Goal: Information Seeking & Learning: Learn about a topic

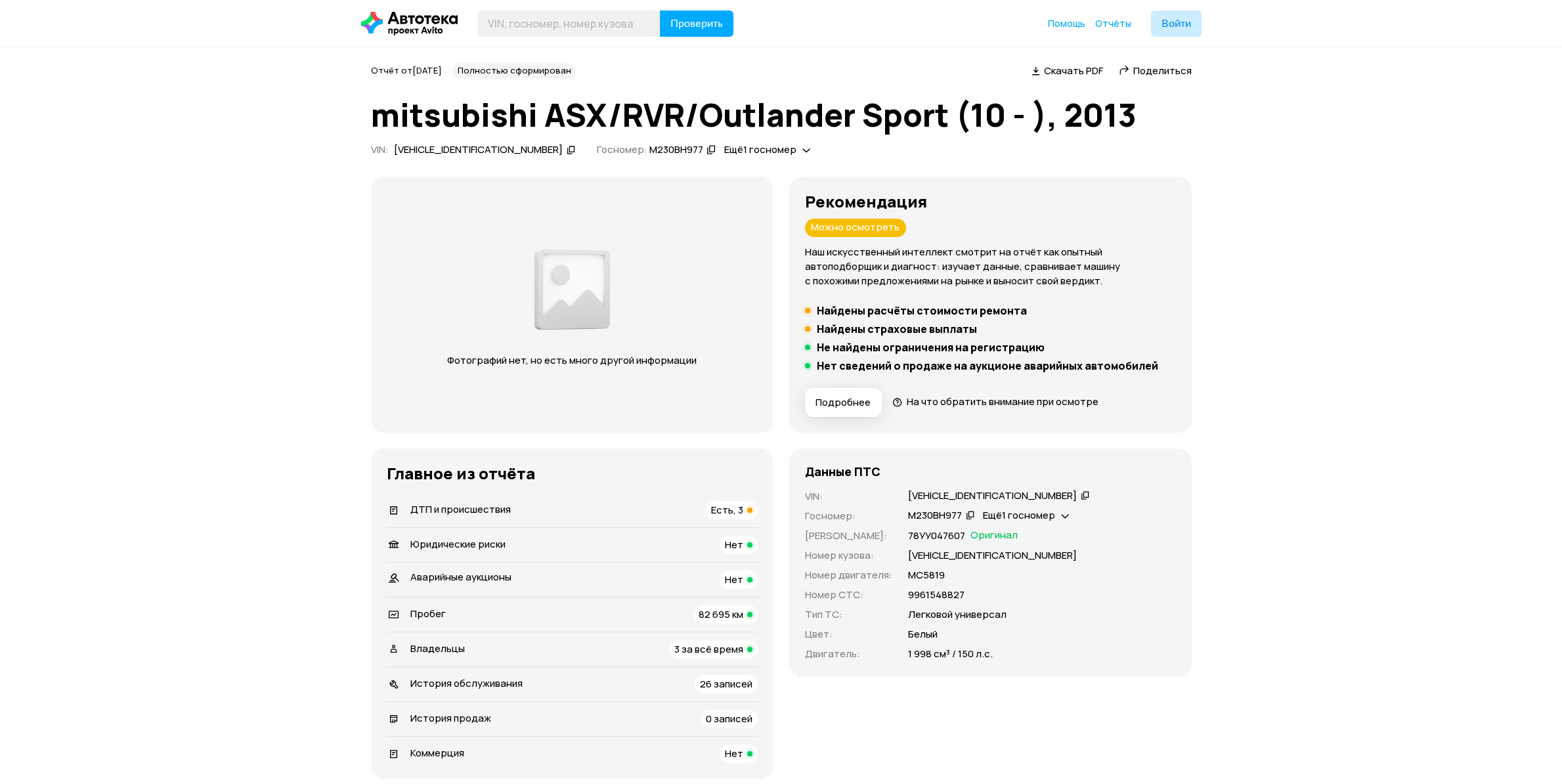
click at [745, 512] on div "Есть, 3" at bounding box center [732, 510] width 52 height 18
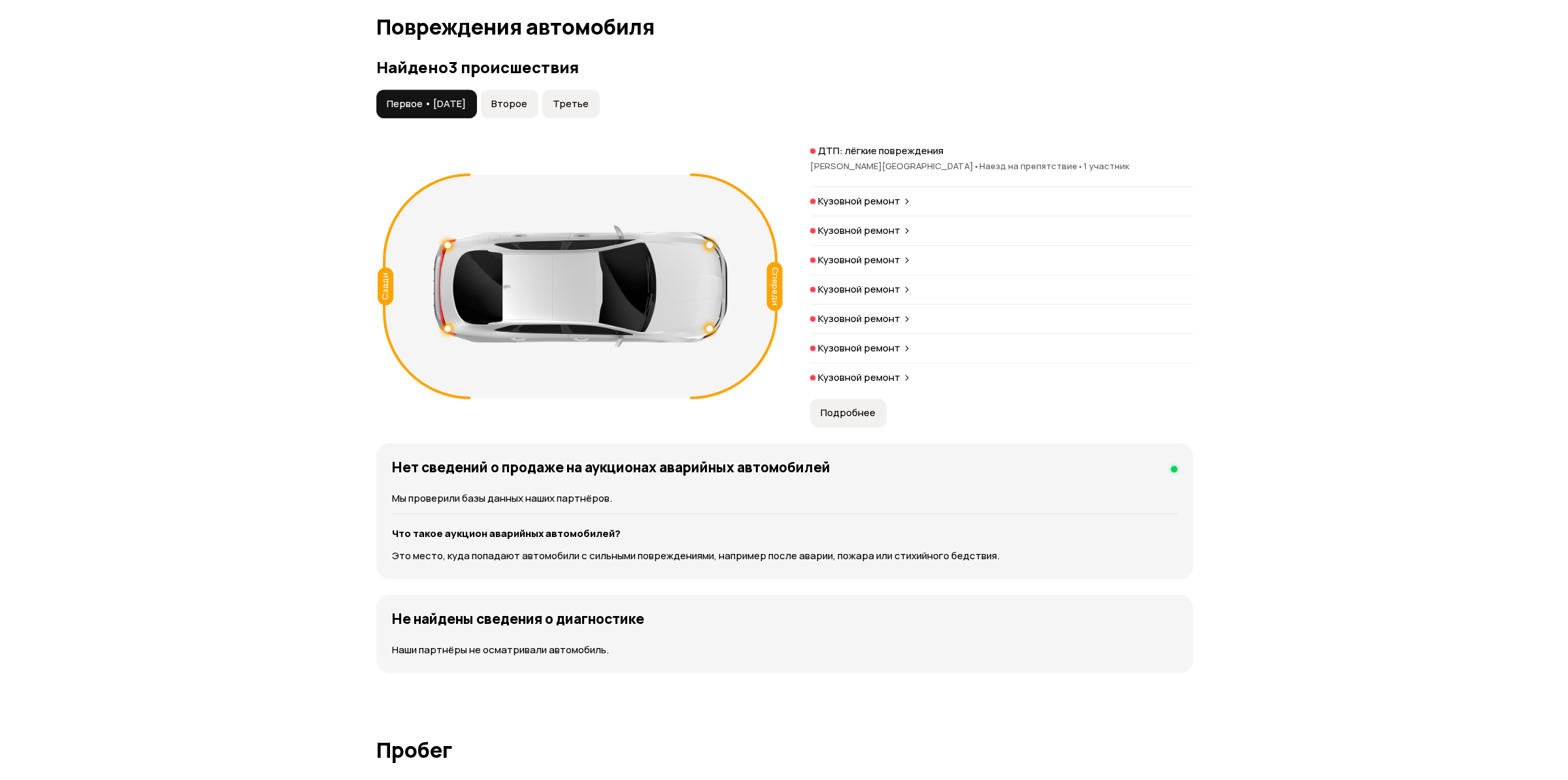
scroll to position [1354, 0]
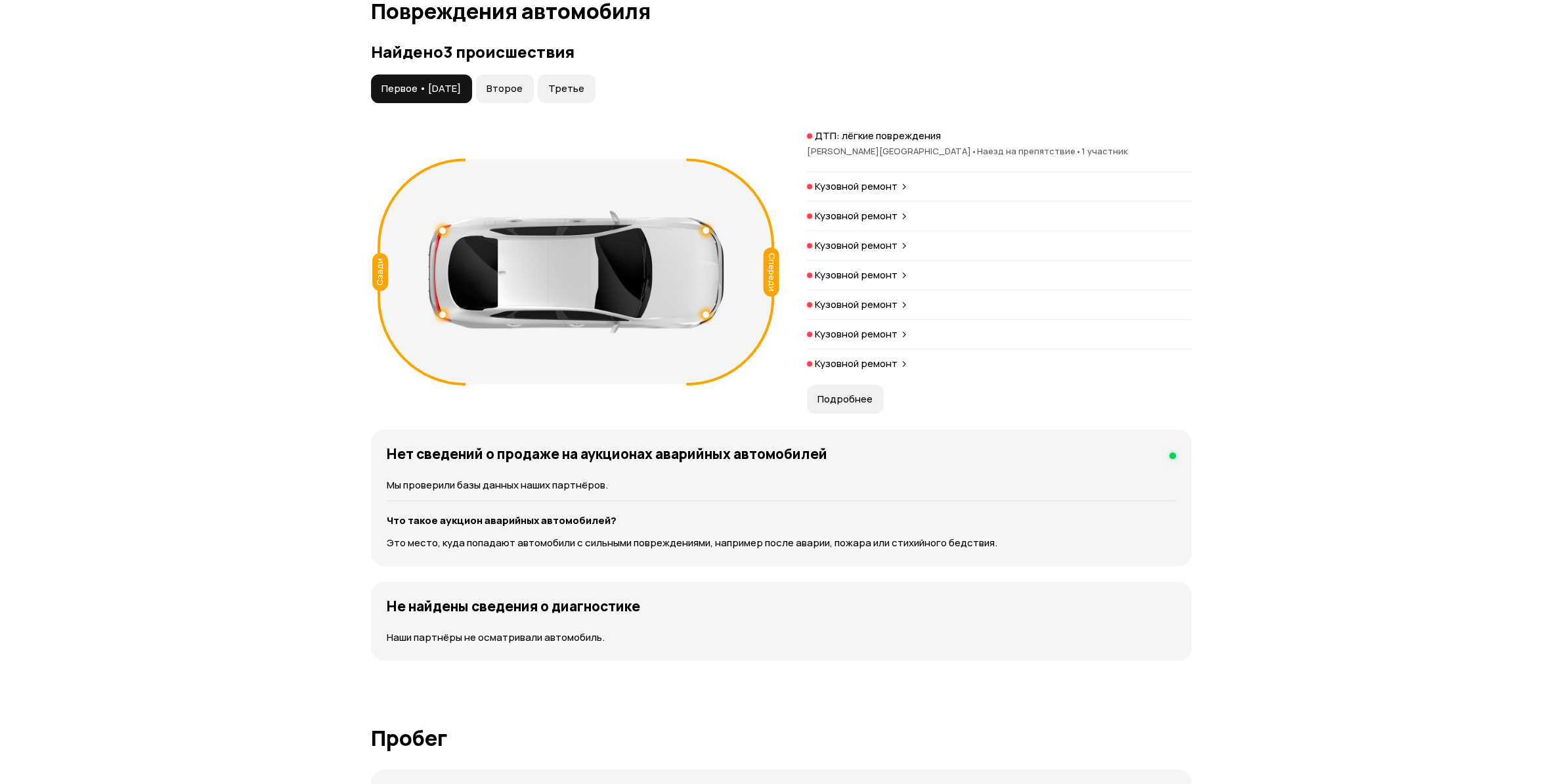
click at [524, 97] on button "Второе" at bounding box center [505, 88] width 58 height 29
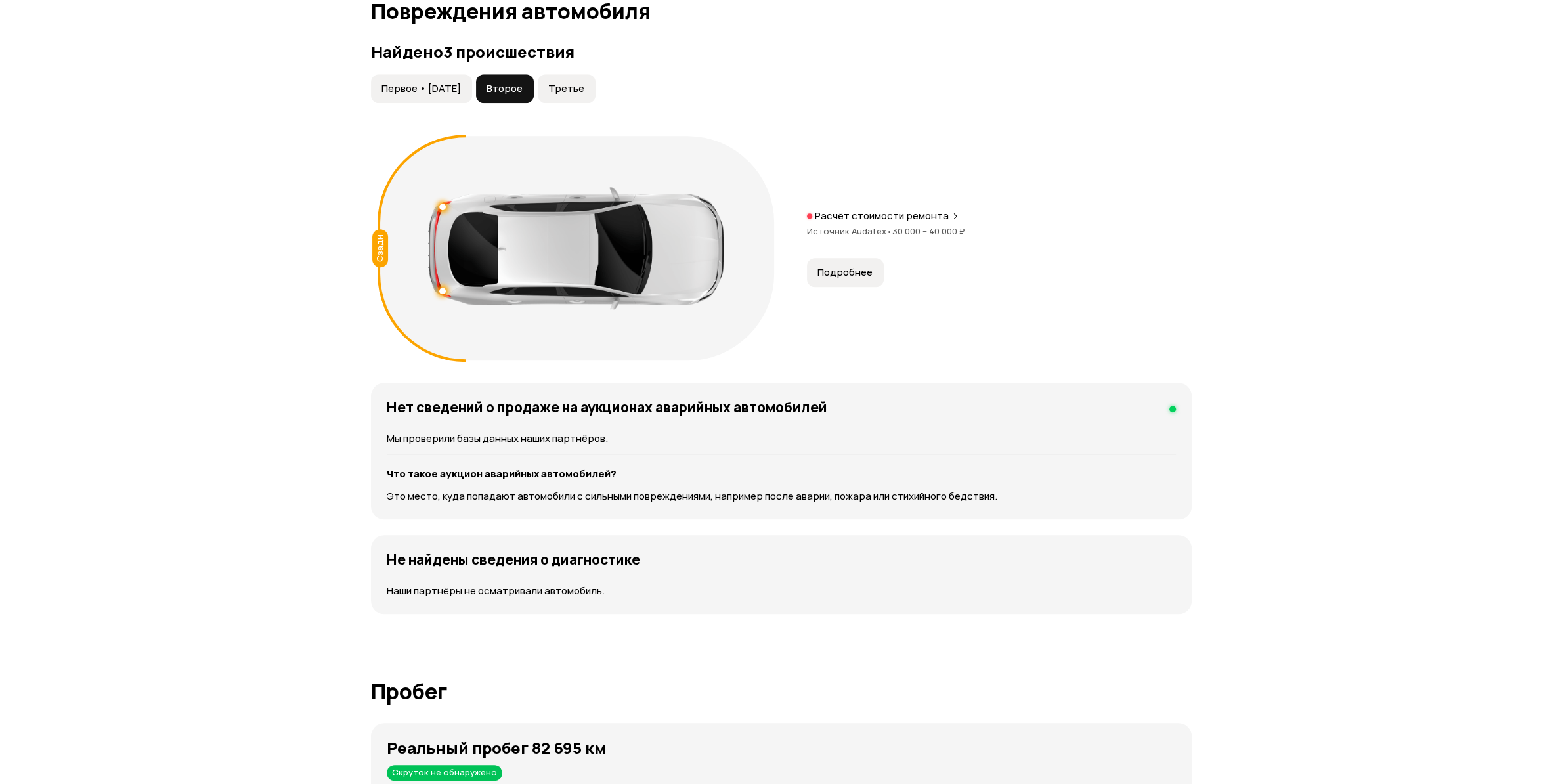
click at [581, 81] on button "Третье" at bounding box center [567, 88] width 58 height 29
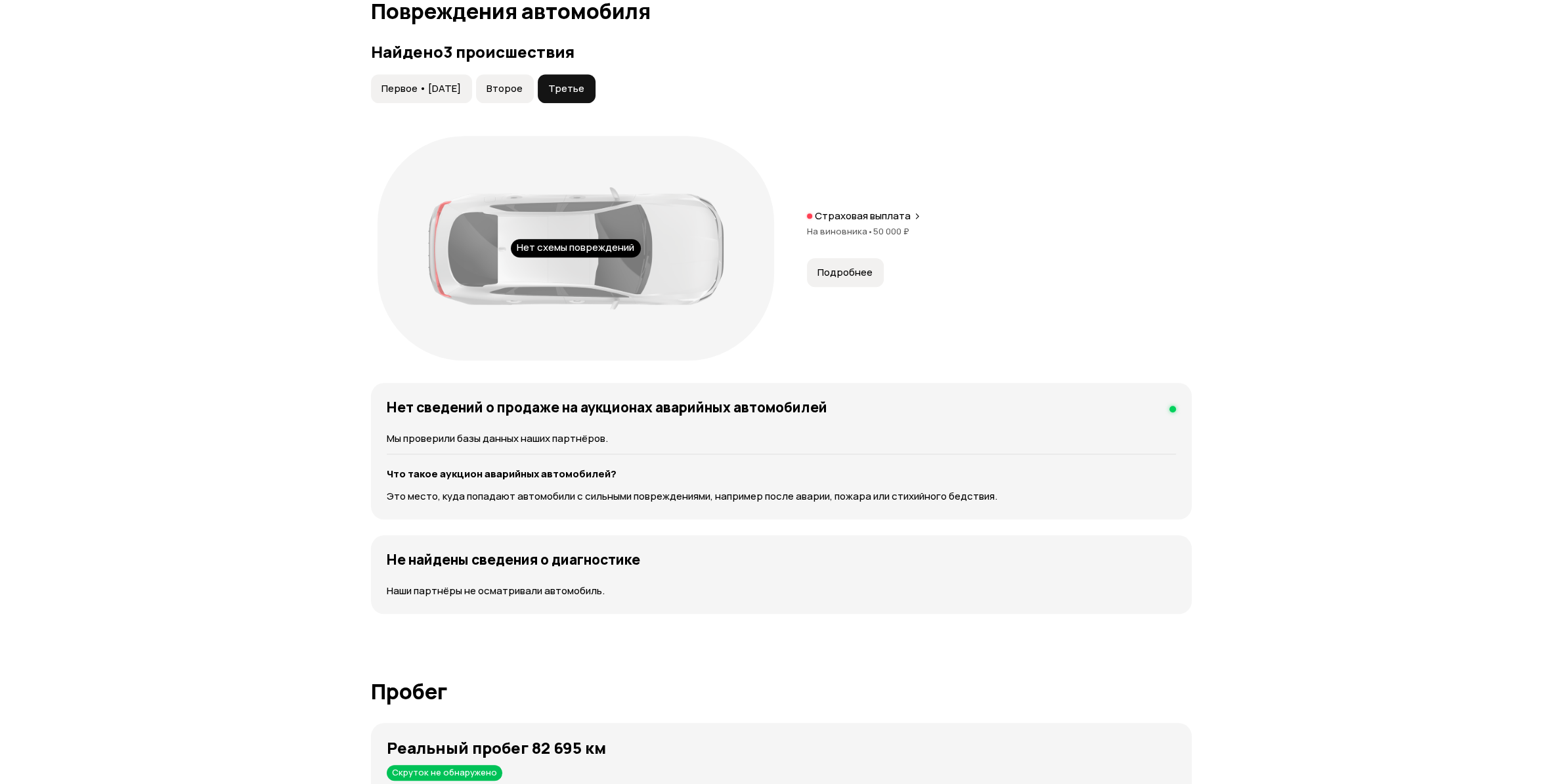
click at [502, 89] on button "Второе" at bounding box center [505, 88] width 58 height 29
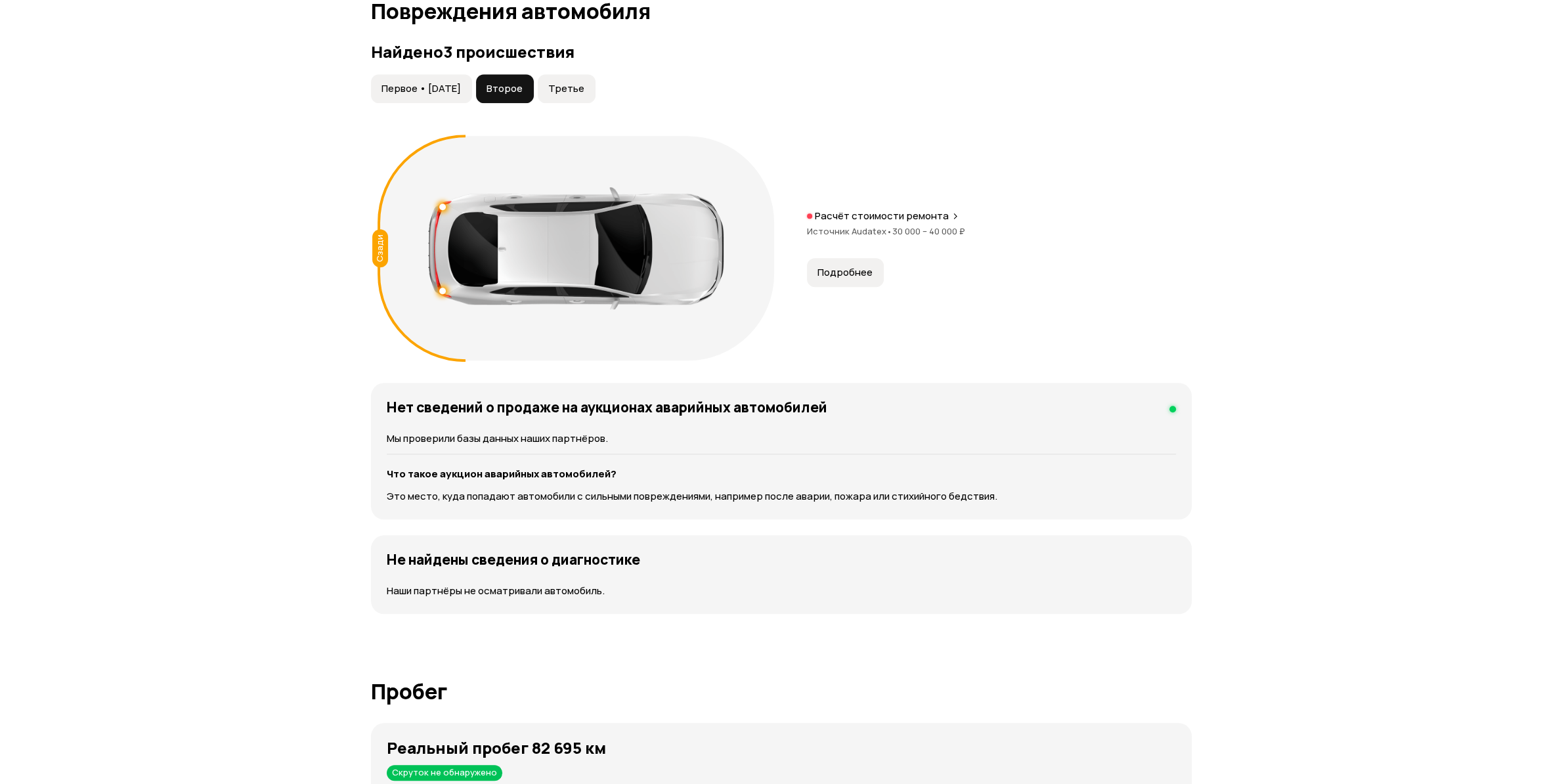
click at [465, 83] on button "Первое • [DATE]" at bounding box center [421, 88] width 101 height 29
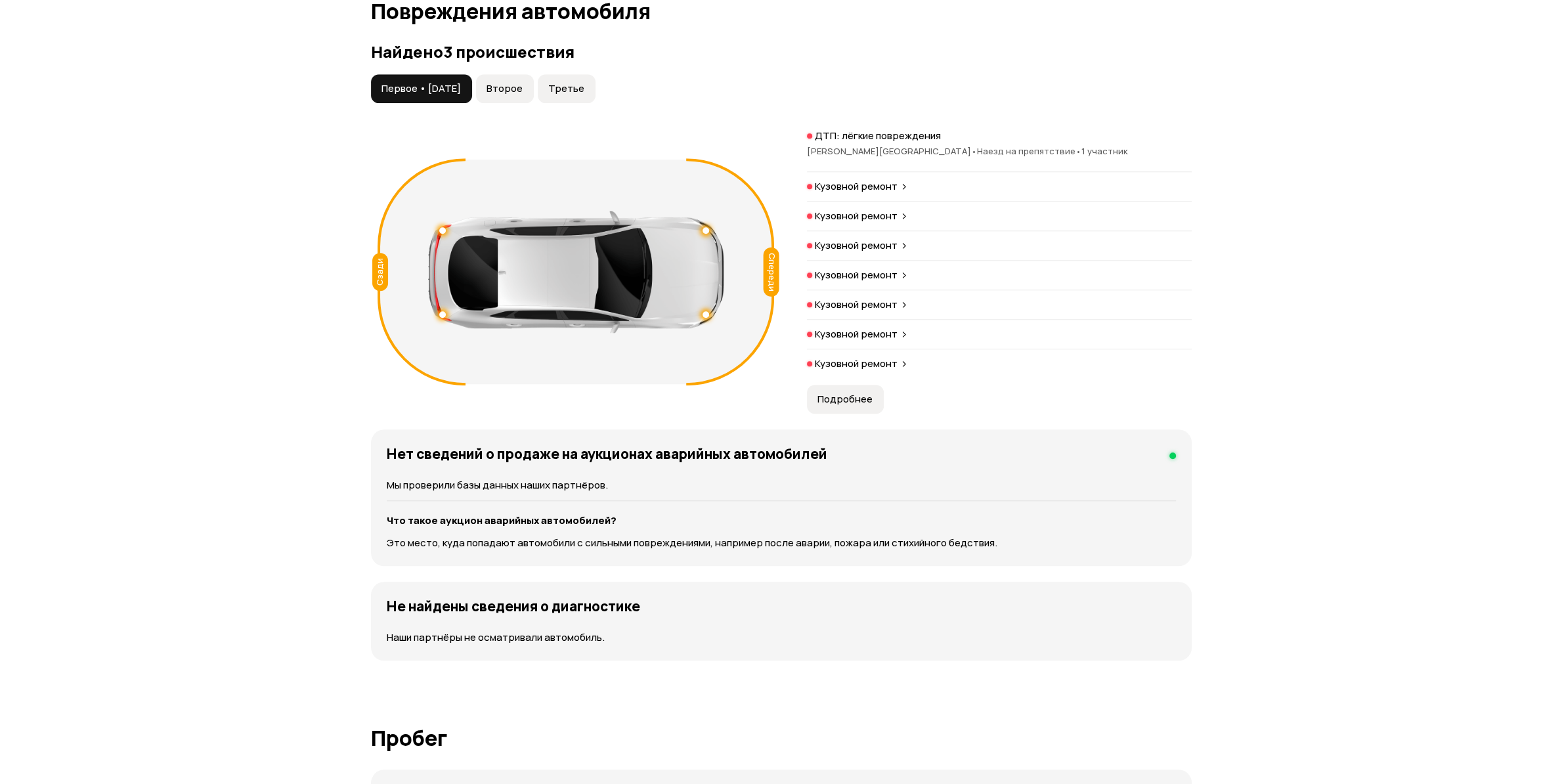
click at [516, 86] on span "Второе" at bounding box center [504, 89] width 36 height 13
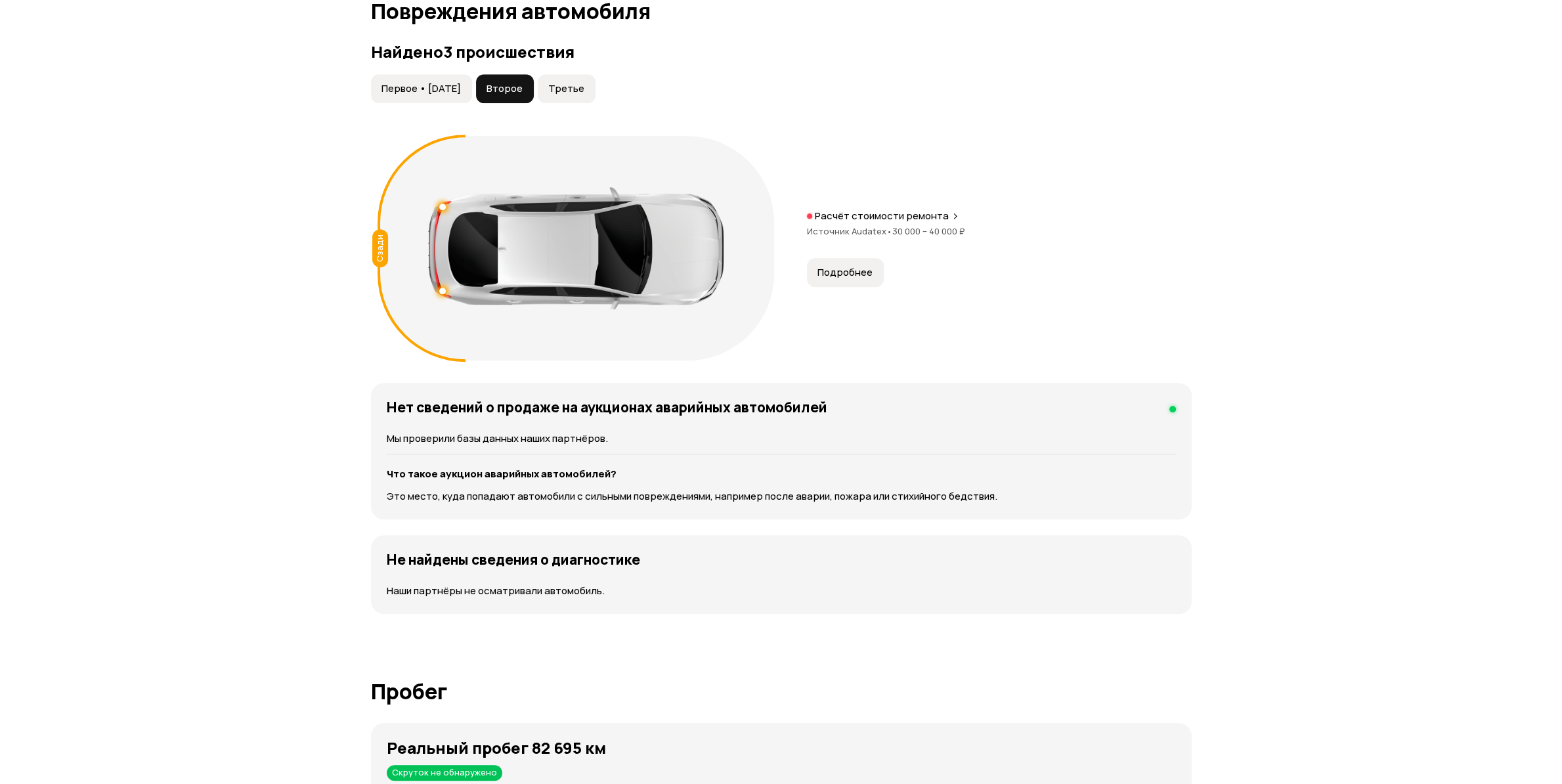
drag, startPoint x: 569, startPoint y: 89, endPoint x: 585, endPoint y: 92, distance: 16.3
click at [579, 89] on span "Третье" at bounding box center [567, 89] width 36 height 13
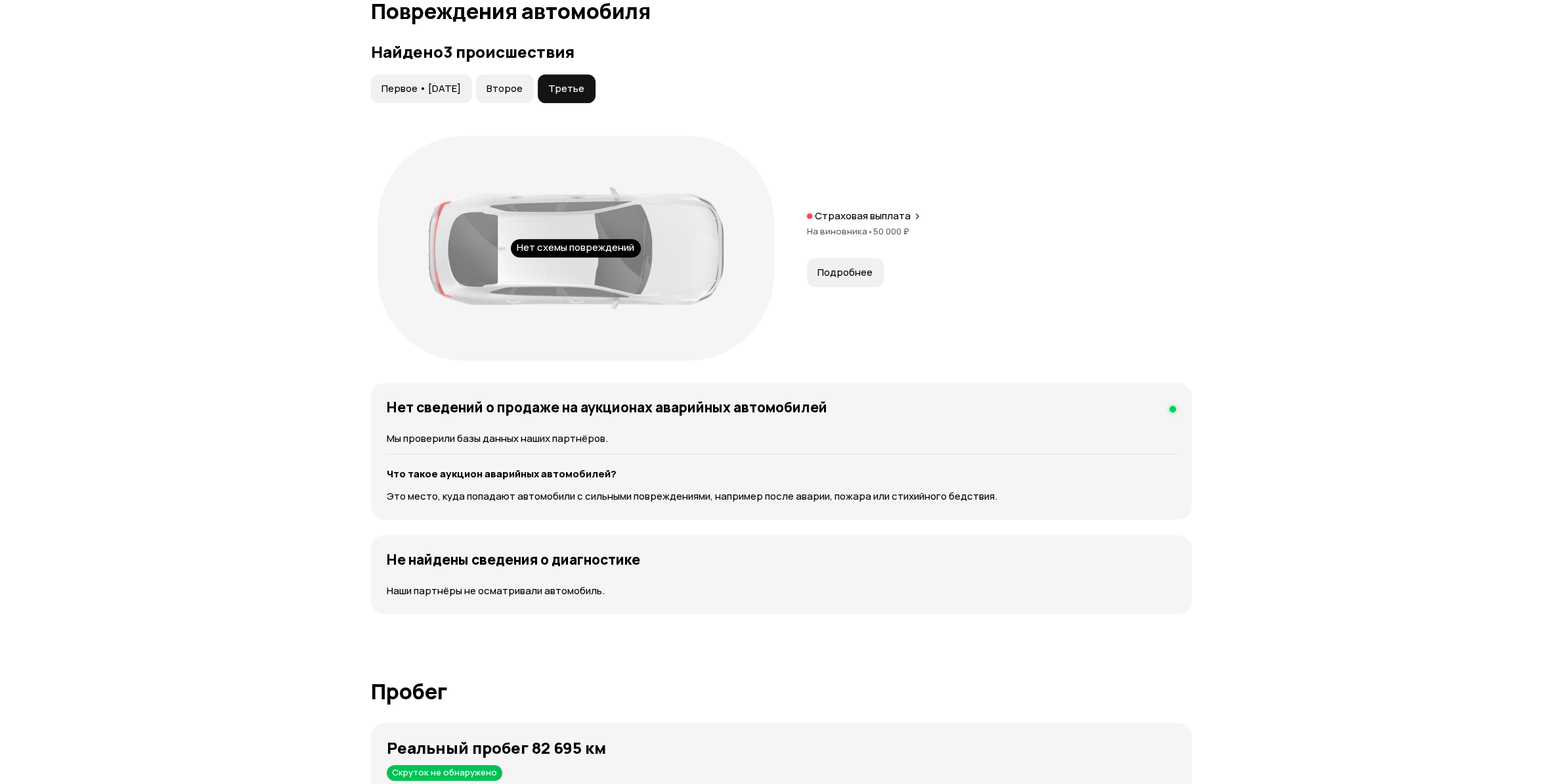
click at [522, 86] on span "Второе" at bounding box center [504, 89] width 36 height 13
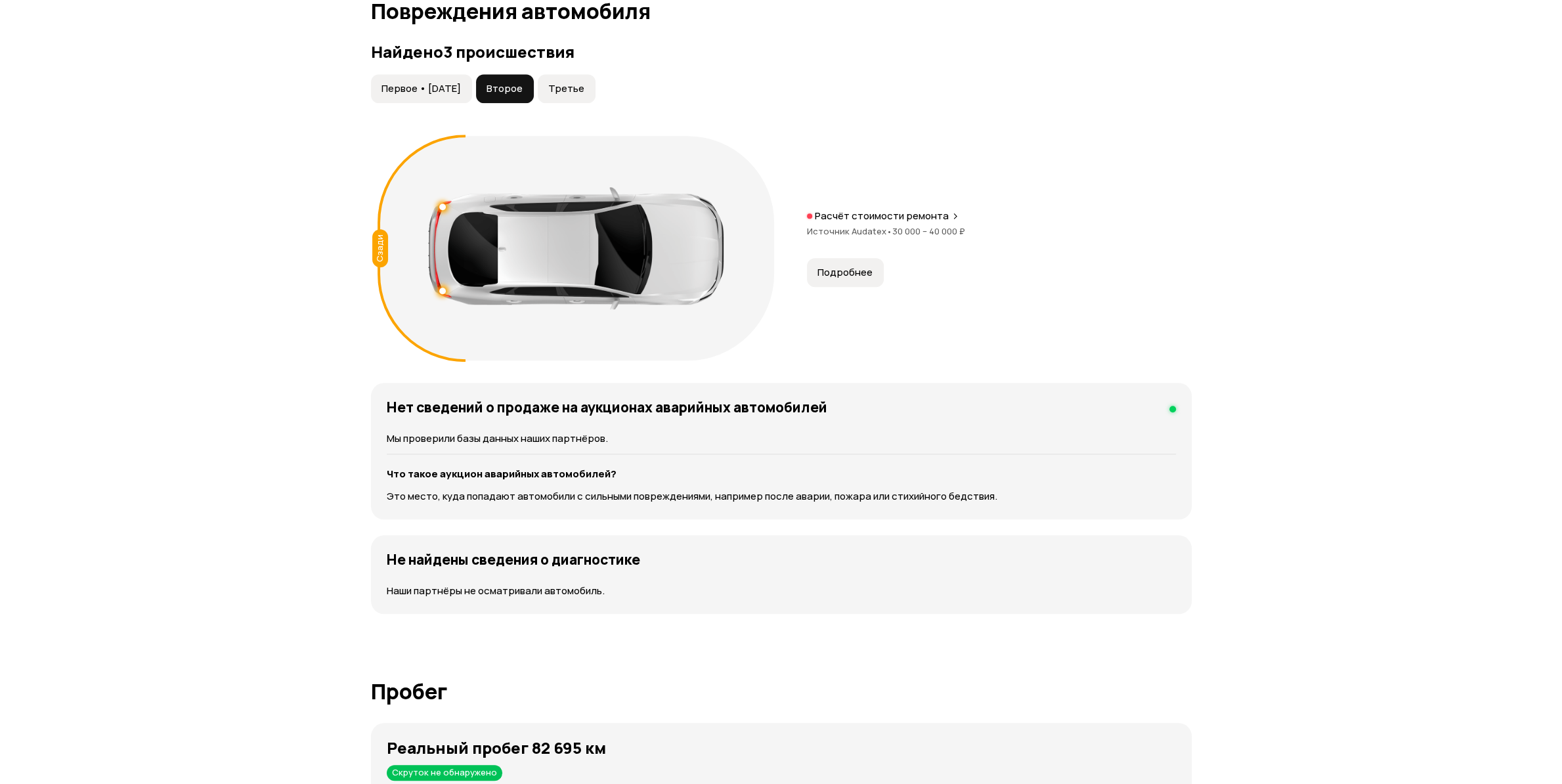
click at [450, 86] on span "Первое • [DATE]" at bounding box center [421, 89] width 80 height 13
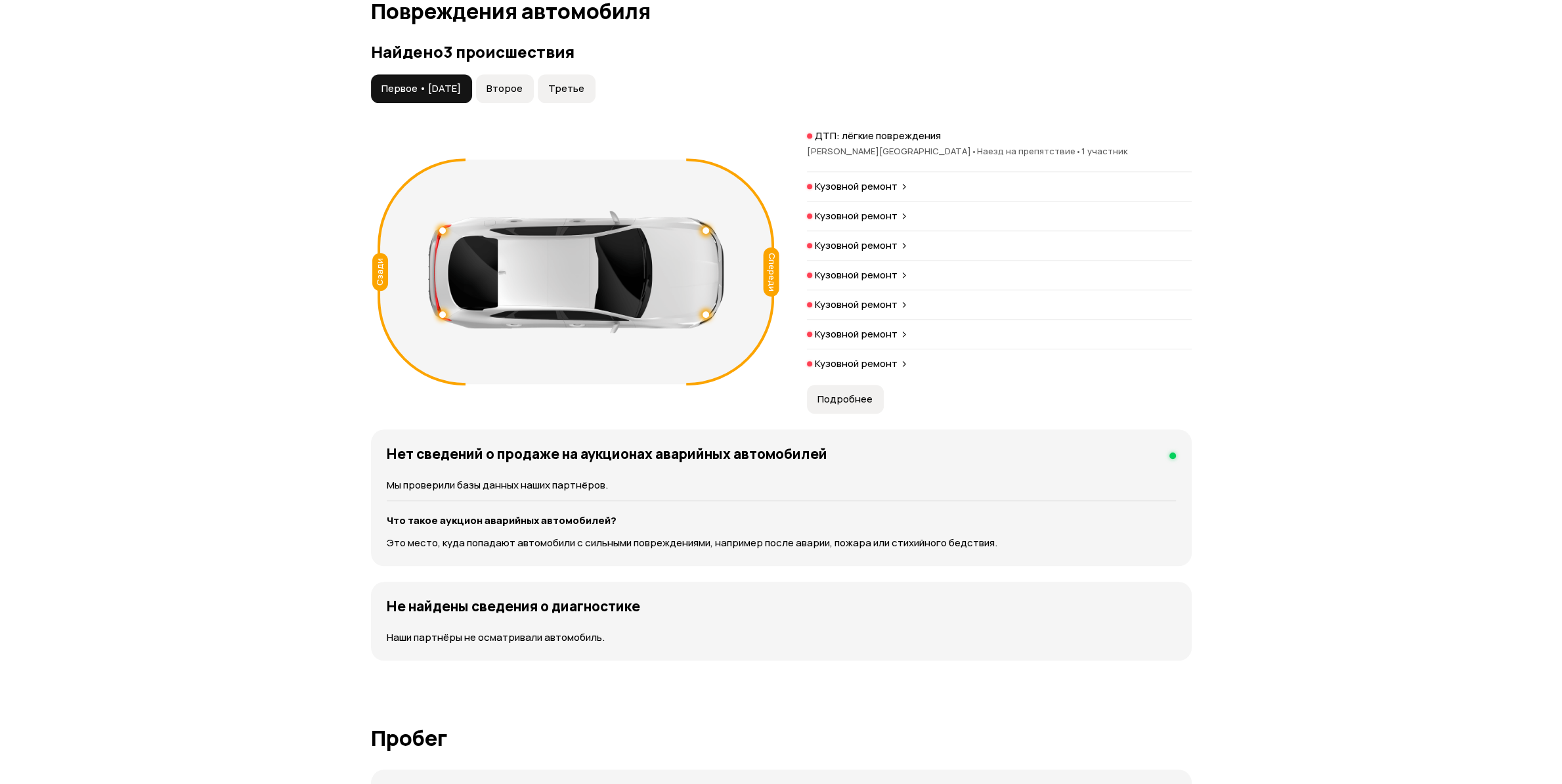
click at [977, 155] on span "Наезд на препятствие •" at bounding box center [1029, 151] width 104 height 12
click at [836, 394] on button "Подробнее" at bounding box center [845, 399] width 77 height 29
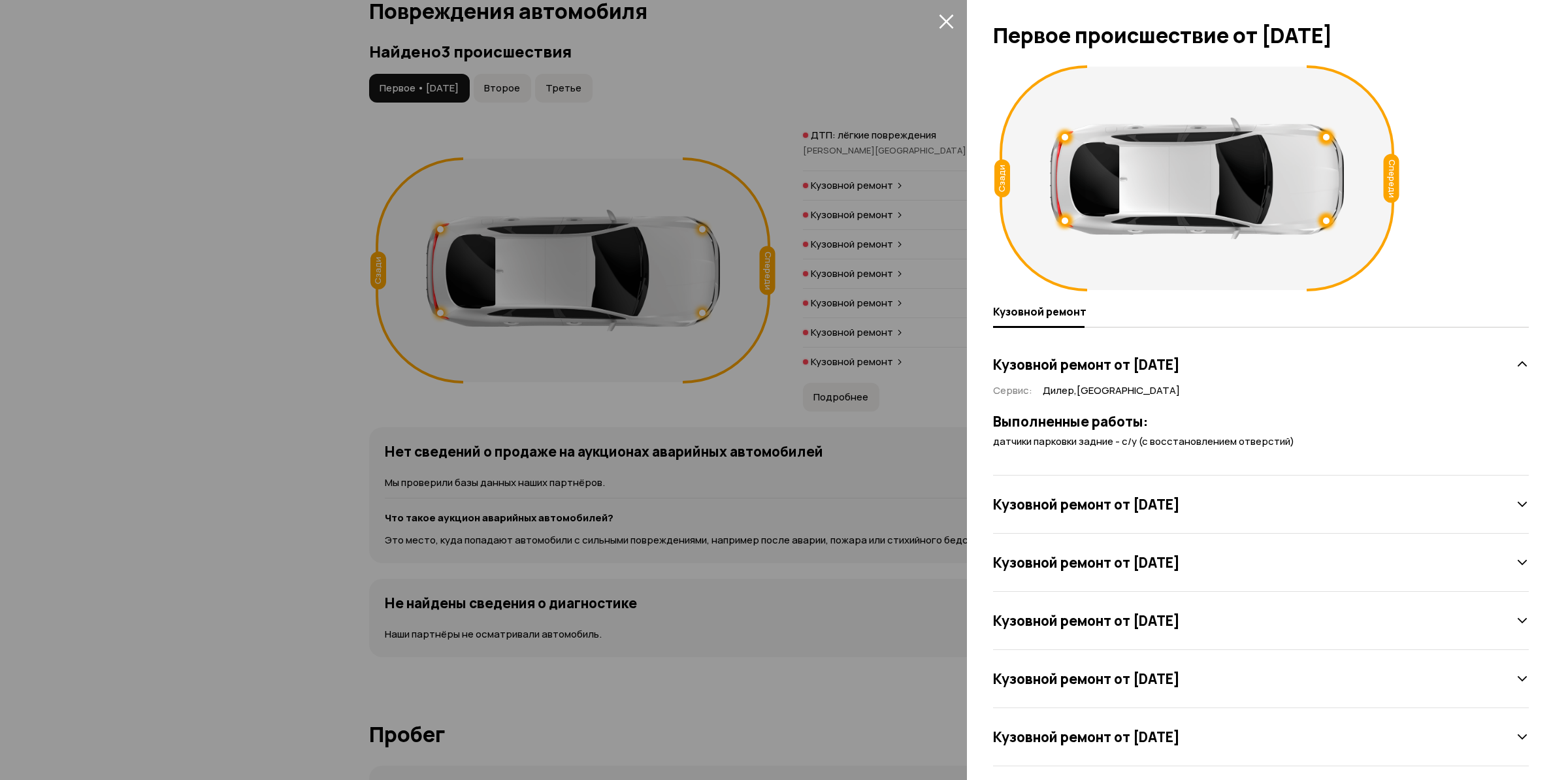
scroll to position [71, 0]
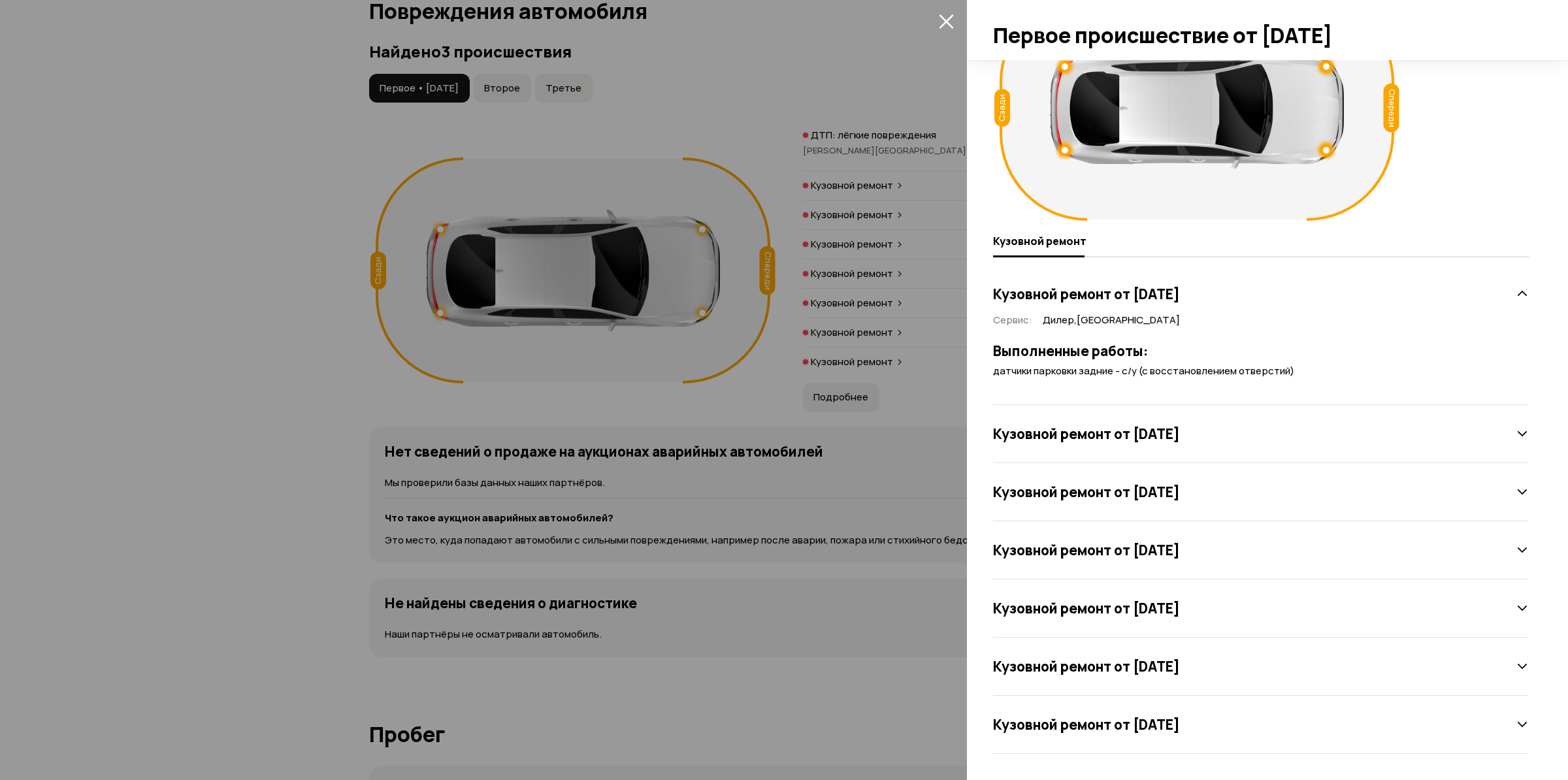
click at [1094, 562] on div "Кузовной ремонт от [DATE]" at bounding box center [1261, 550] width 536 height 58
click at [1124, 546] on h3 "Кузовной ремонт от [DATE]" at bounding box center [1086, 550] width 187 height 17
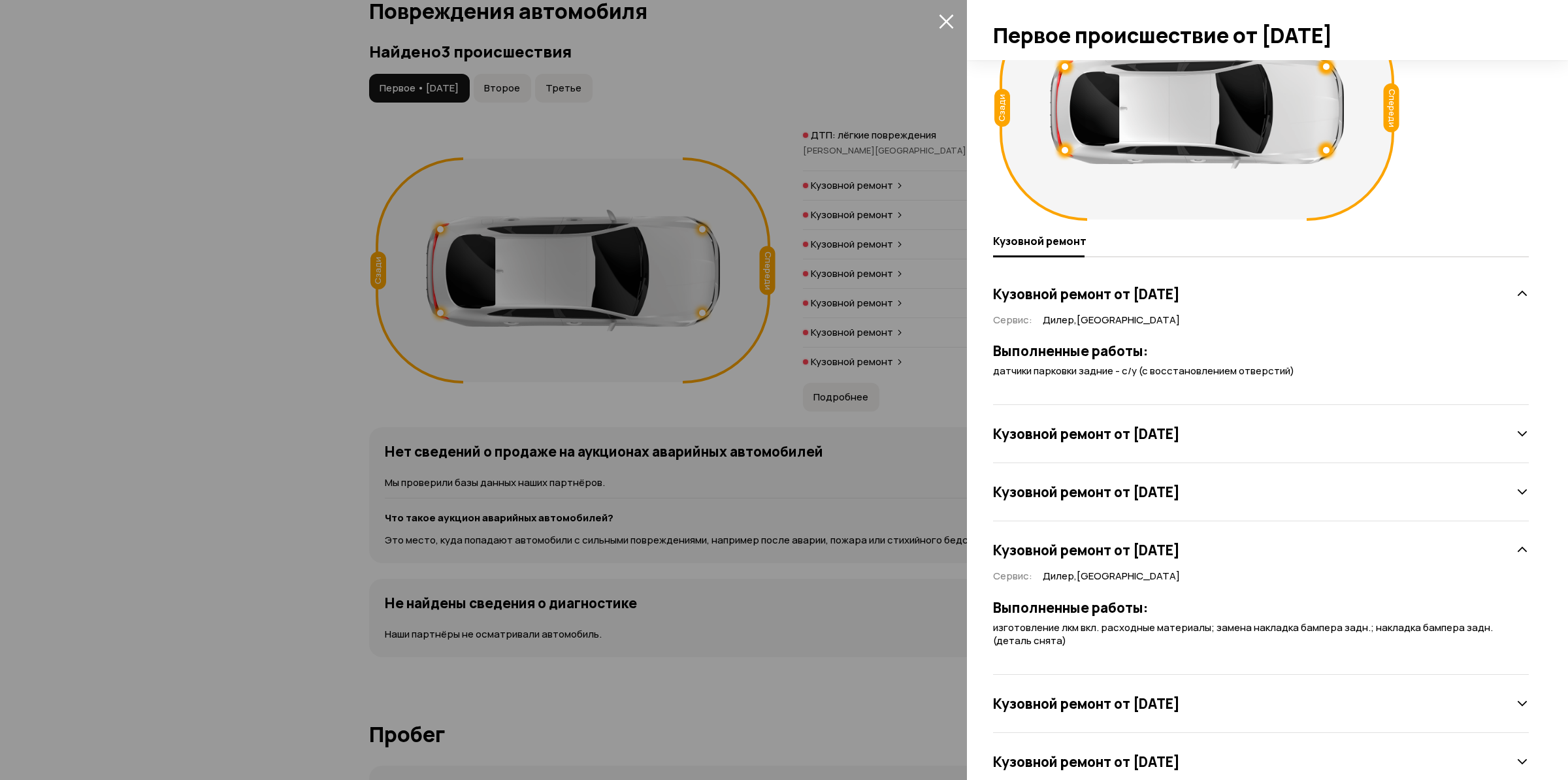
click at [1134, 498] on h3 "Кузовной ремонт от [DATE]" at bounding box center [1086, 492] width 187 height 17
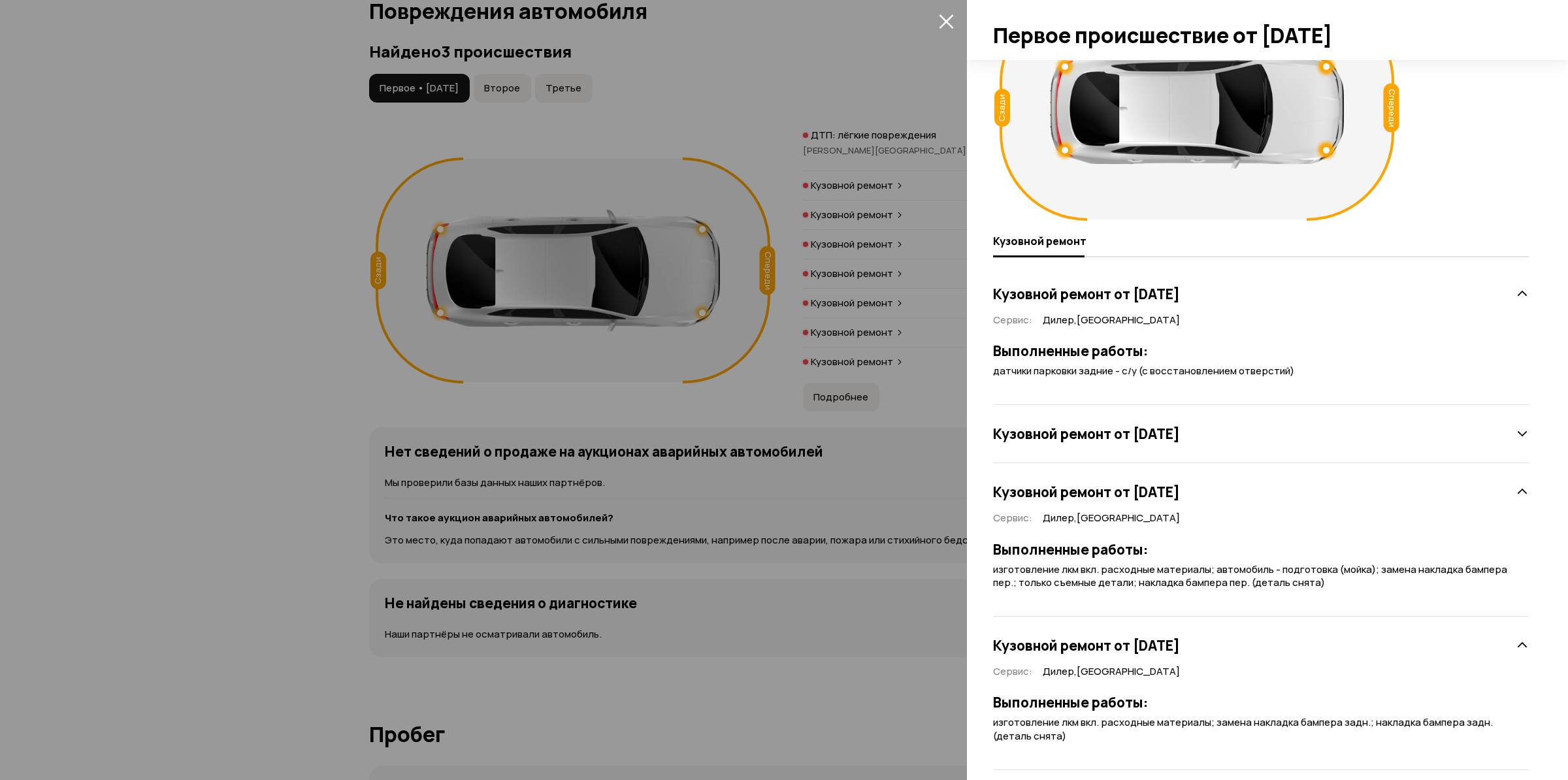
click at [1129, 456] on div "Кузовной ремонт от [DATE]" at bounding box center [1261, 434] width 536 height 58
click at [1130, 441] on h3 "Кузовной ремонт от [DATE]" at bounding box center [1086, 434] width 187 height 17
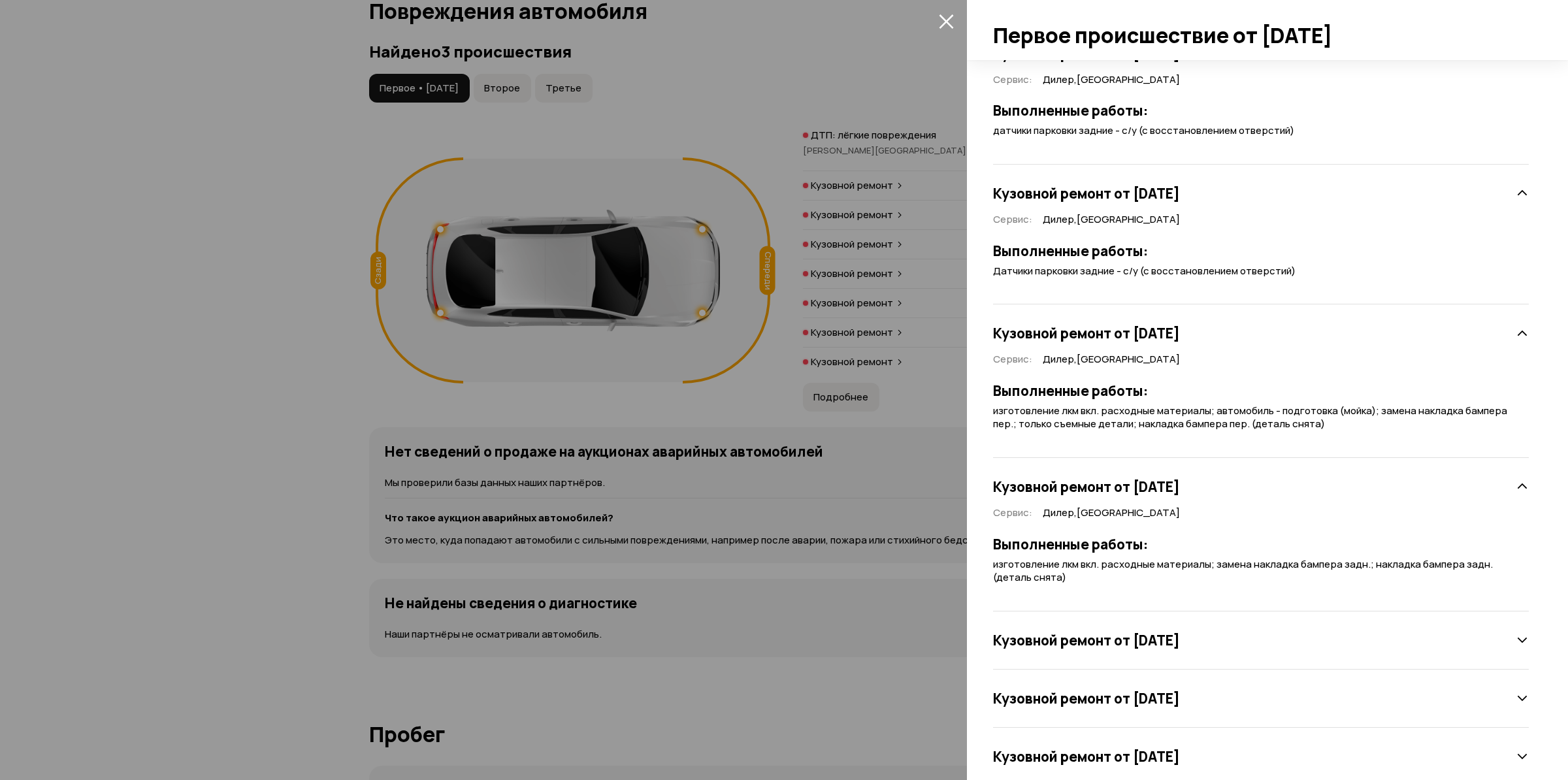
scroll to position [343, 0]
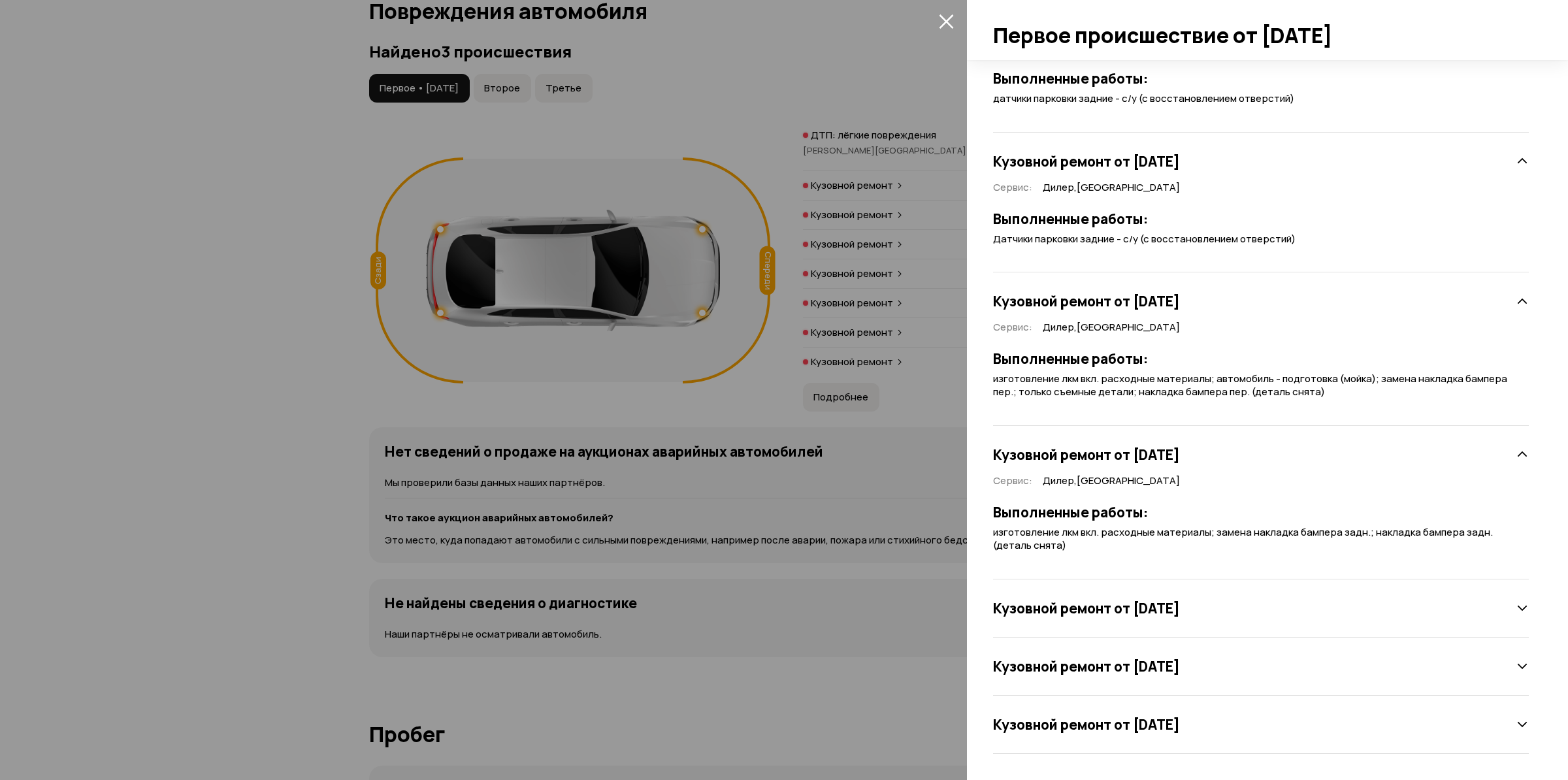
click at [853, 435] on div at bounding box center [784, 390] width 1568 height 780
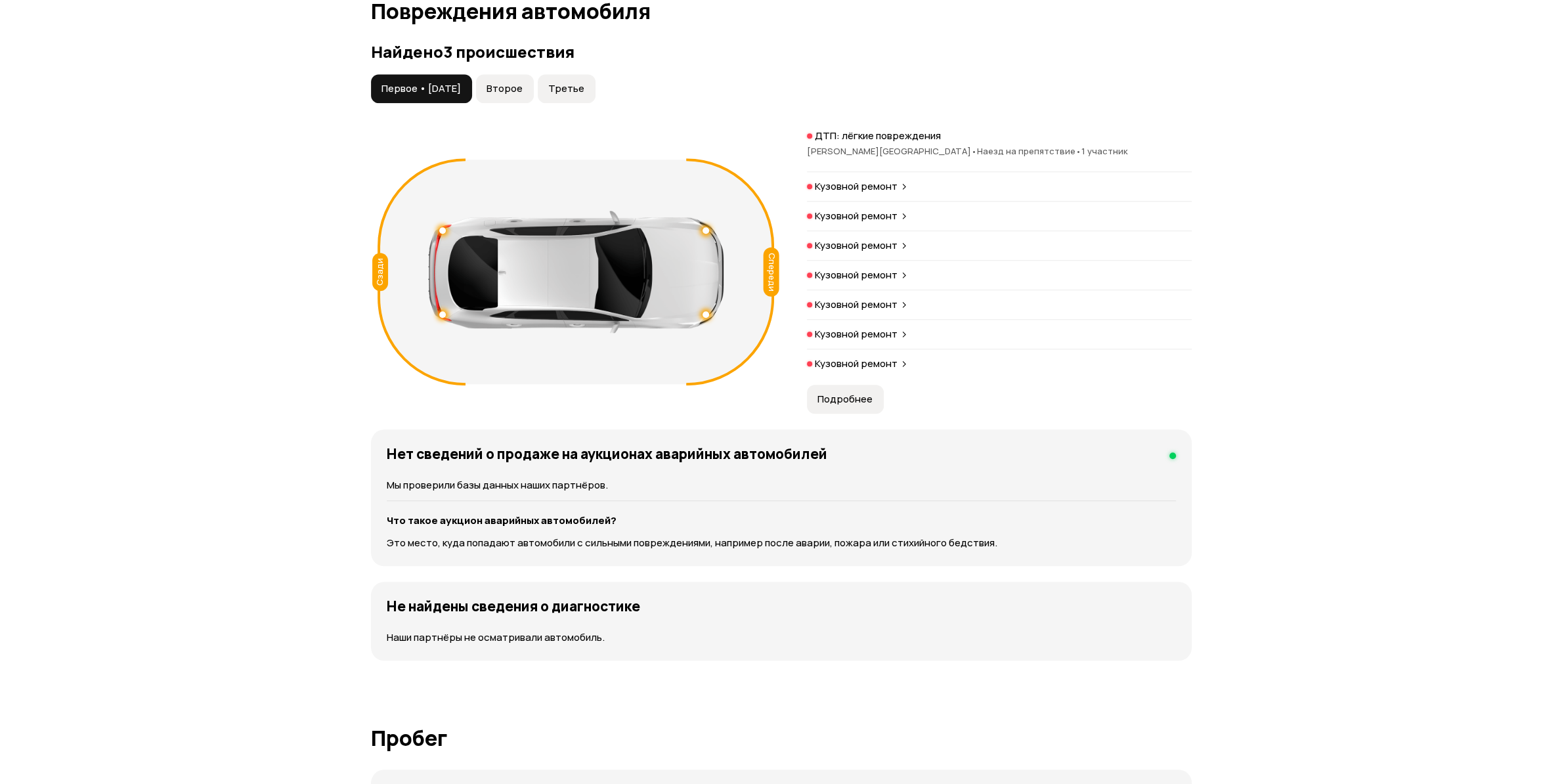
click at [520, 97] on button "Второе" at bounding box center [505, 88] width 58 height 29
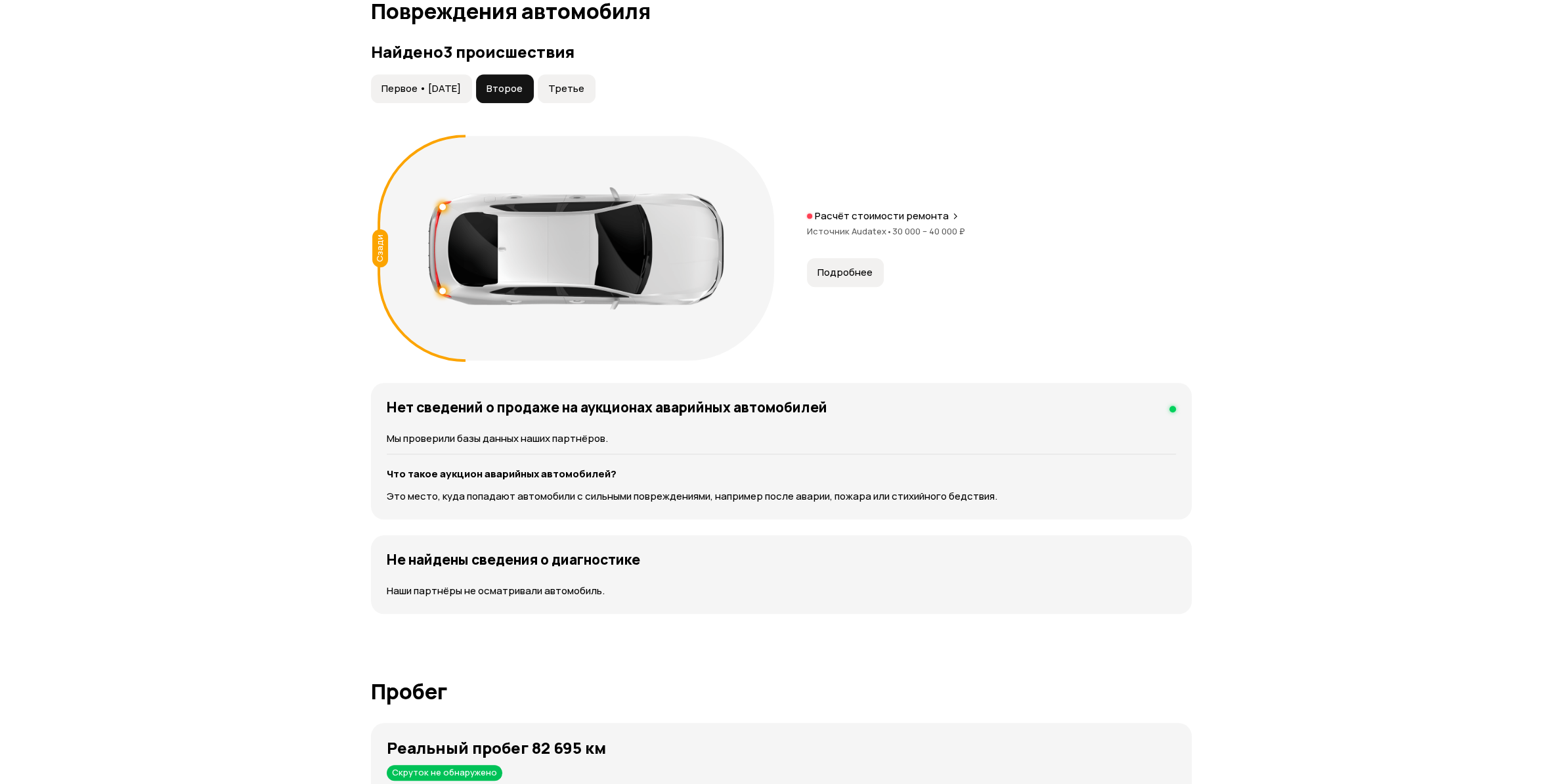
click at [574, 88] on span "Третье" at bounding box center [567, 89] width 36 height 13
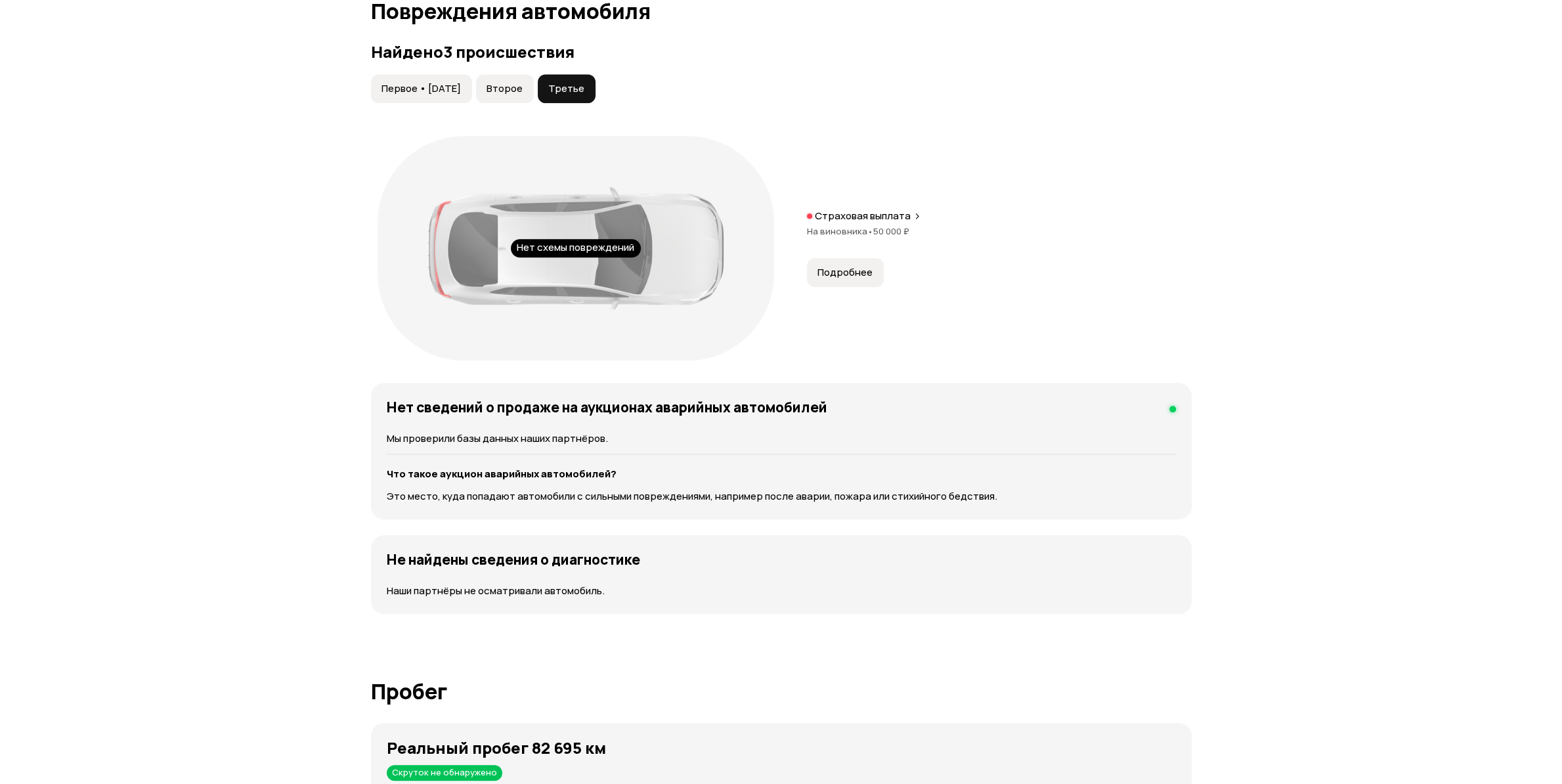
click at [522, 85] on span "Второе" at bounding box center [504, 89] width 36 height 13
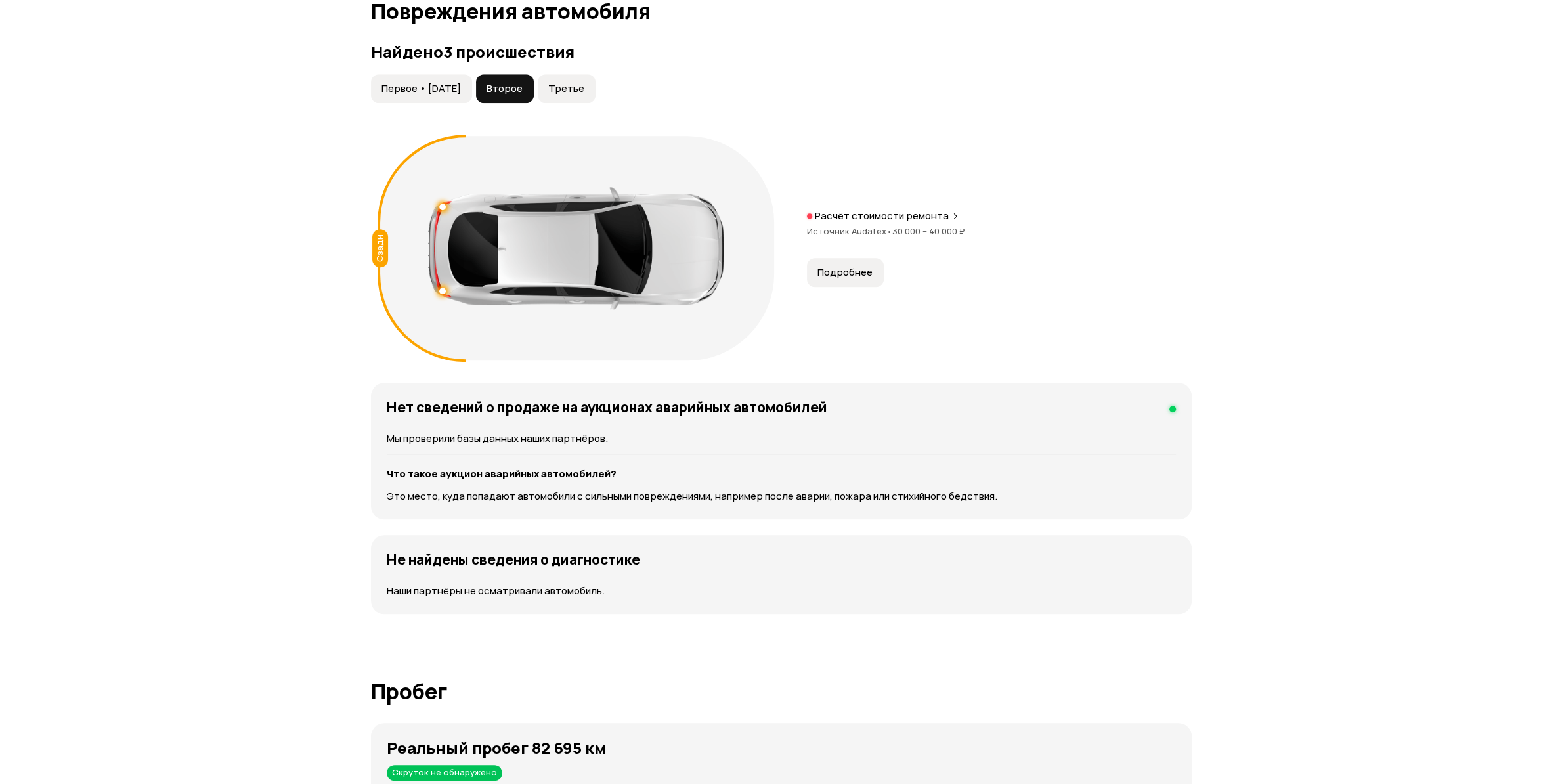
click at [420, 88] on span "Первое • [DATE]" at bounding box center [421, 89] width 80 height 13
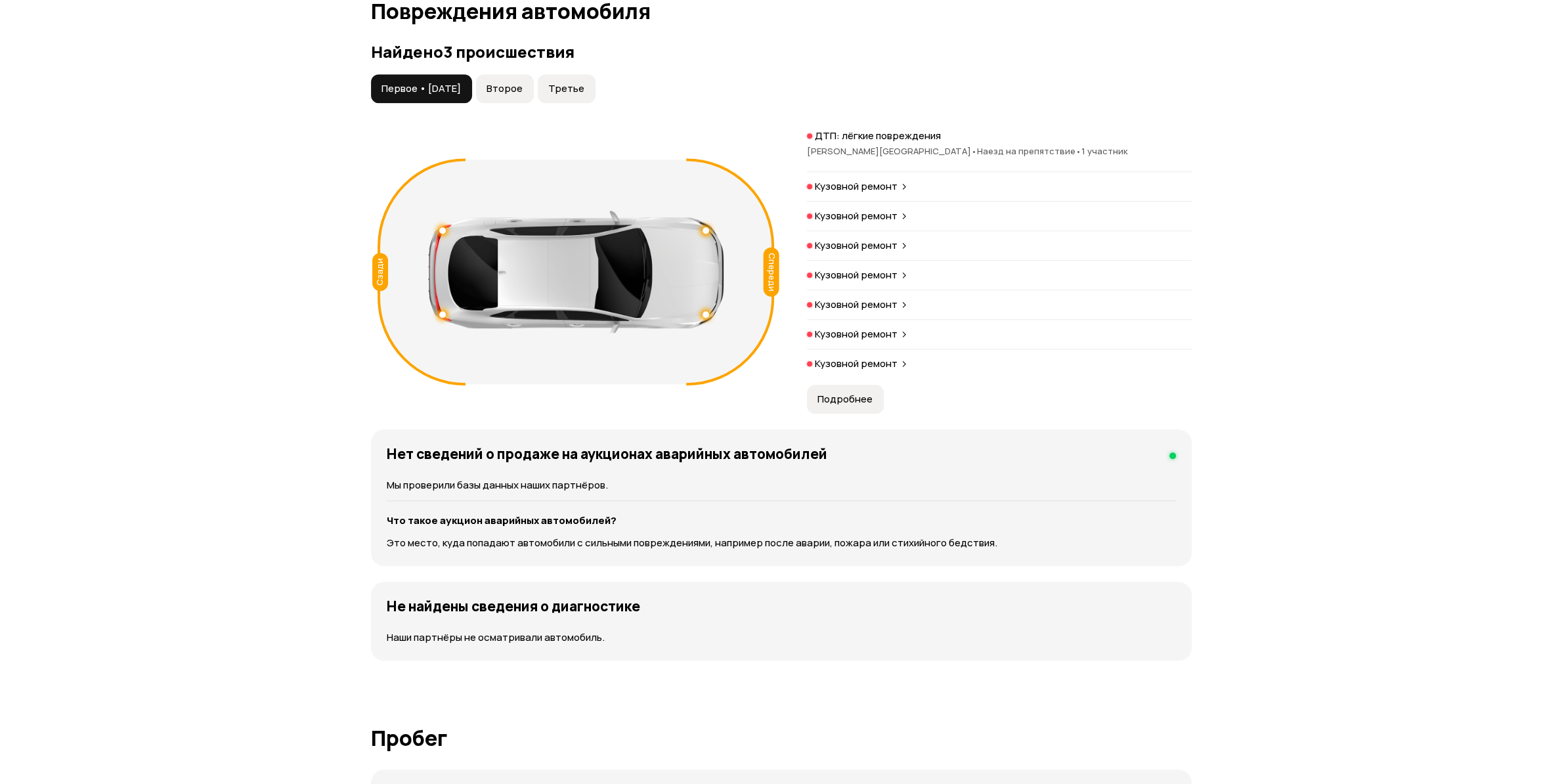
click at [853, 358] on div "ДТП: лёгкие повреждения [PERSON_NAME][GEOGRAPHIC_DATA] • Наезд на препятствие •…" at bounding box center [999, 254] width 385 height 249
click at [862, 365] on p "Кузовной ремонт" at bounding box center [856, 364] width 83 height 13
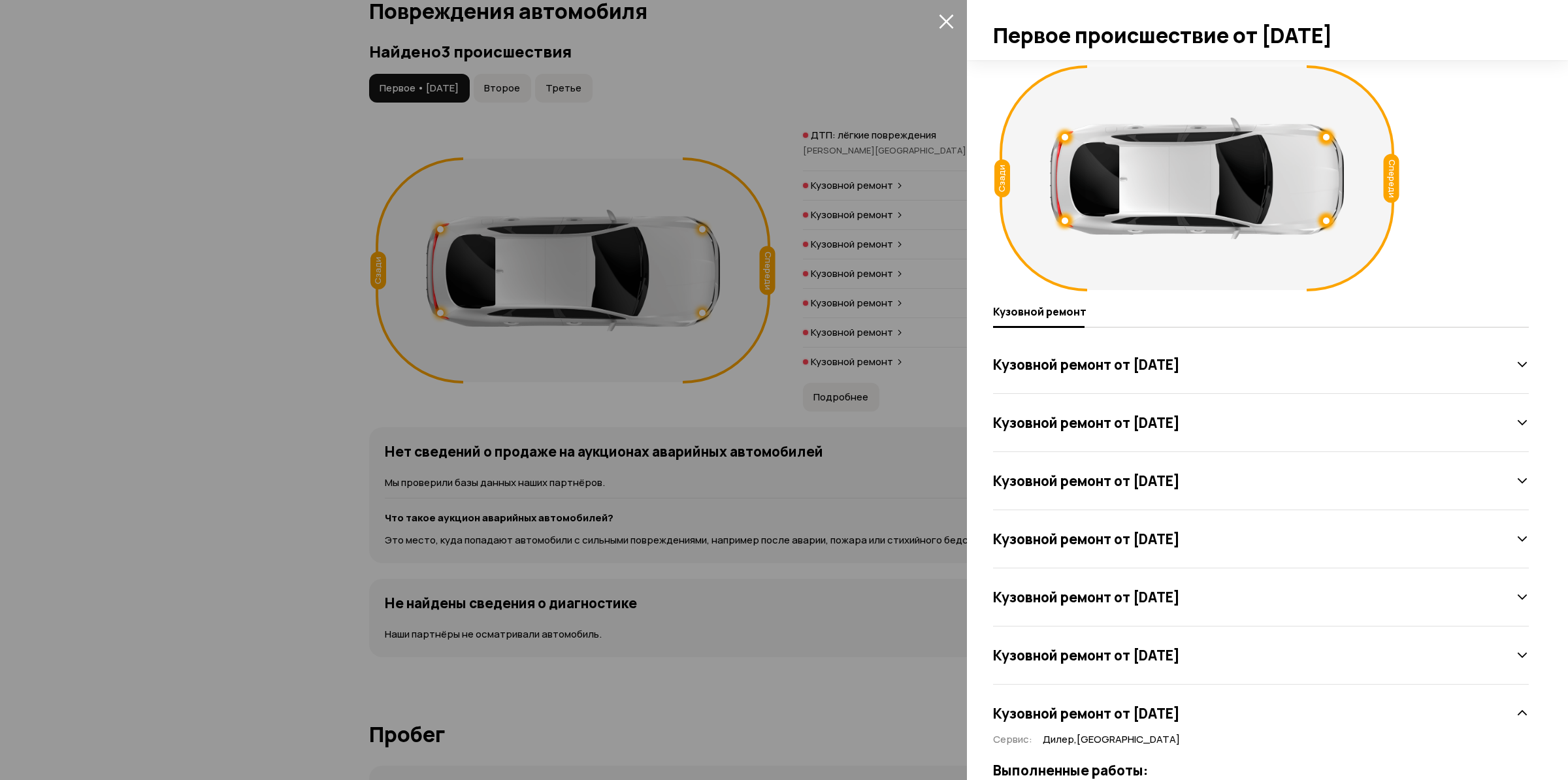
scroll to position [112, 0]
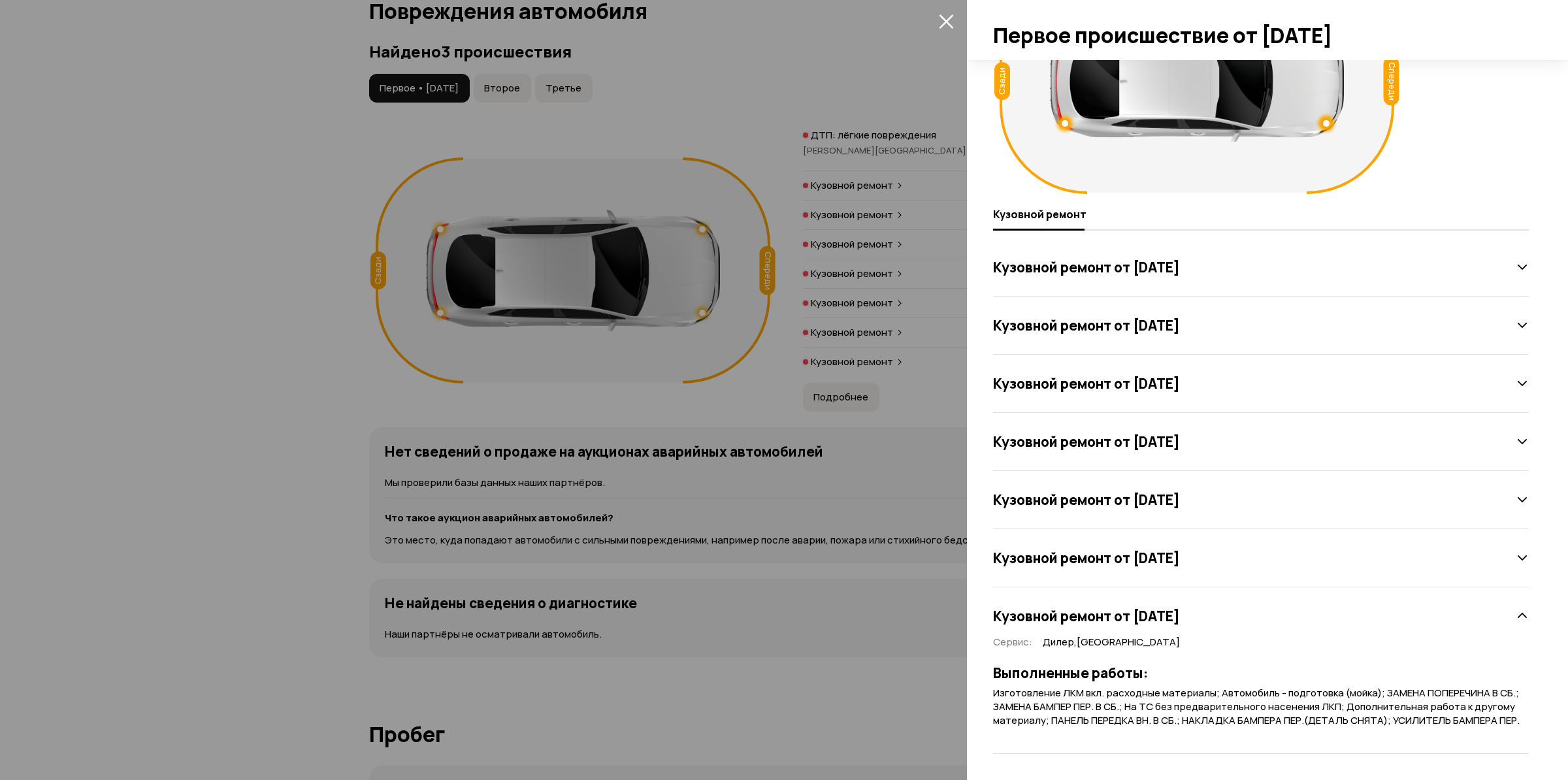
click at [1180, 611] on h3 "Кузовной ремонт от [DATE]" at bounding box center [1086, 616] width 187 height 17
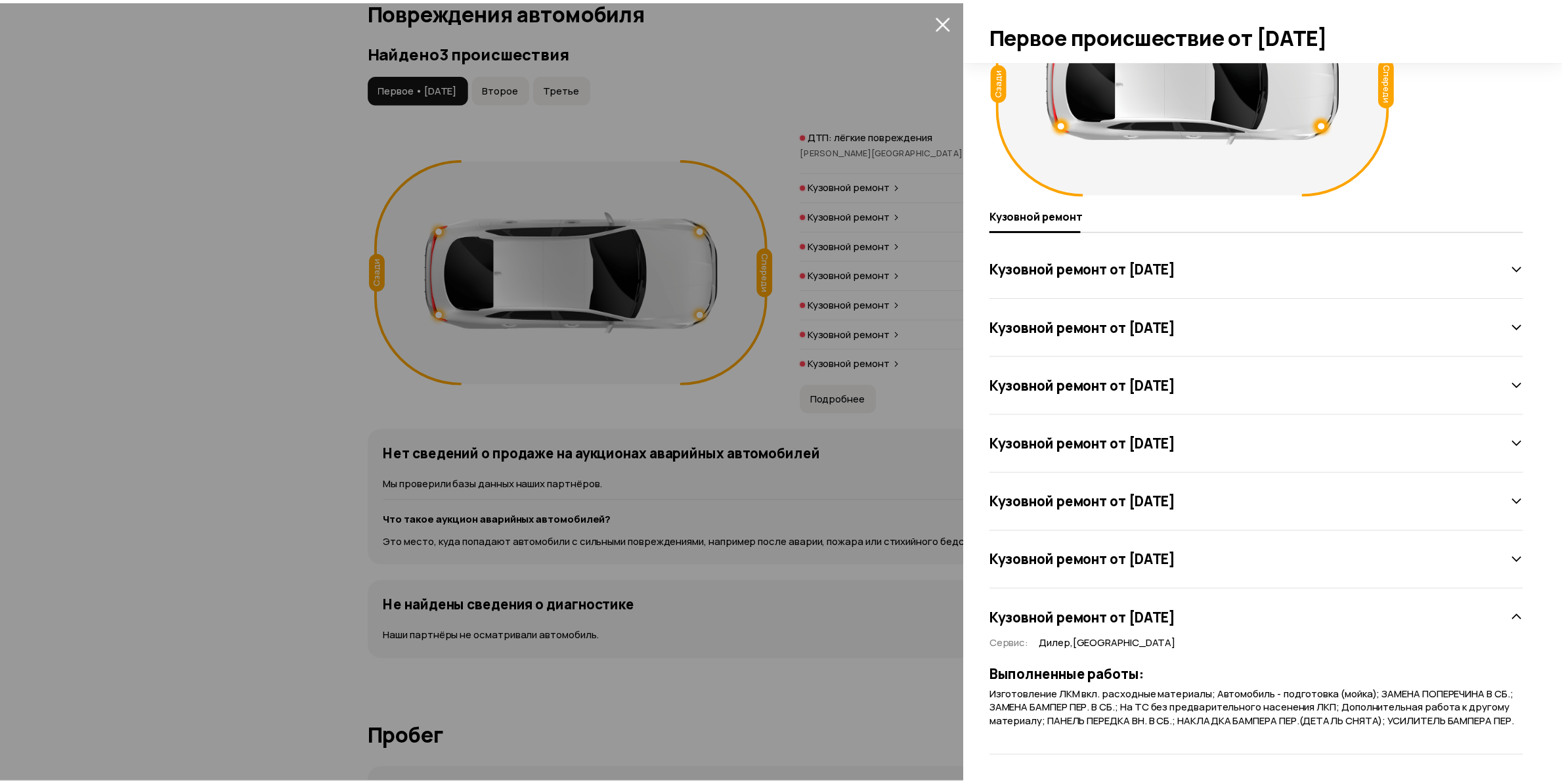
scroll to position [0, 0]
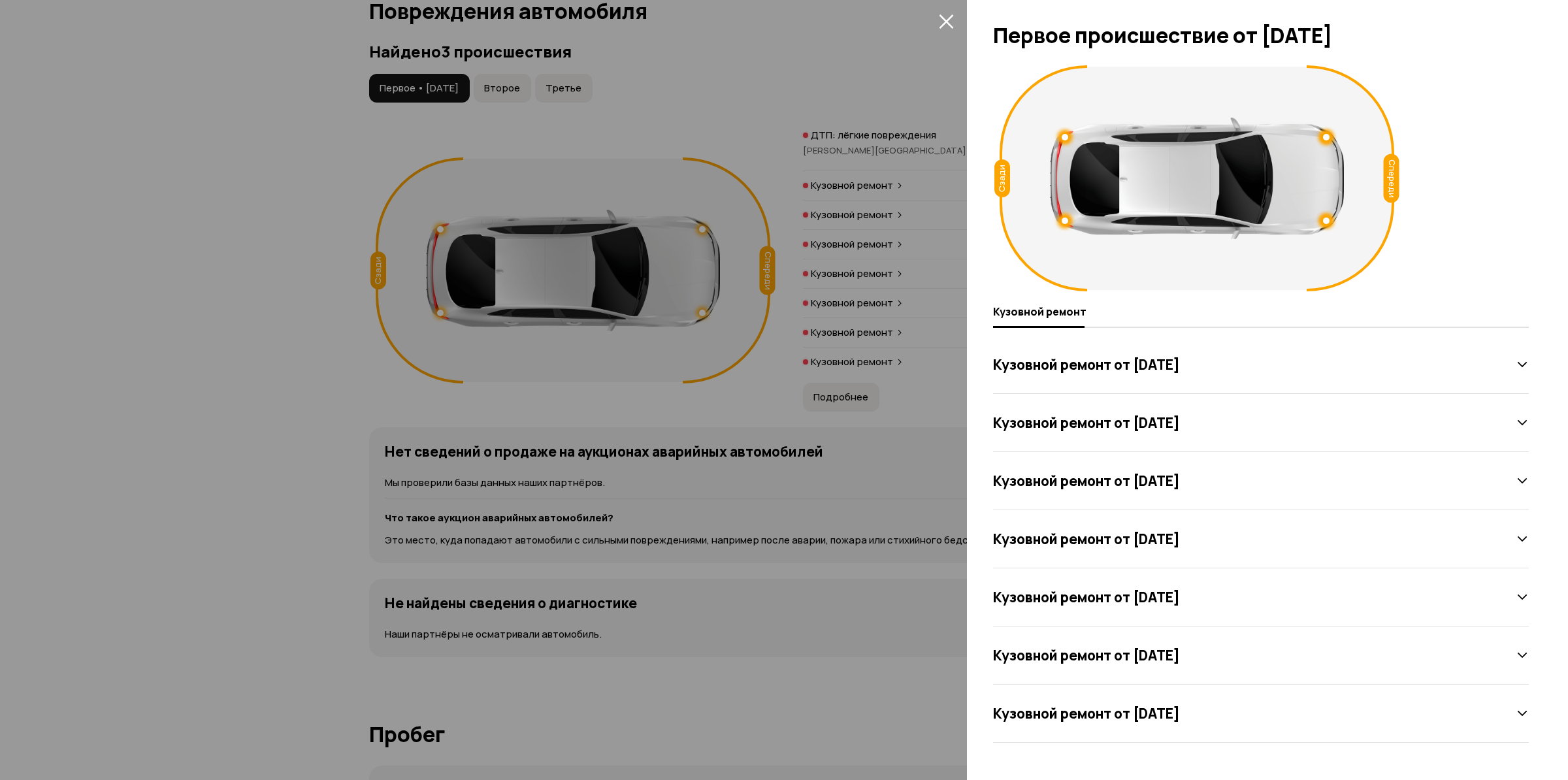
drag, startPoint x: 1209, startPoint y: 600, endPoint x: 1217, endPoint y: 656, distance: 56.6
click at [1217, 656] on div "Кузовной ремонт от [DATE] Кузовной ремонт от [DATE] Кузовной ремонт от [DATE] К…" at bounding box center [1261, 538] width 536 height 407
drag, startPoint x: 1222, startPoint y: 721, endPoint x: 1230, endPoint y: 731, distance: 12.8
click at [1230, 731] on div "Кузовной ремонт от [DATE]" at bounding box center [1261, 713] width 536 height 58
click at [1215, 693] on div "Кузовной ремонт от [DATE]" at bounding box center [1261, 713] width 536 height 58
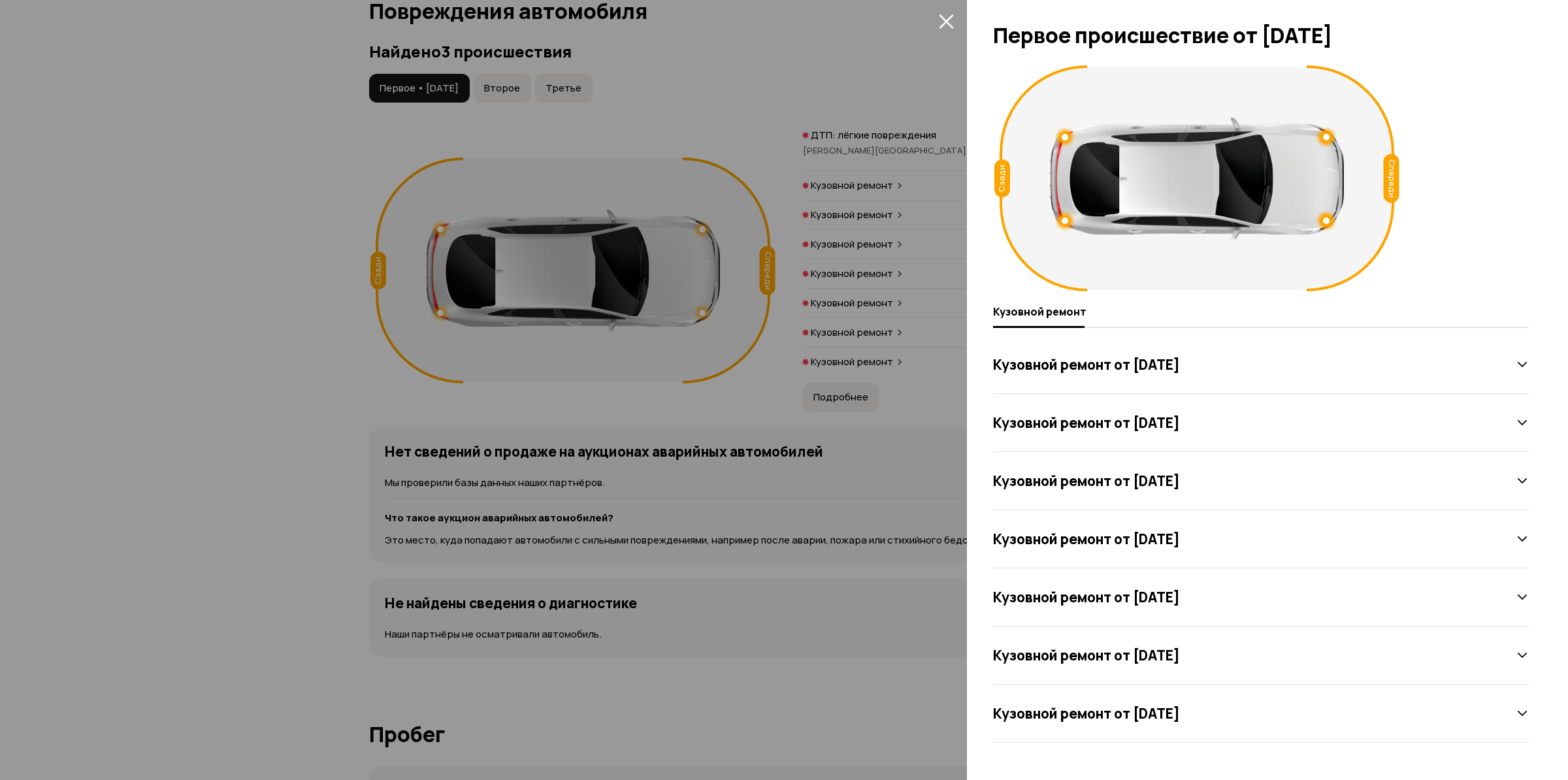
click at [1180, 721] on h3 "Кузовной ремонт от [DATE]" at bounding box center [1086, 713] width 187 height 17
click at [1180, 663] on h3 "Кузовной ремонт от [DATE]" at bounding box center [1086, 656] width 187 height 17
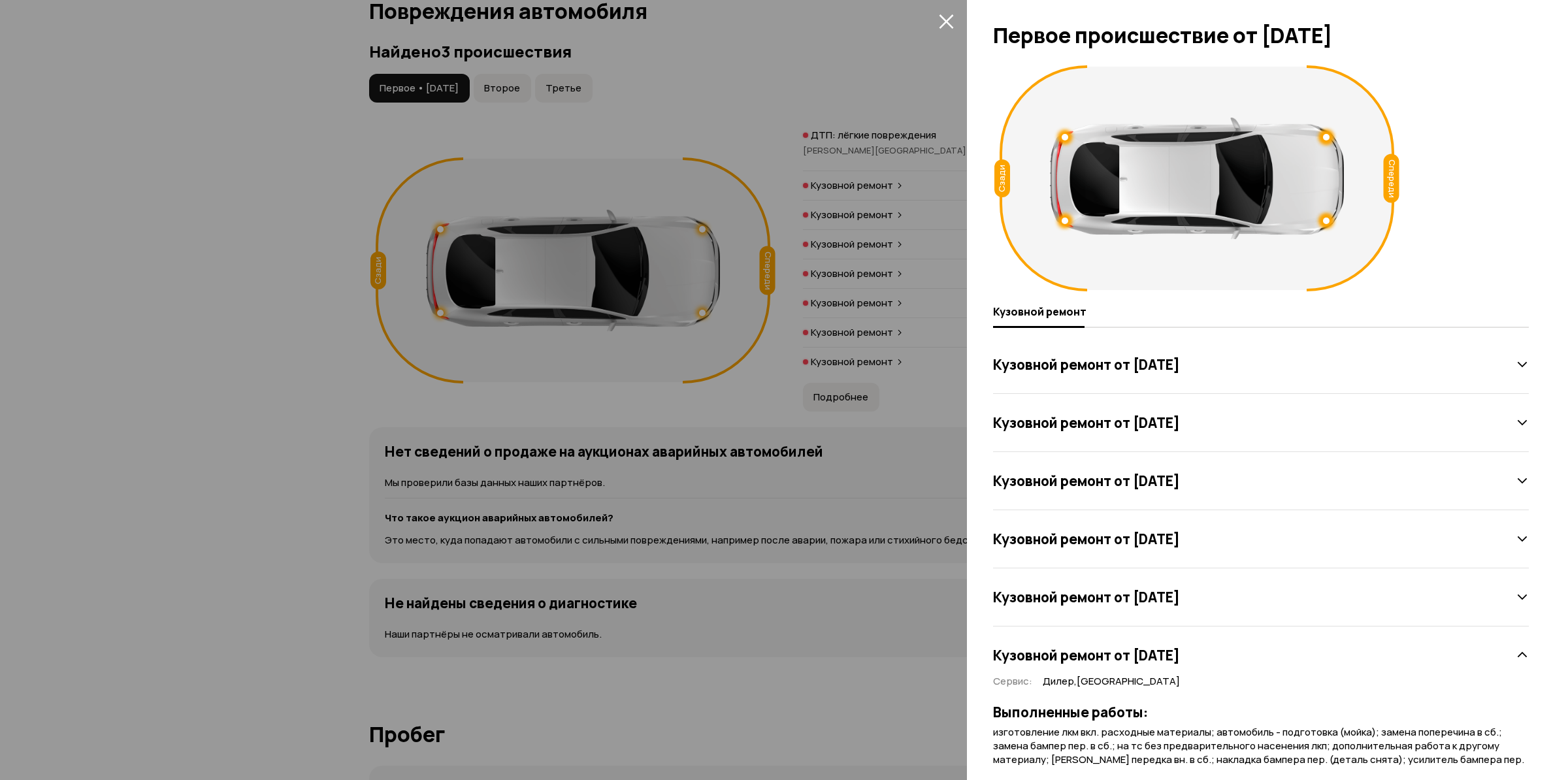
click at [1180, 650] on h3 "Кузовной ремонт от [DATE]" at bounding box center [1086, 656] width 187 height 17
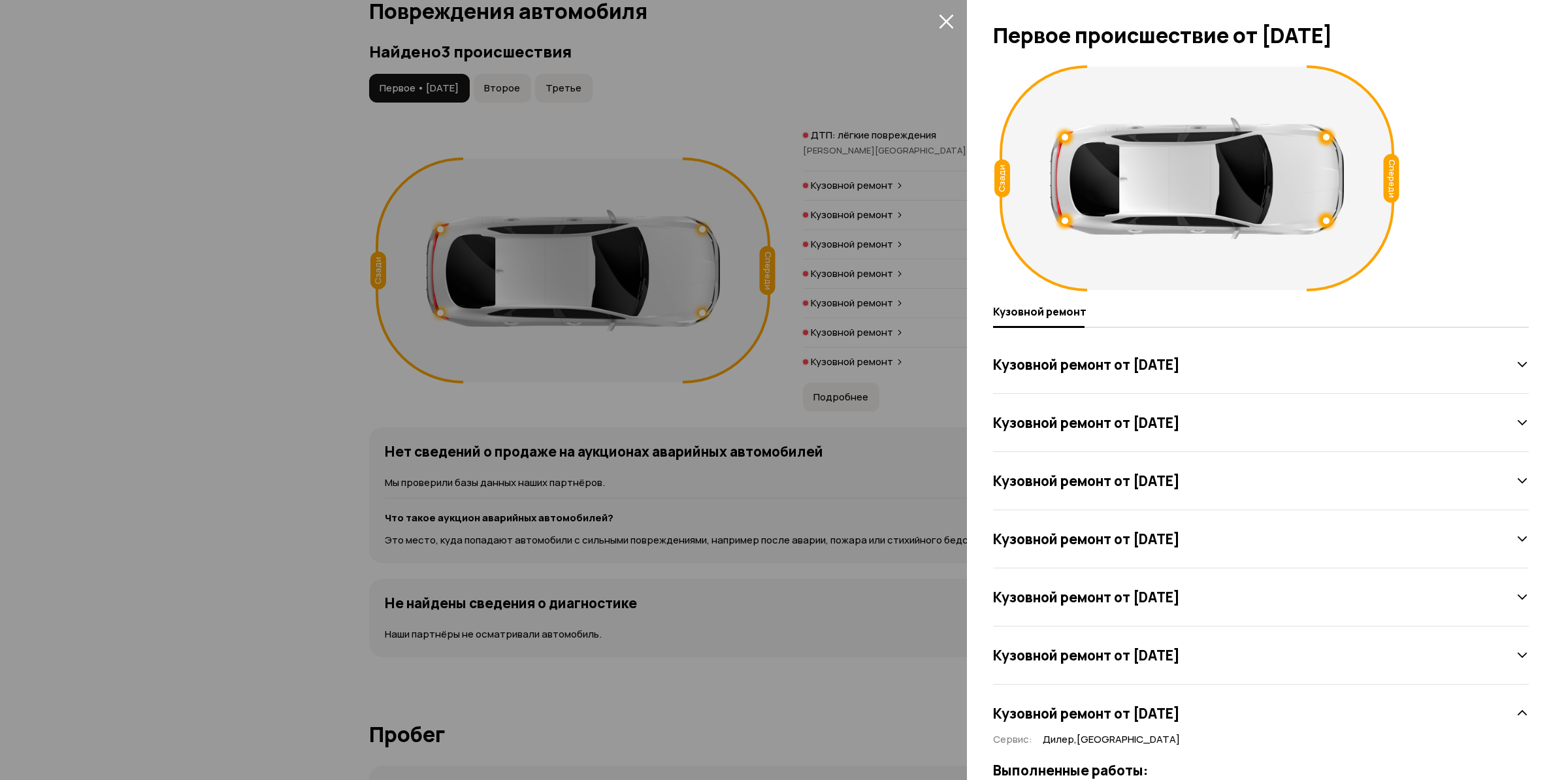
click at [686, 595] on div at bounding box center [784, 390] width 1568 height 780
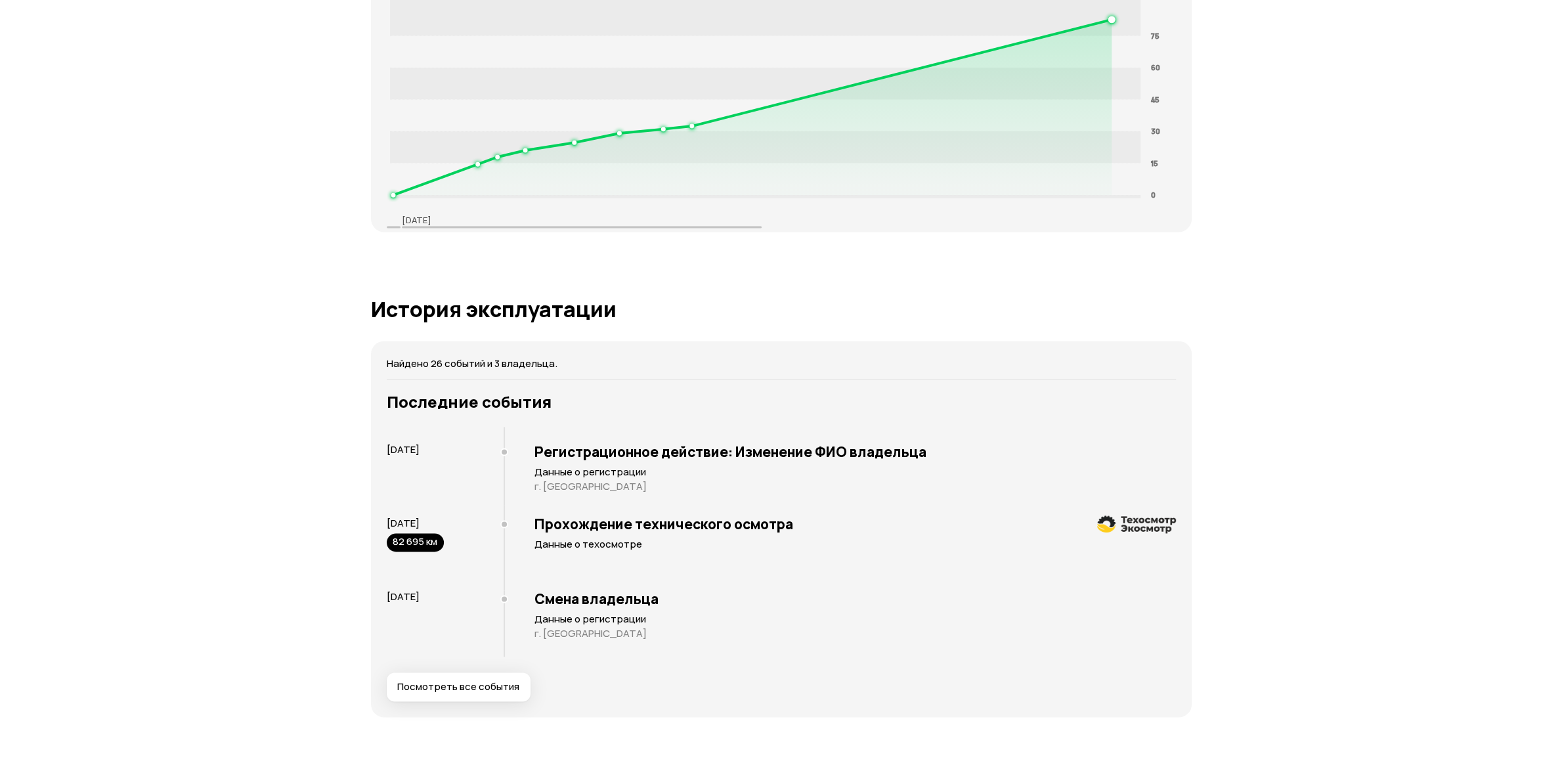
scroll to position [1844, 0]
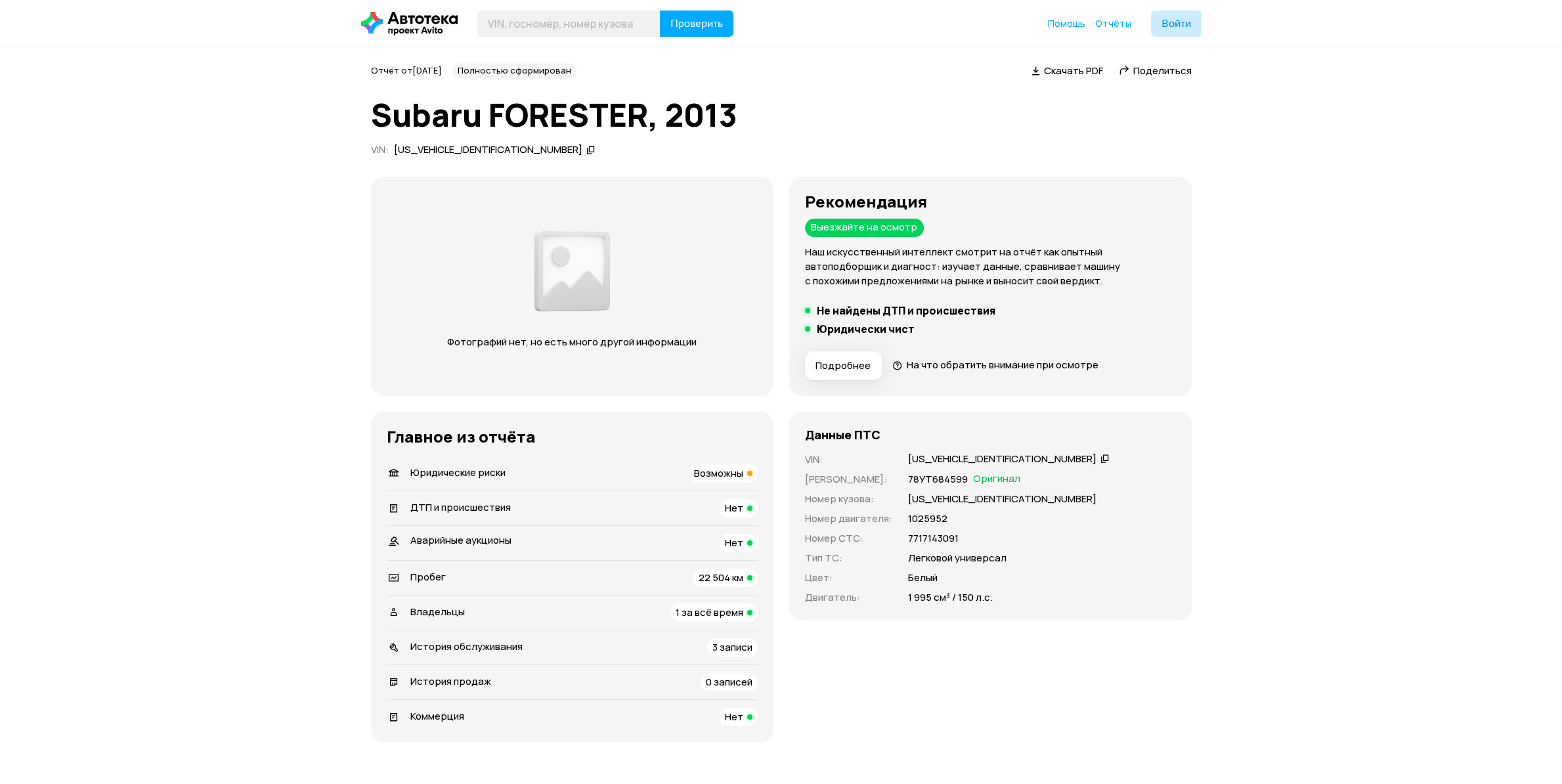
click at [1100, 456] on icon at bounding box center [1105, 458] width 9 height 13
click at [1176, 330] on div "Рекомендация Выезжайте на осмотр Наш искусственный интеллект смотрит на отчёт к…" at bounding box center [991, 286] width 403 height 219
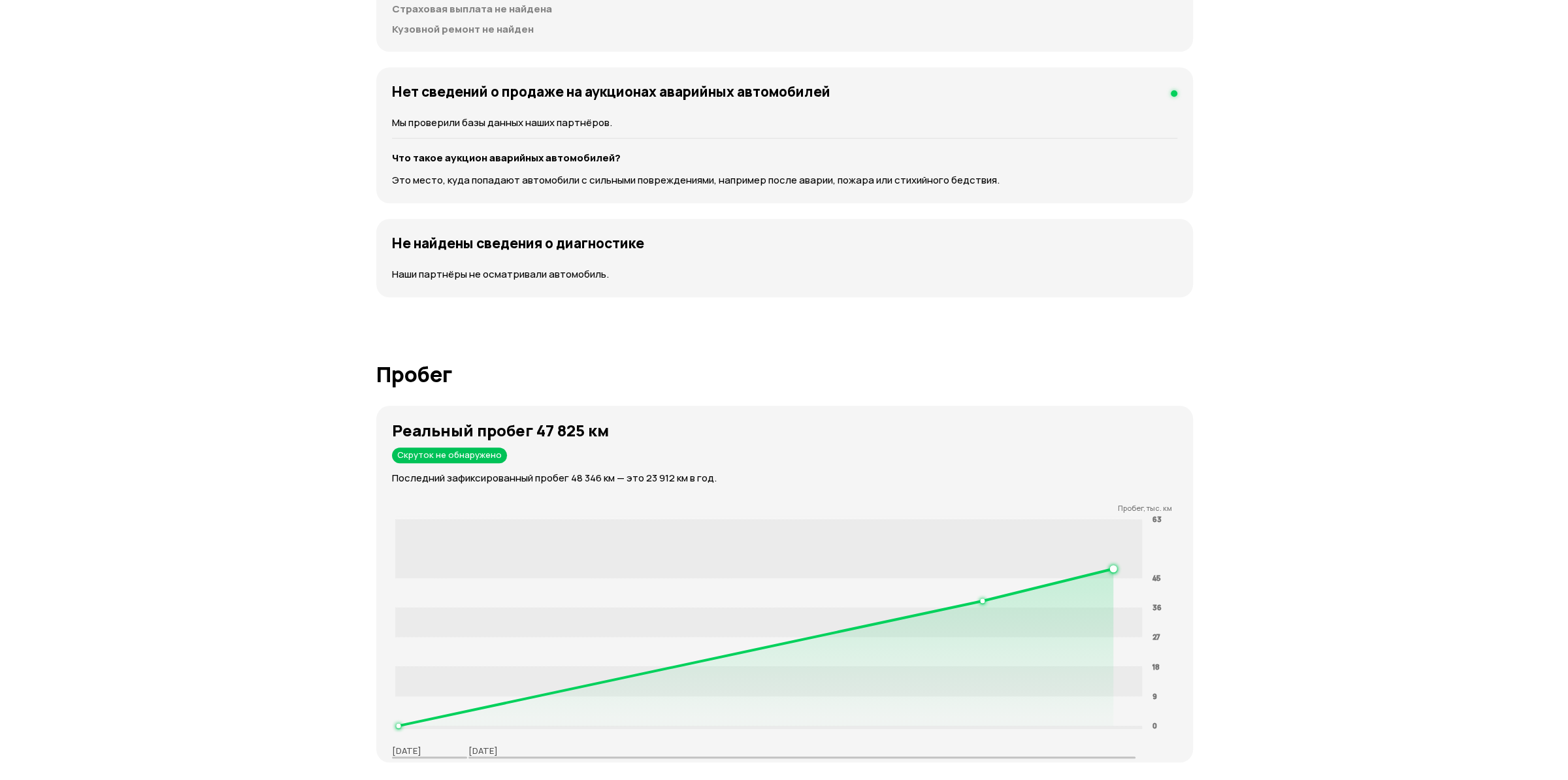
scroll to position [1989, 0]
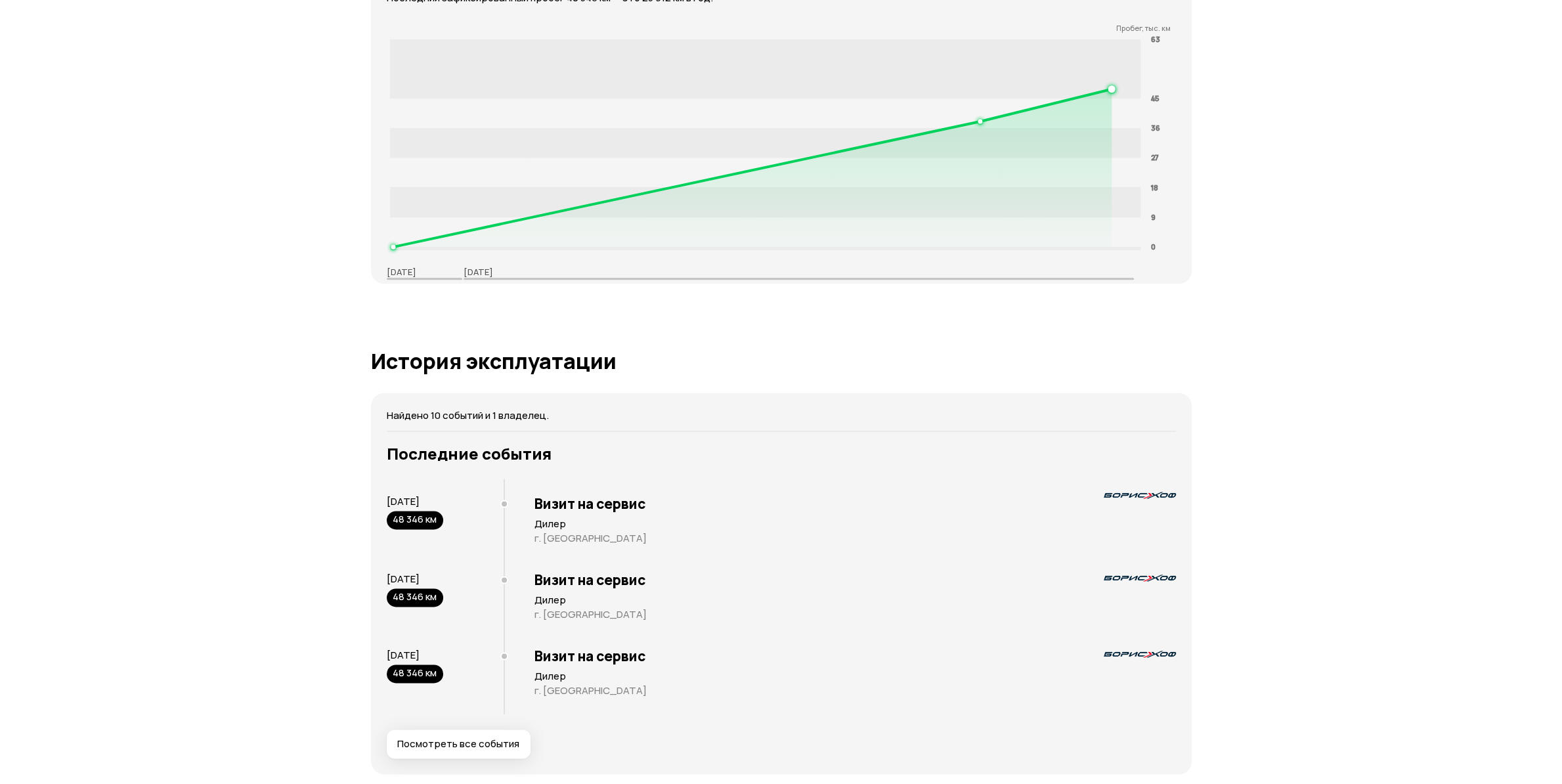
click at [483, 738] on button "Посмотреть все события" at bounding box center [458, 743] width 144 height 29
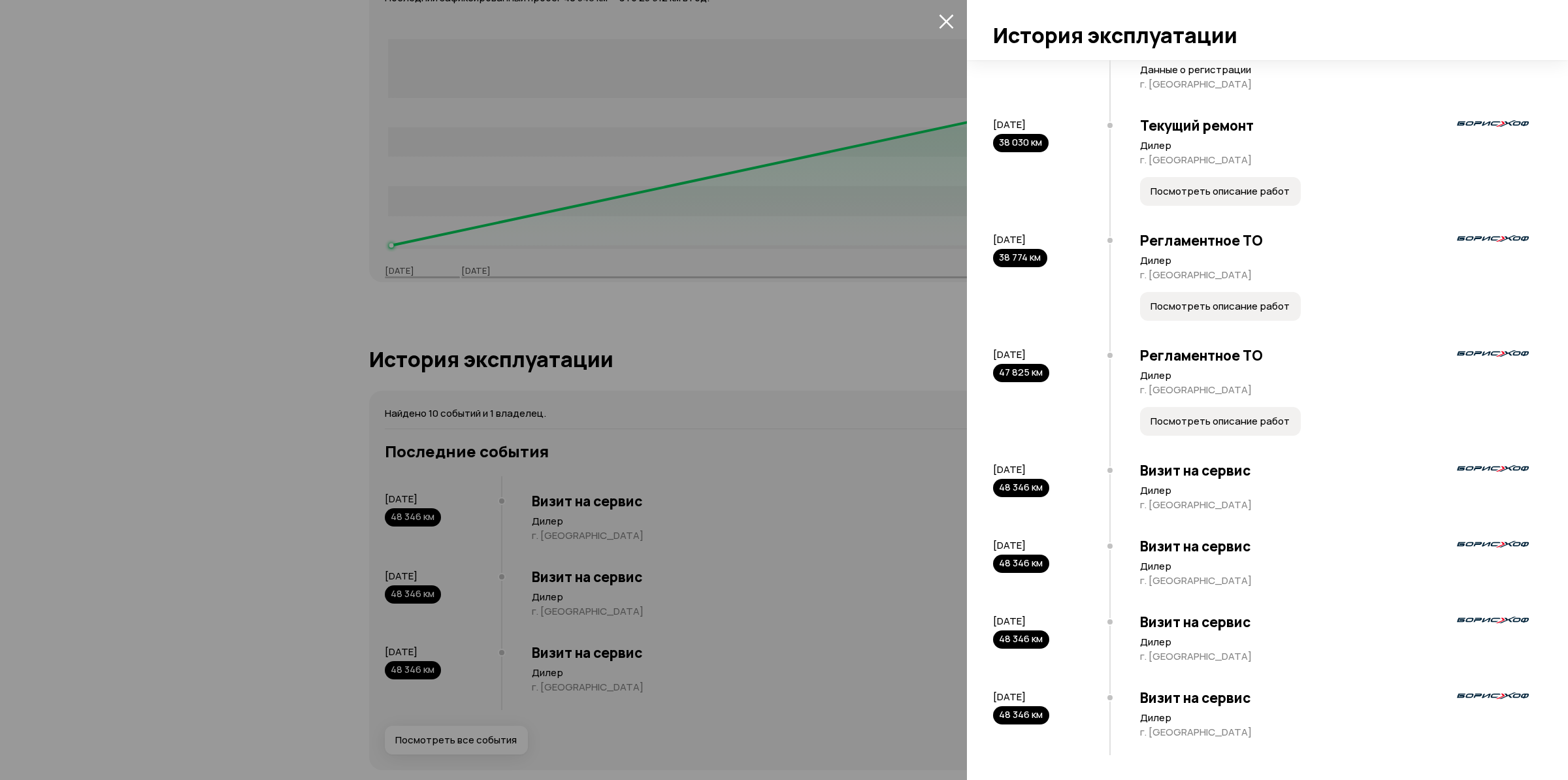
scroll to position [0, 0]
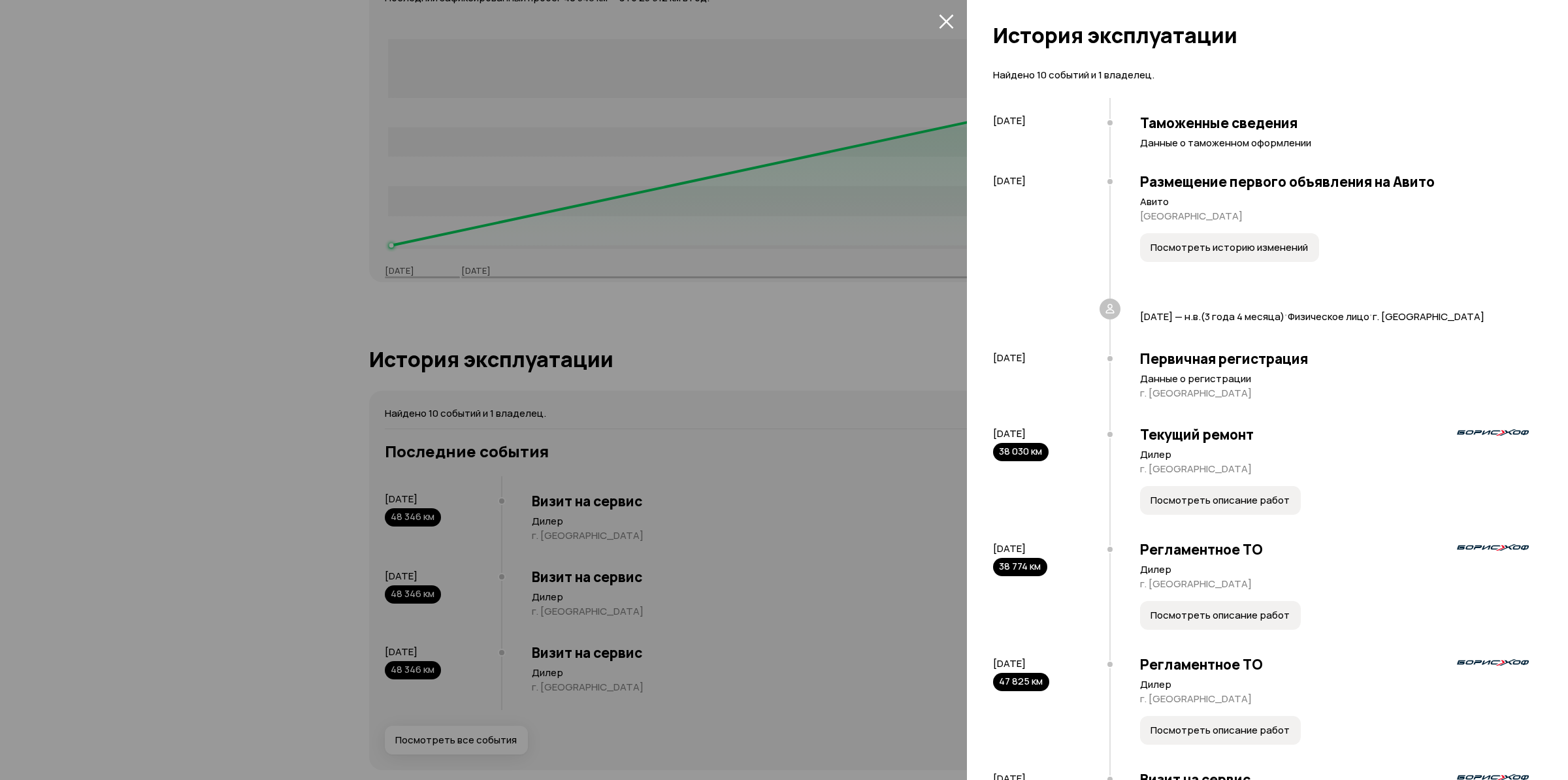
click at [1172, 503] on span "Посмотреть описание работ" at bounding box center [1219, 500] width 139 height 13
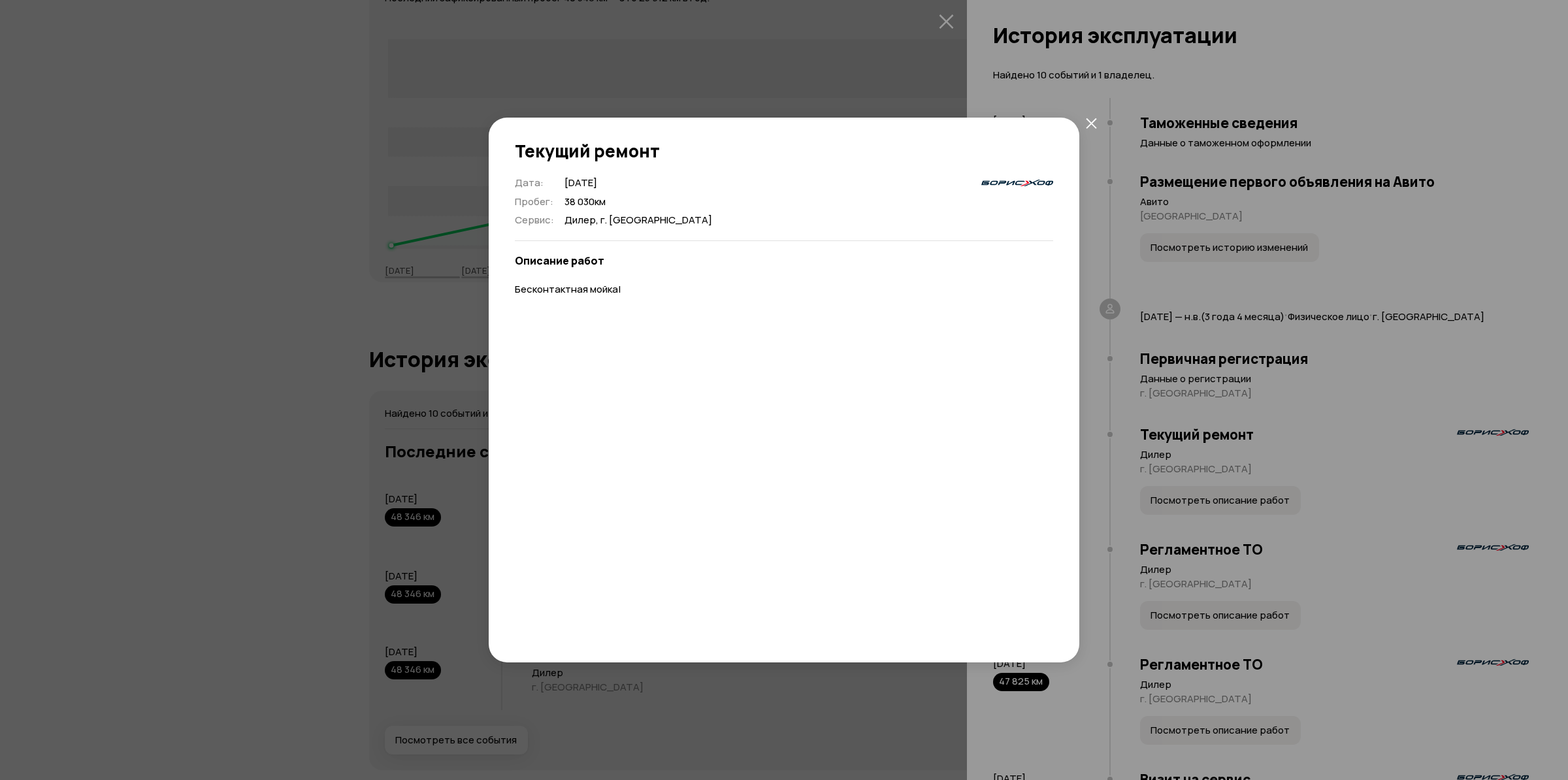
click at [1078, 132] on div "Текущий ремонт Дата : 8 марта 2024 Пробег : 38 030 км Сервис : Дилер, г. Москва…" at bounding box center [783, 390] width 590 height 545
click at [1090, 124] on icon "закрыть" at bounding box center [1091, 123] width 11 height 11
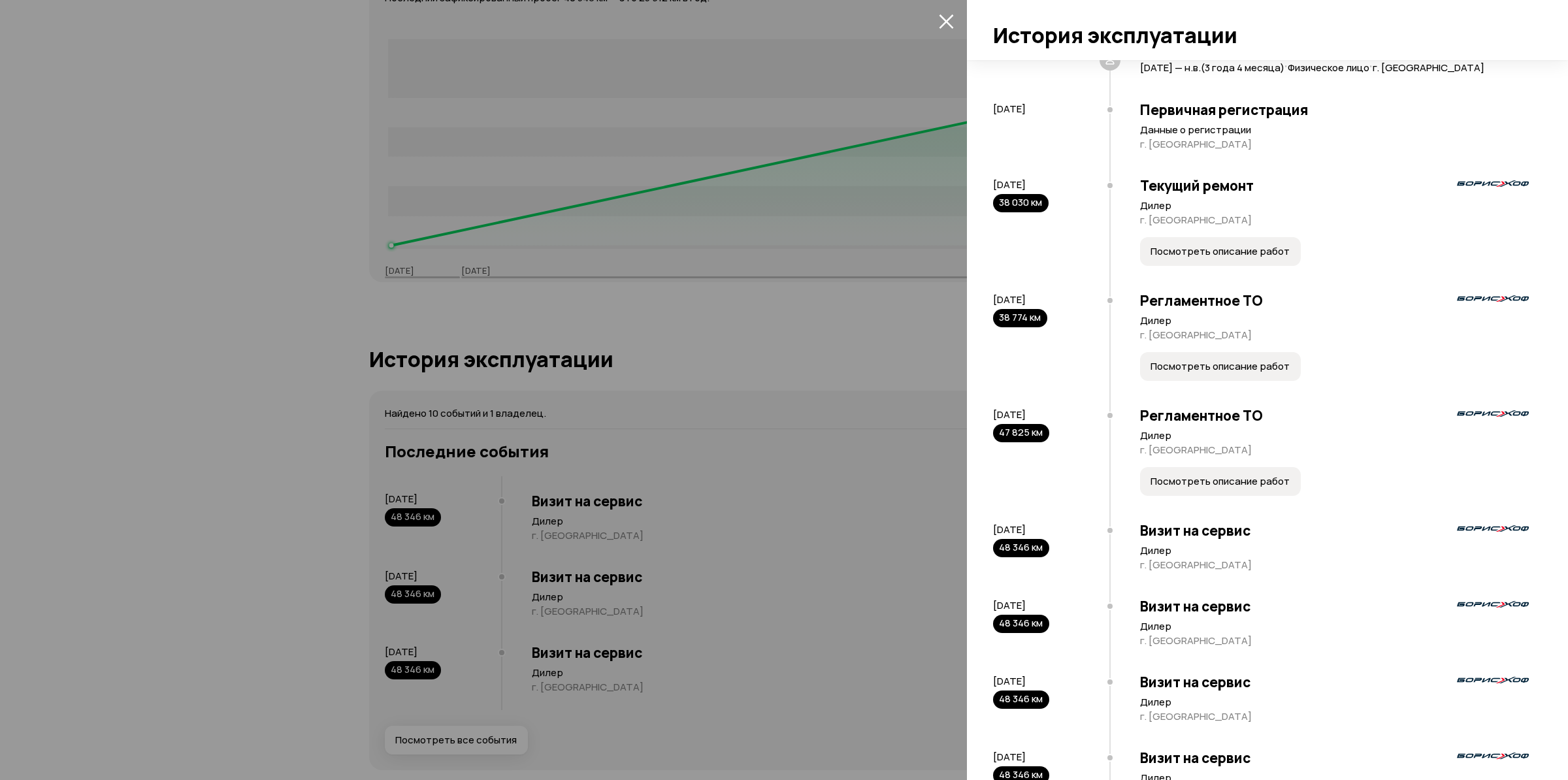
scroll to position [226, 0]
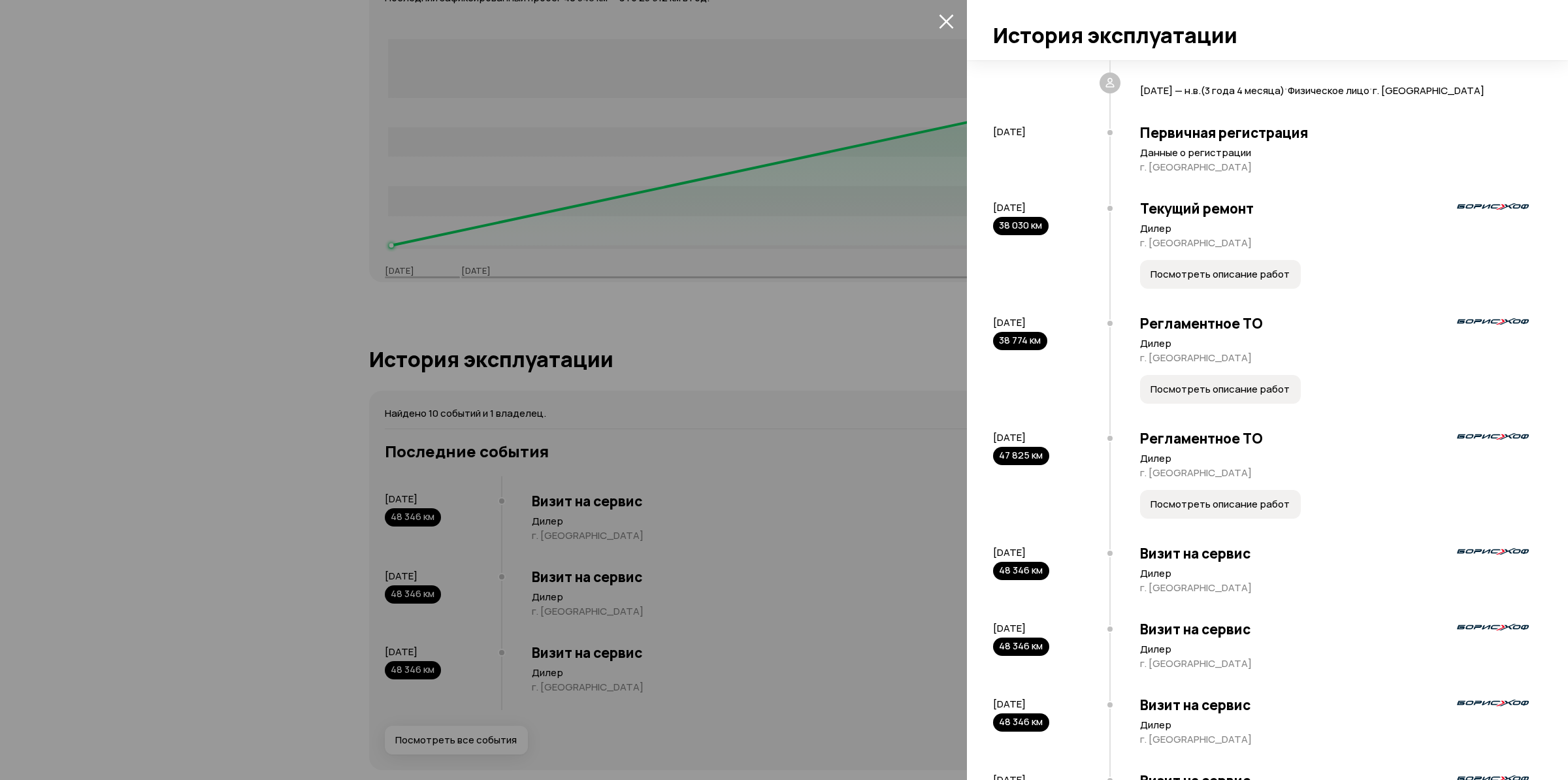
click at [1245, 486] on div "Регламентное ТО Дилер г. Москва Посмотреть описание работ" at bounding box center [1319, 477] width 419 height 115
click at [1286, 510] on button "Посмотреть описание работ" at bounding box center [1220, 504] width 160 height 29
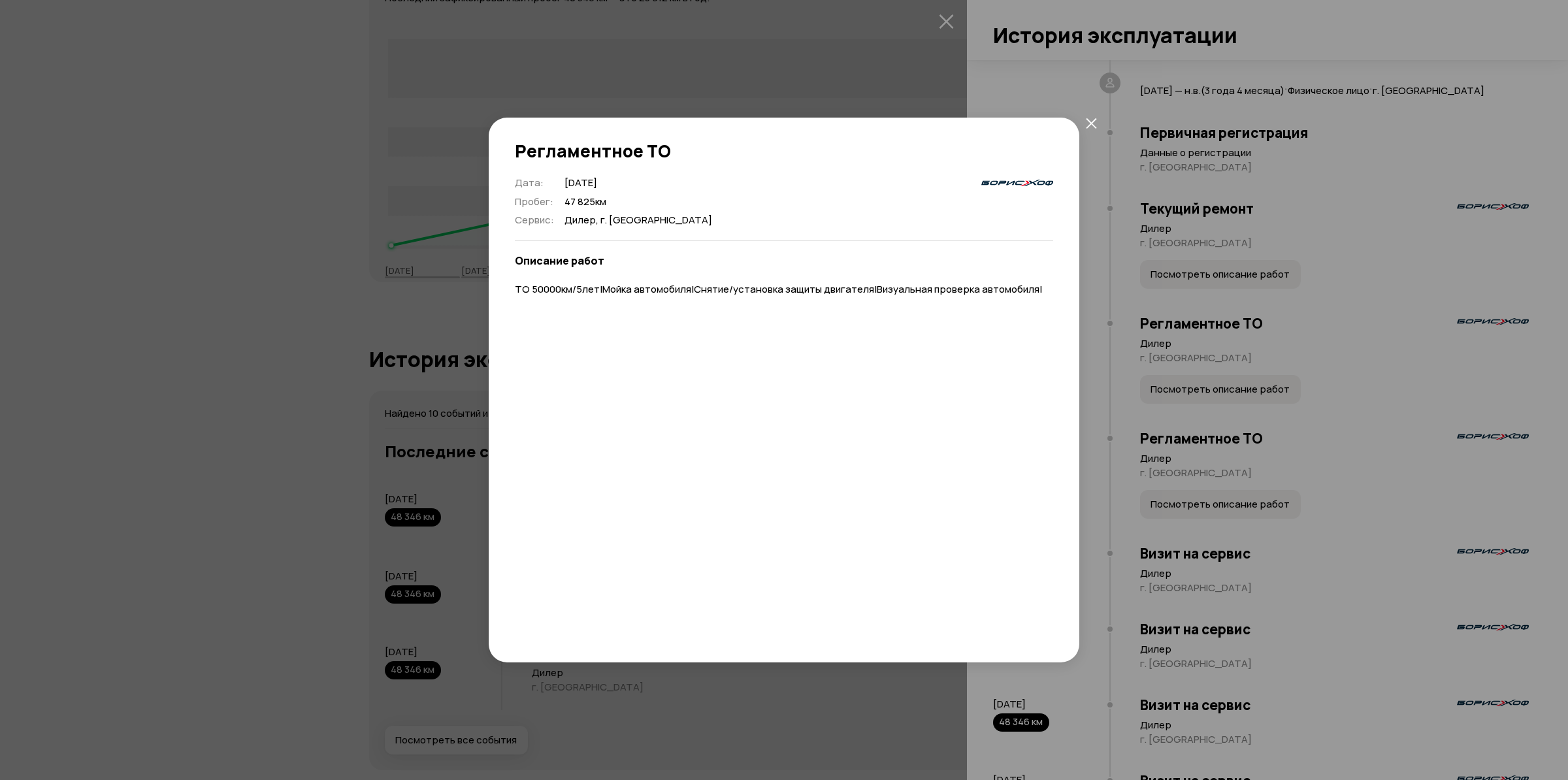
click at [1096, 124] on icon "закрыть" at bounding box center [1091, 123] width 11 height 11
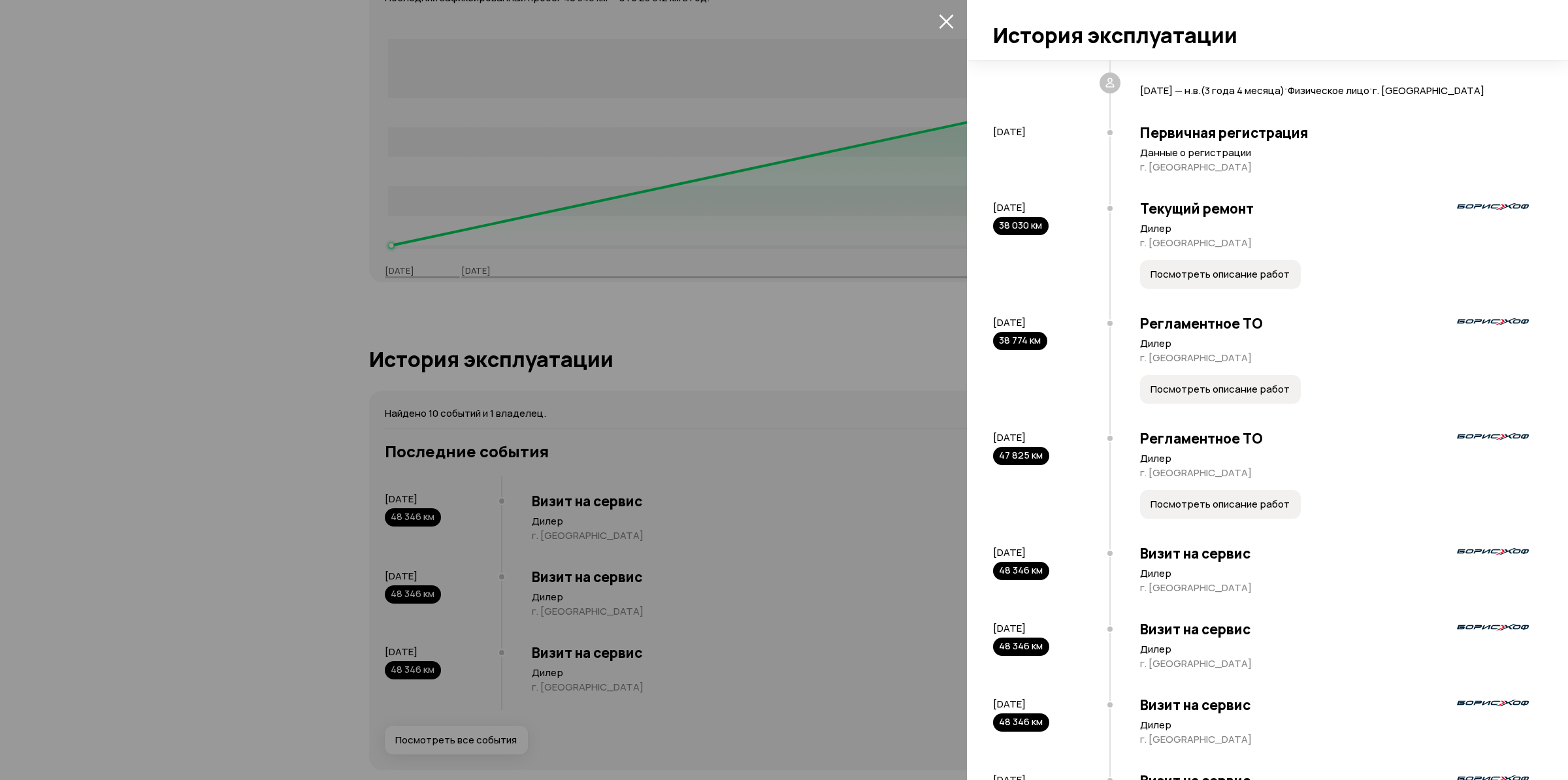
click at [1243, 385] on span "Посмотреть описание работ" at bounding box center [1219, 389] width 139 height 13
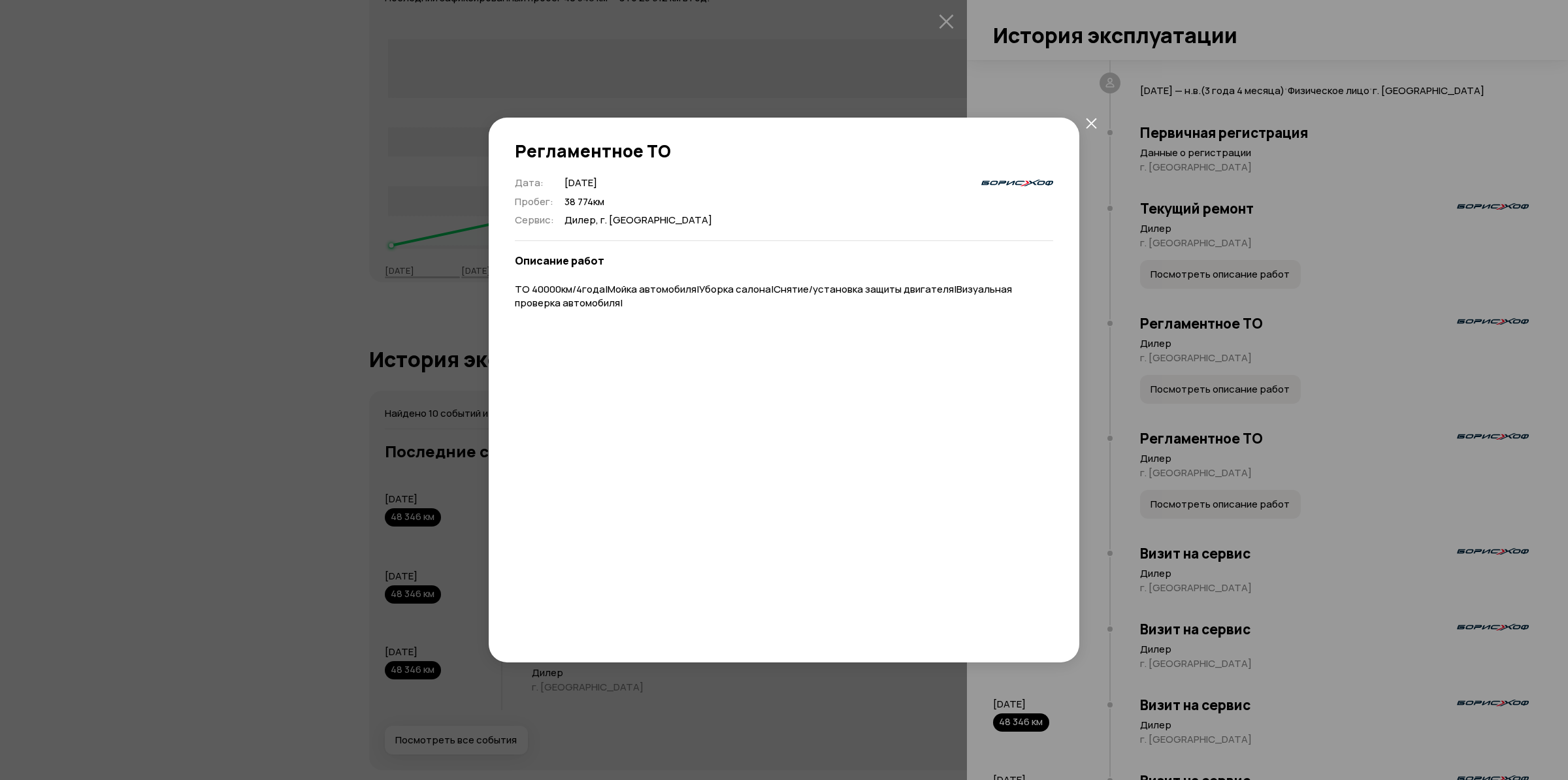
click at [1081, 124] on button "закрыть" at bounding box center [1090, 122] width 23 height 23
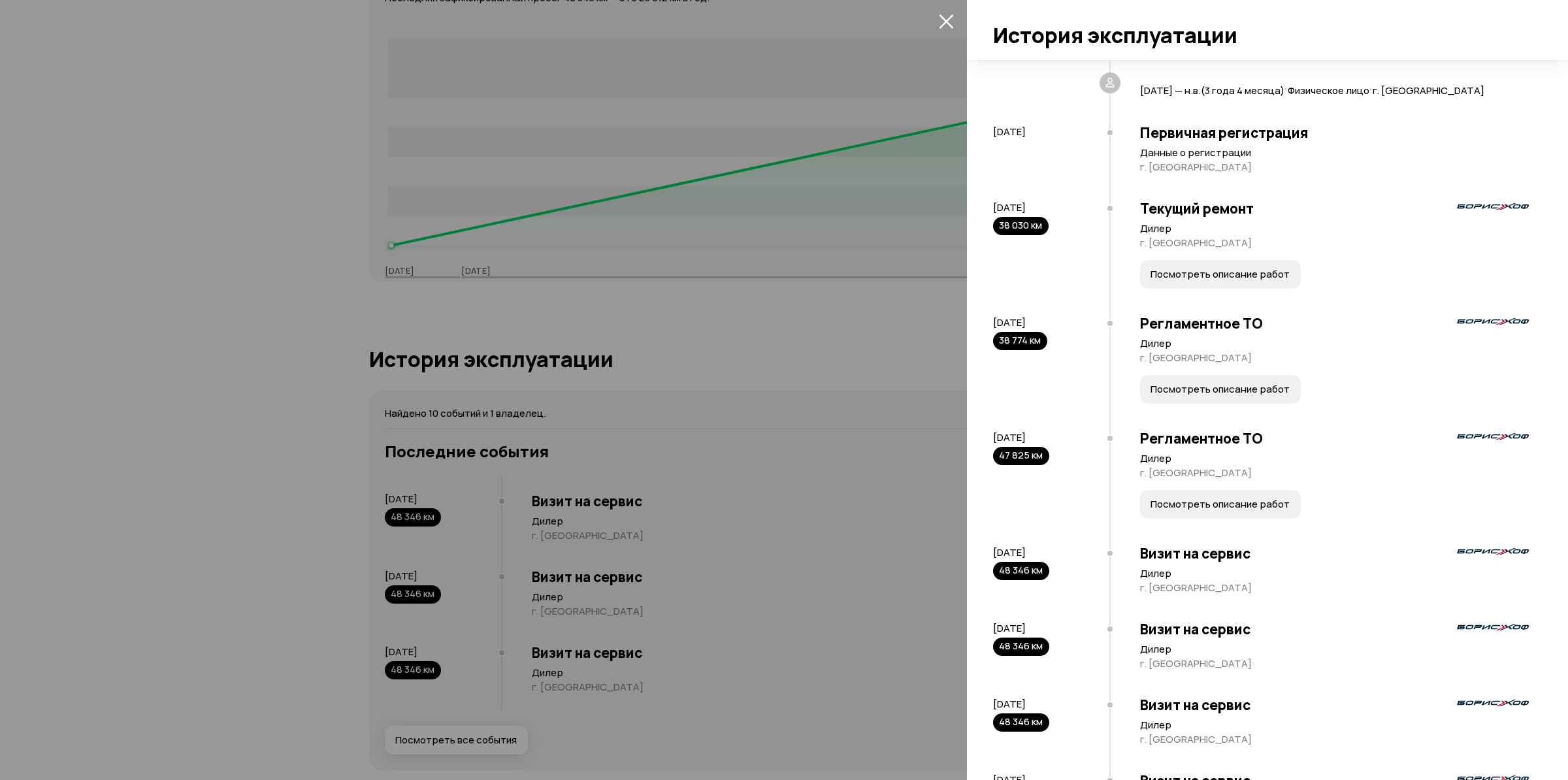
click at [1209, 385] on span "Посмотреть описание работ" at bounding box center [1219, 389] width 139 height 13
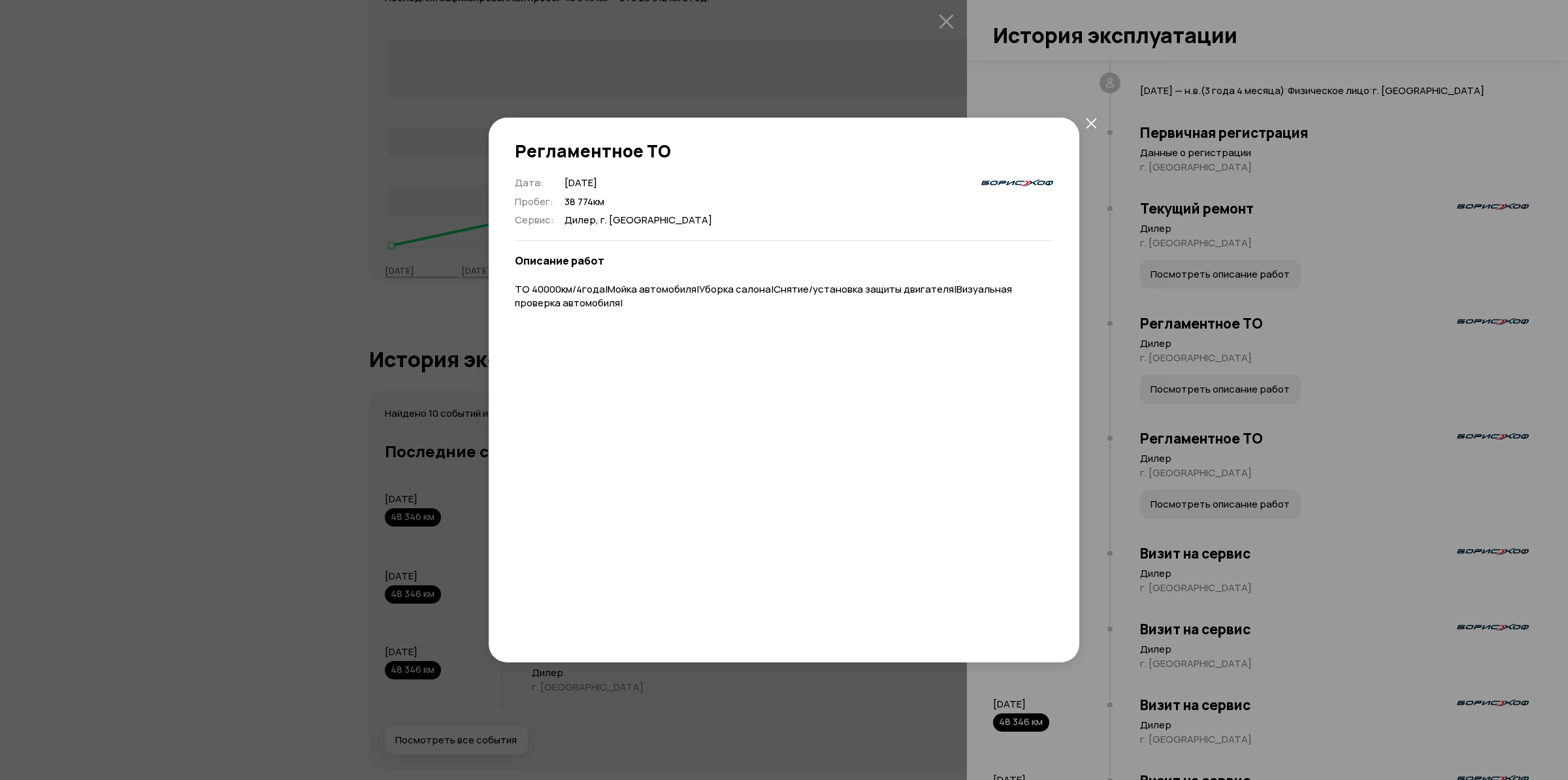
click at [1101, 121] on button "закрыть" at bounding box center [1090, 122] width 23 height 23
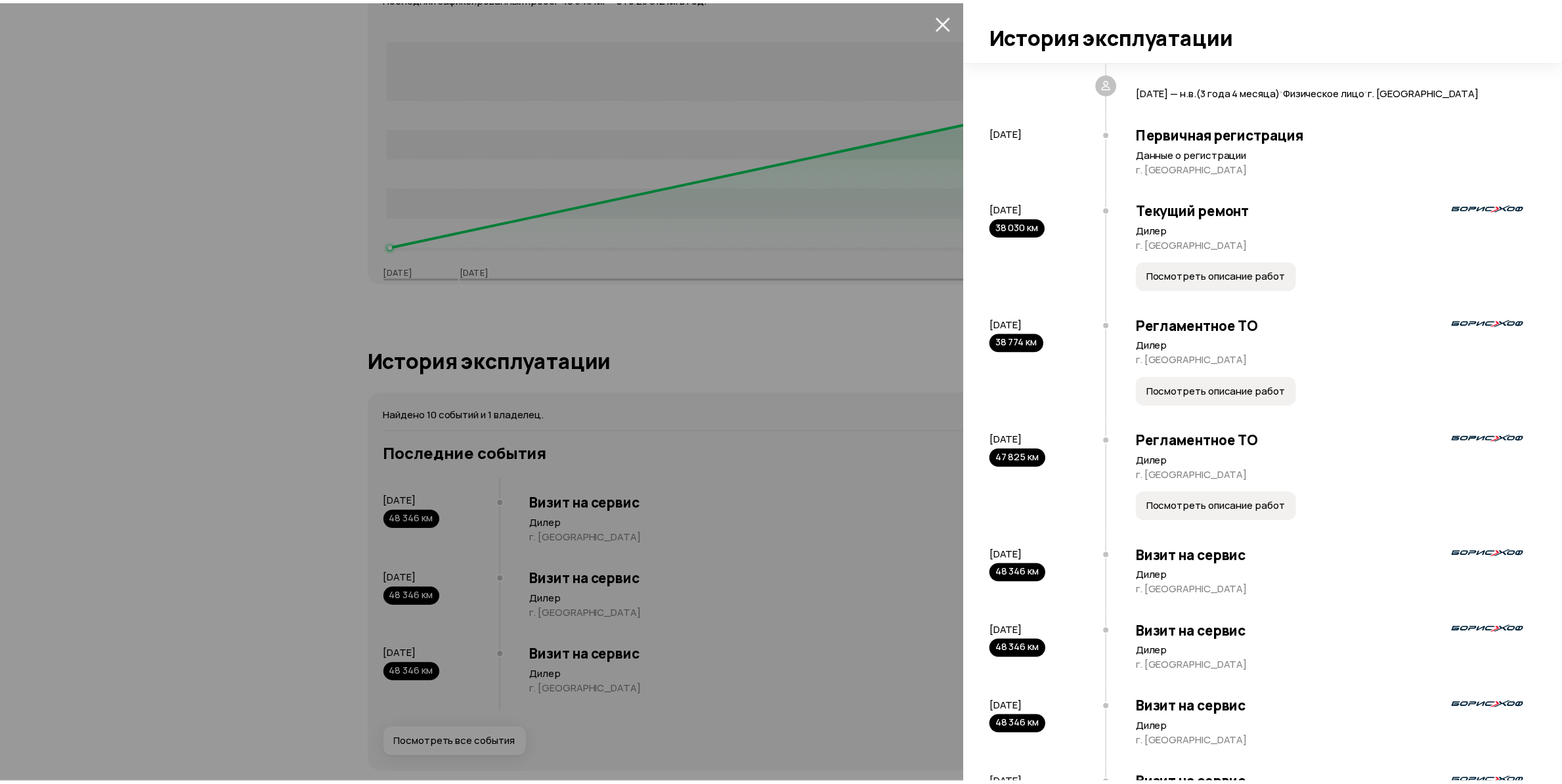
scroll to position [0, 0]
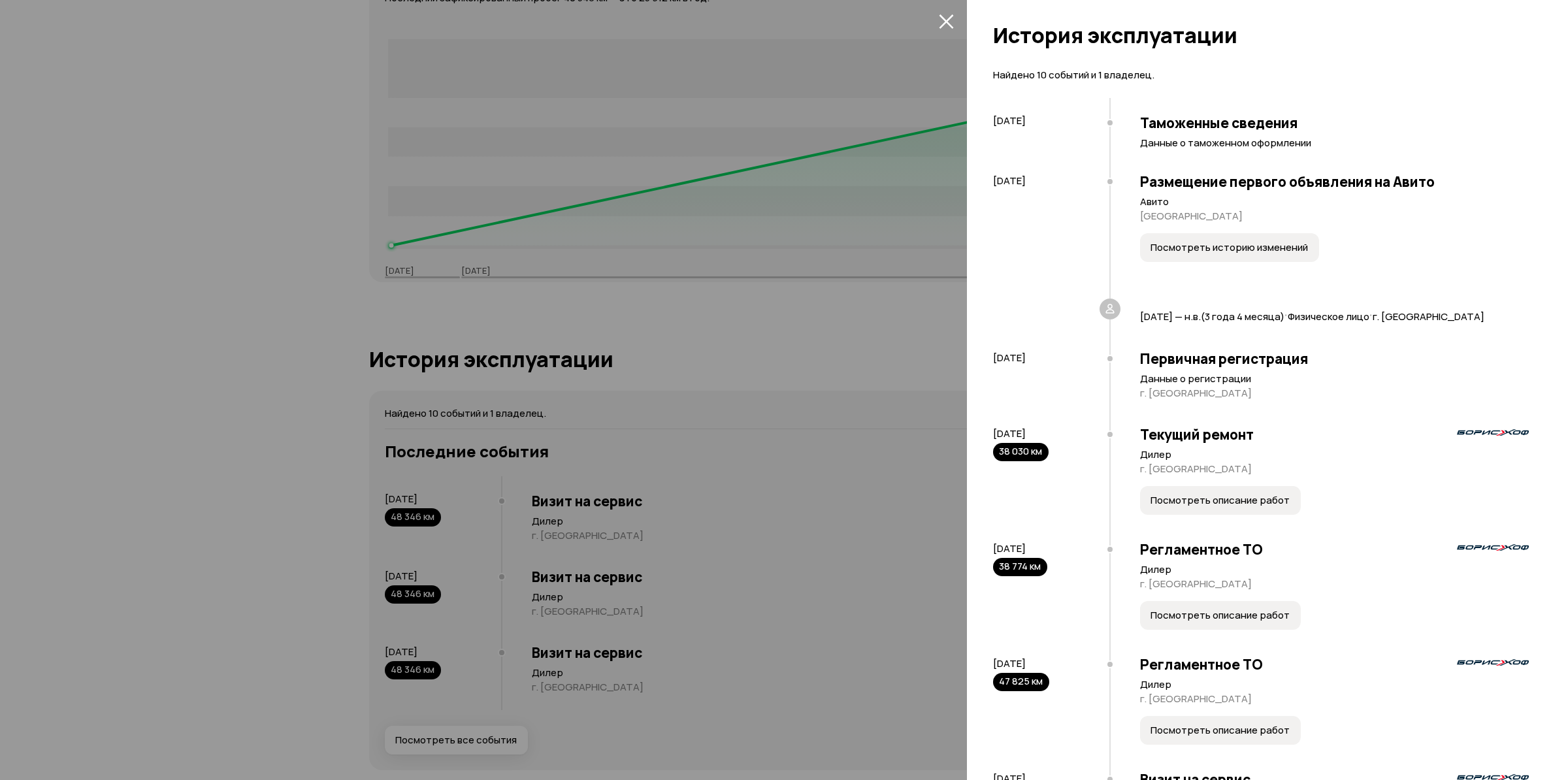
click at [1187, 248] on span "Посмотреть историю изменений" at bounding box center [1229, 248] width 158 height 13
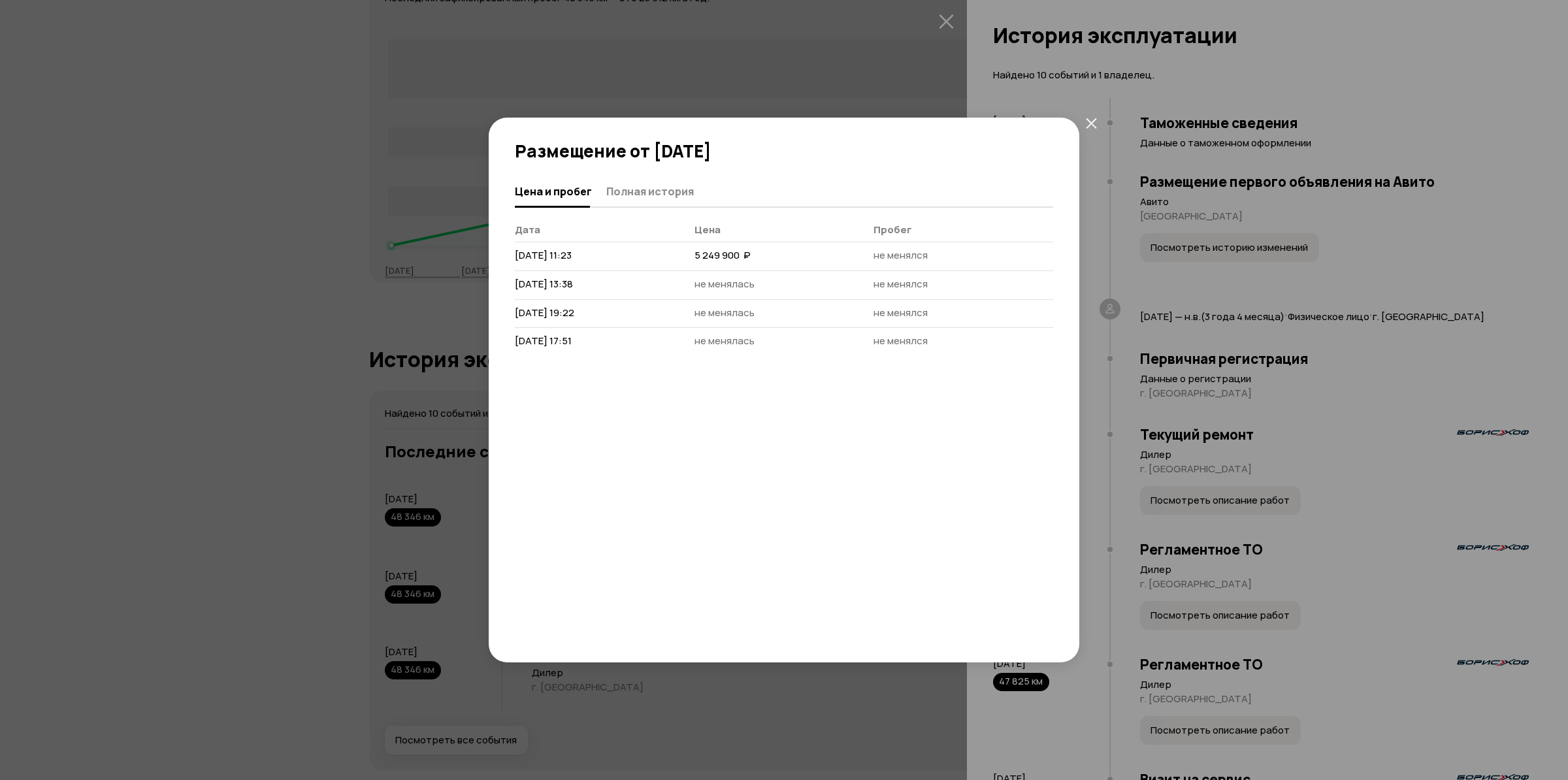
click at [1087, 134] on button "закрыть" at bounding box center [1090, 122] width 23 height 23
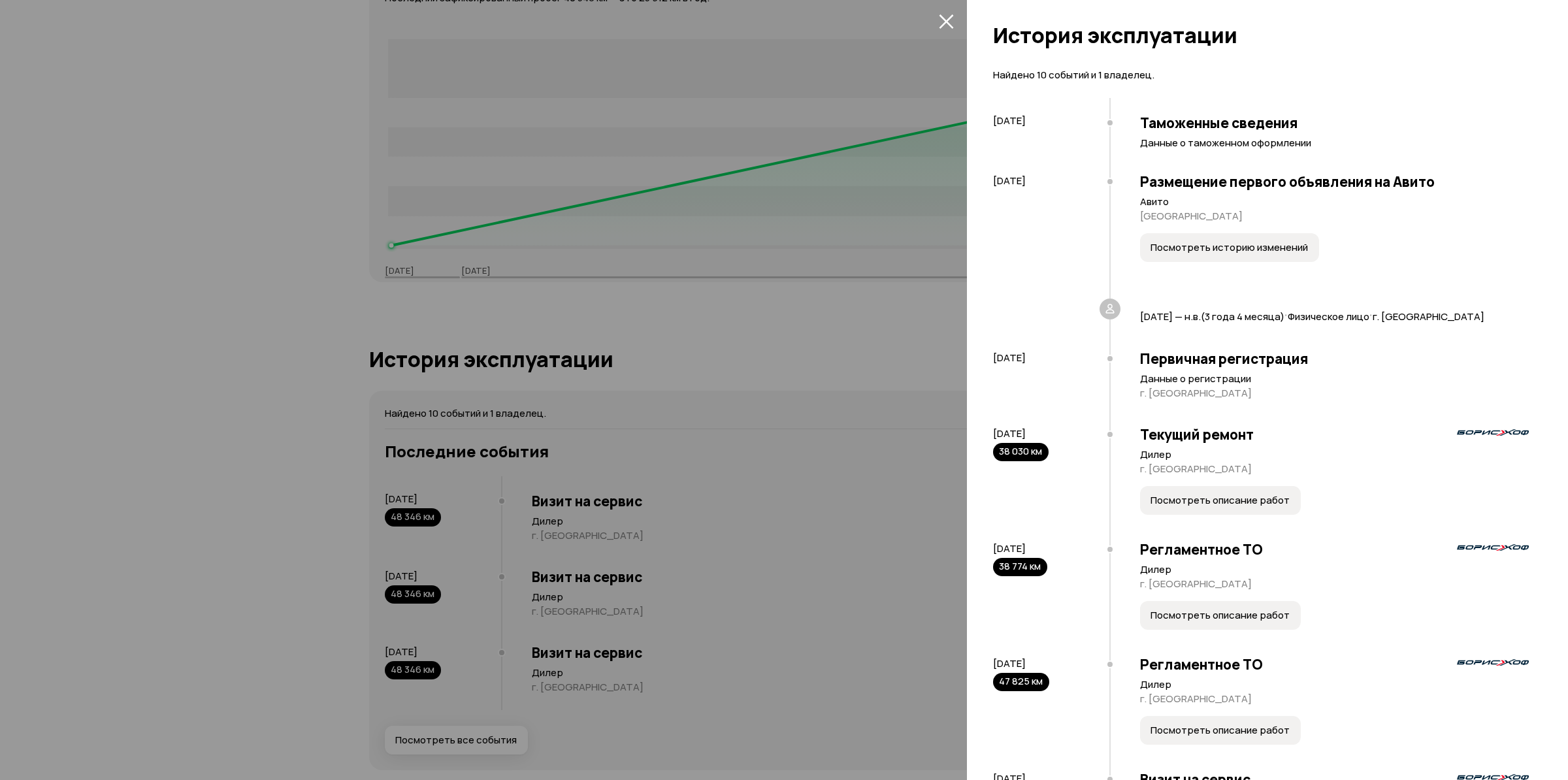
click at [630, 278] on div at bounding box center [784, 390] width 1568 height 780
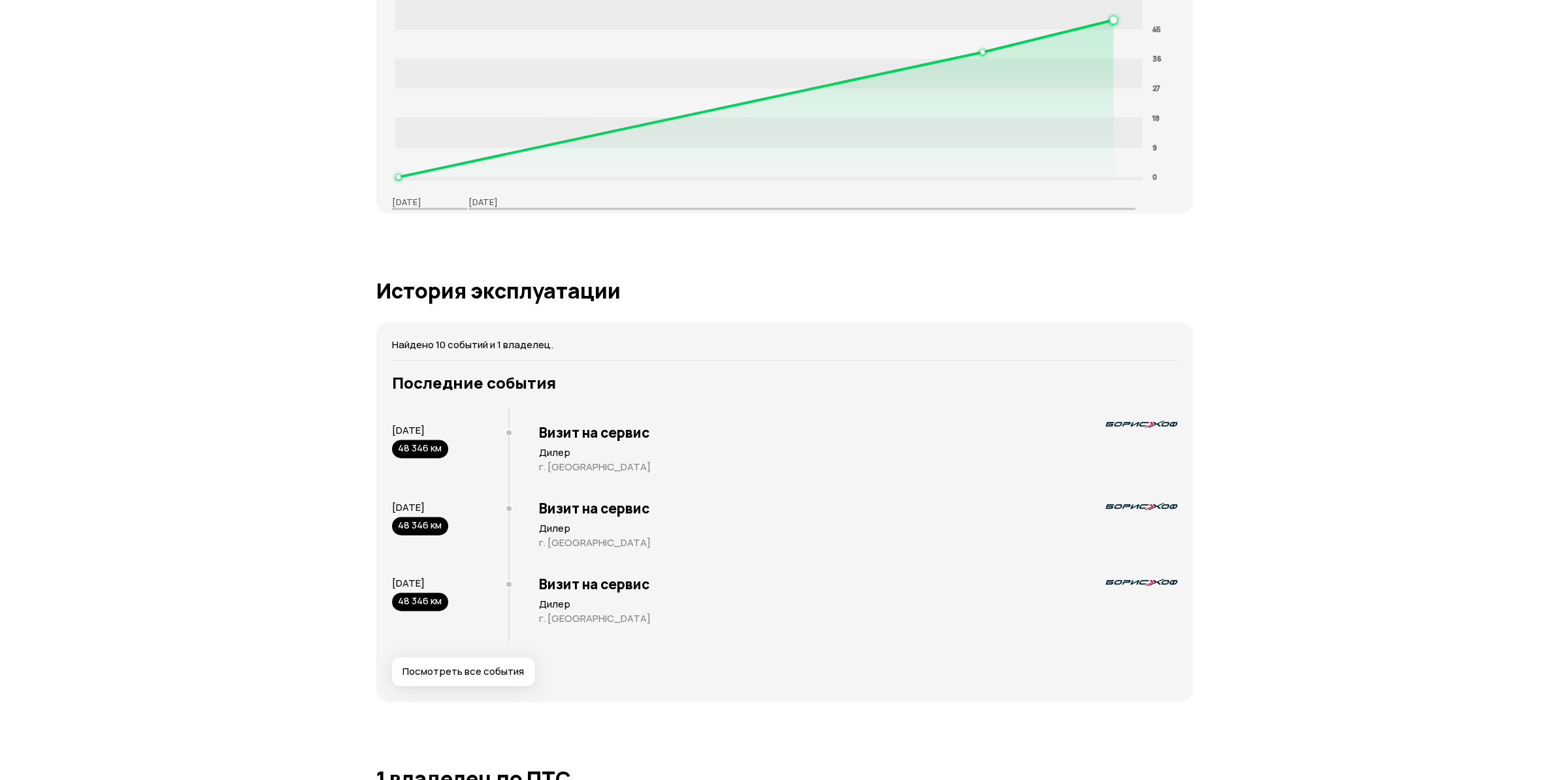
scroll to position [2332, 0]
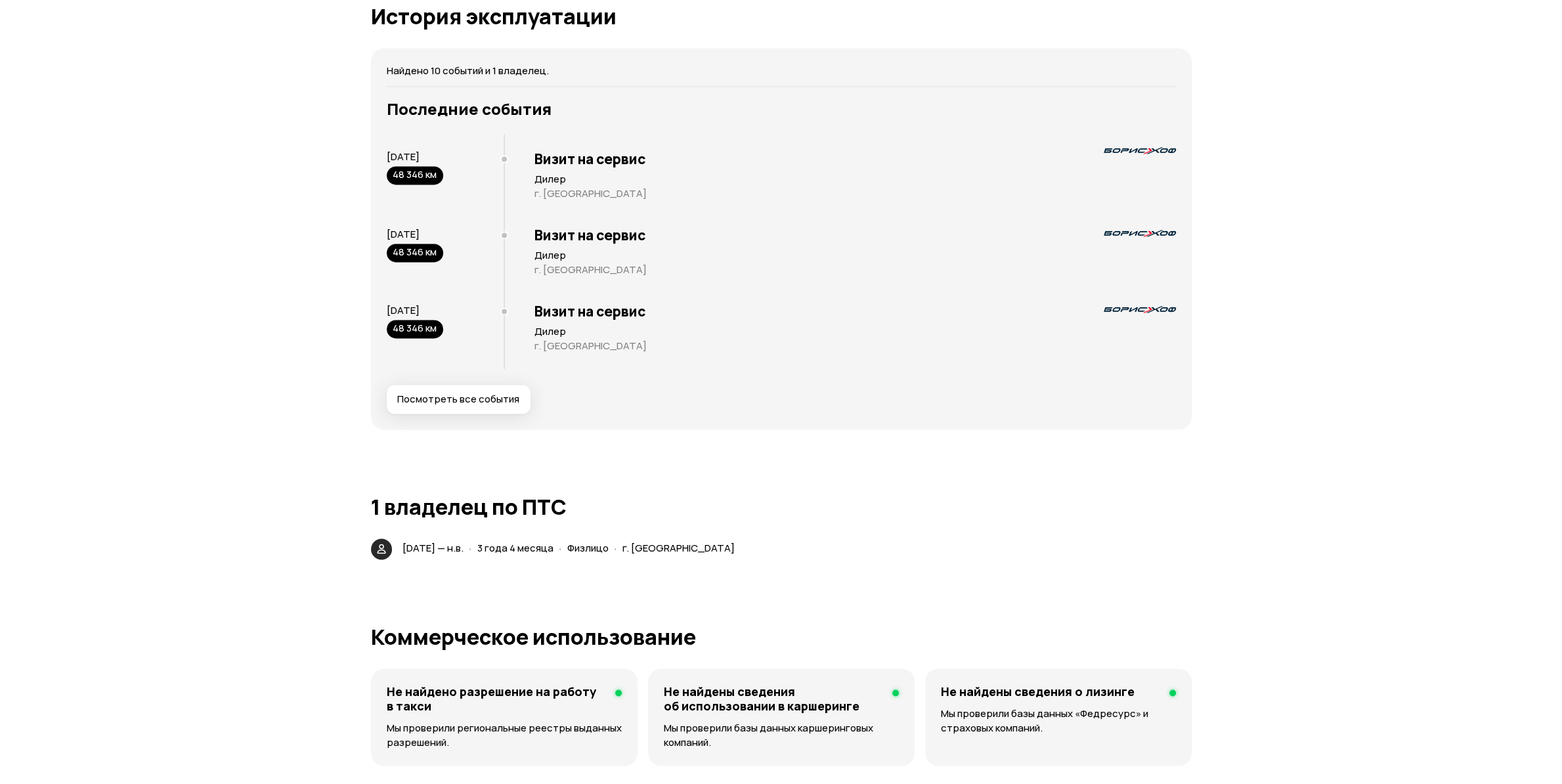
click at [472, 396] on span "Посмотреть все события" at bounding box center [458, 399] width 122 height 13
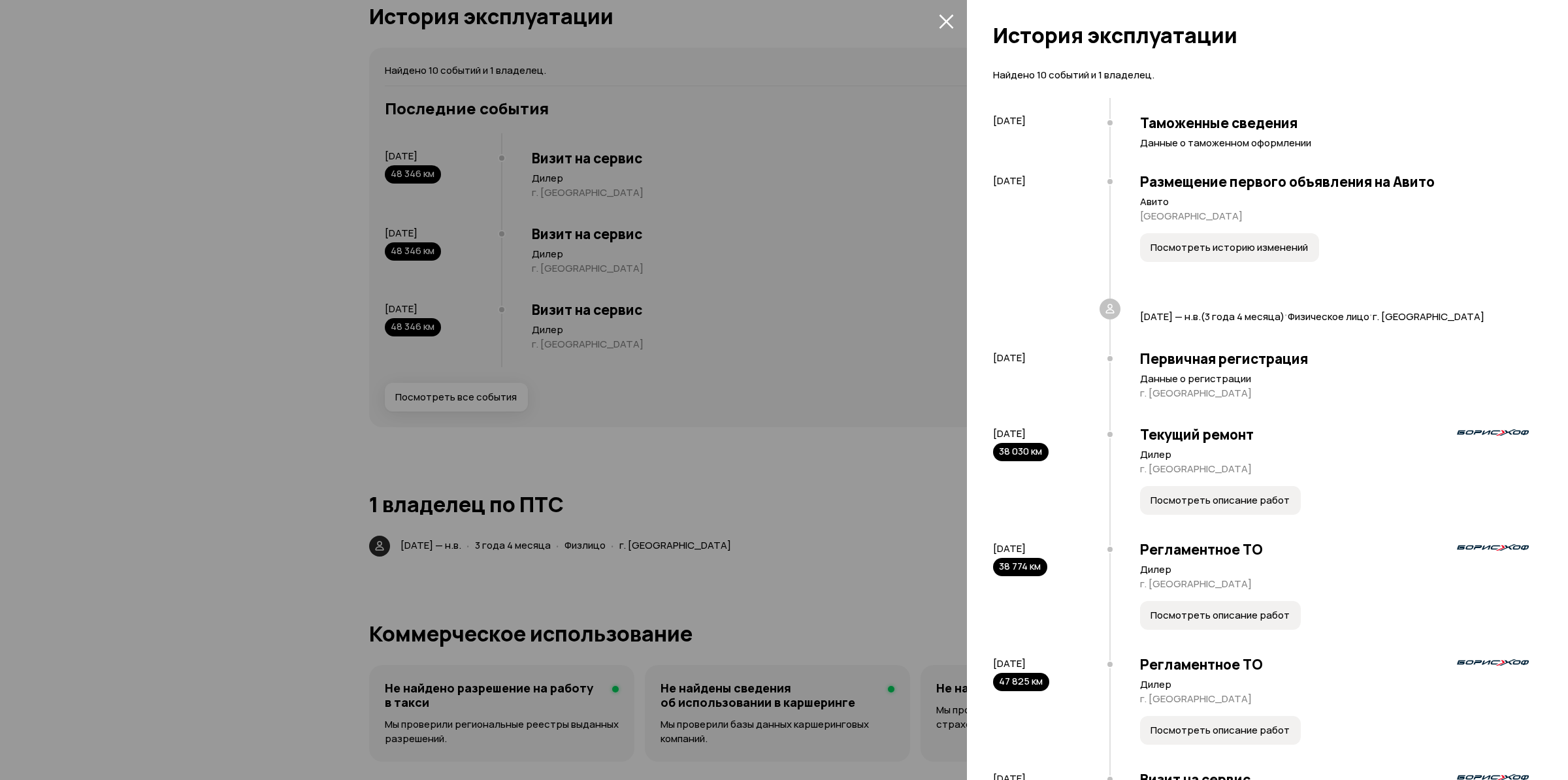
scroll to position [309, 0]
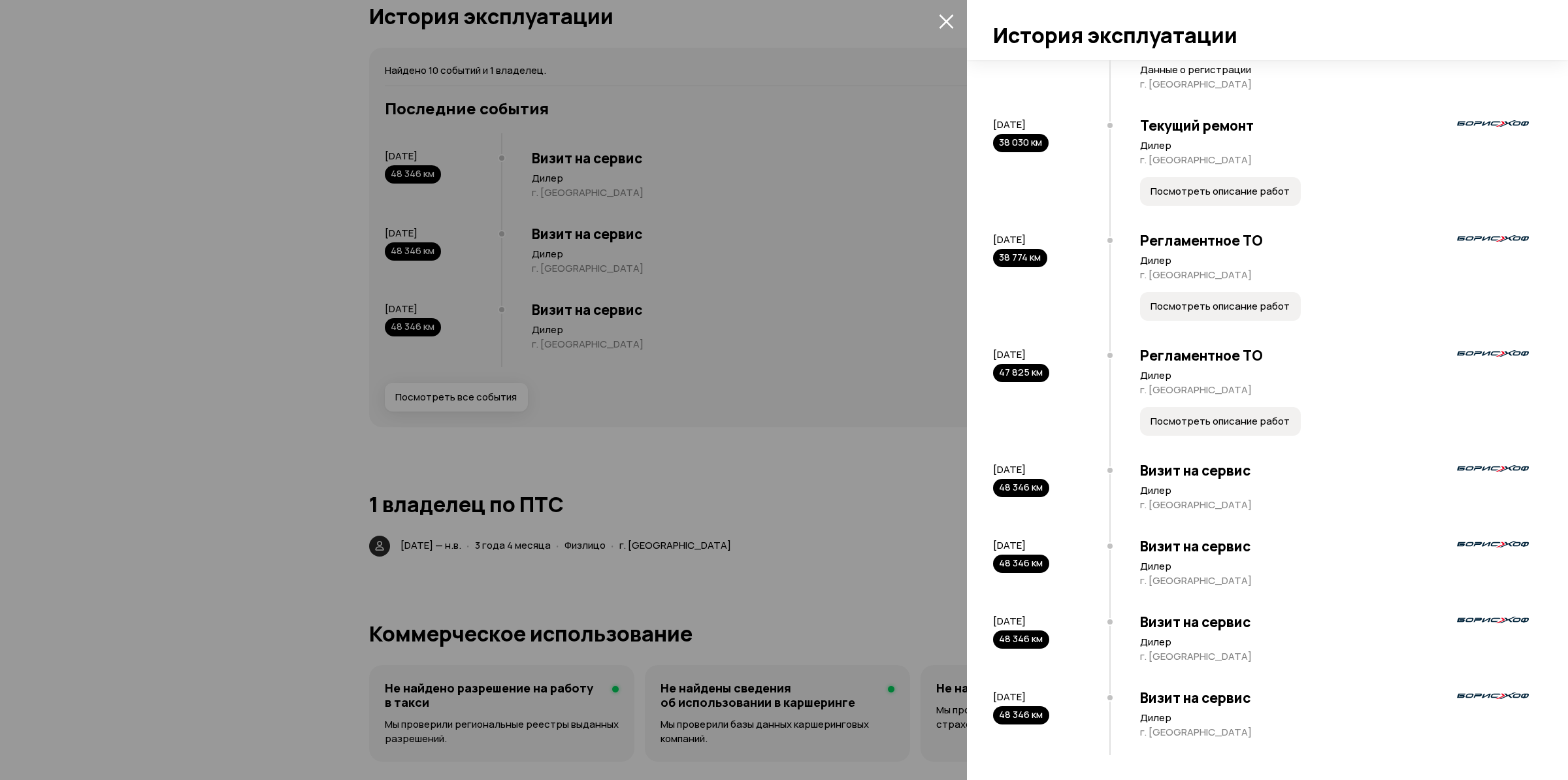
click at [1161, 427] on button "Посмотреть описание работ" at bounding box center [1220, 421] width 160 height 29
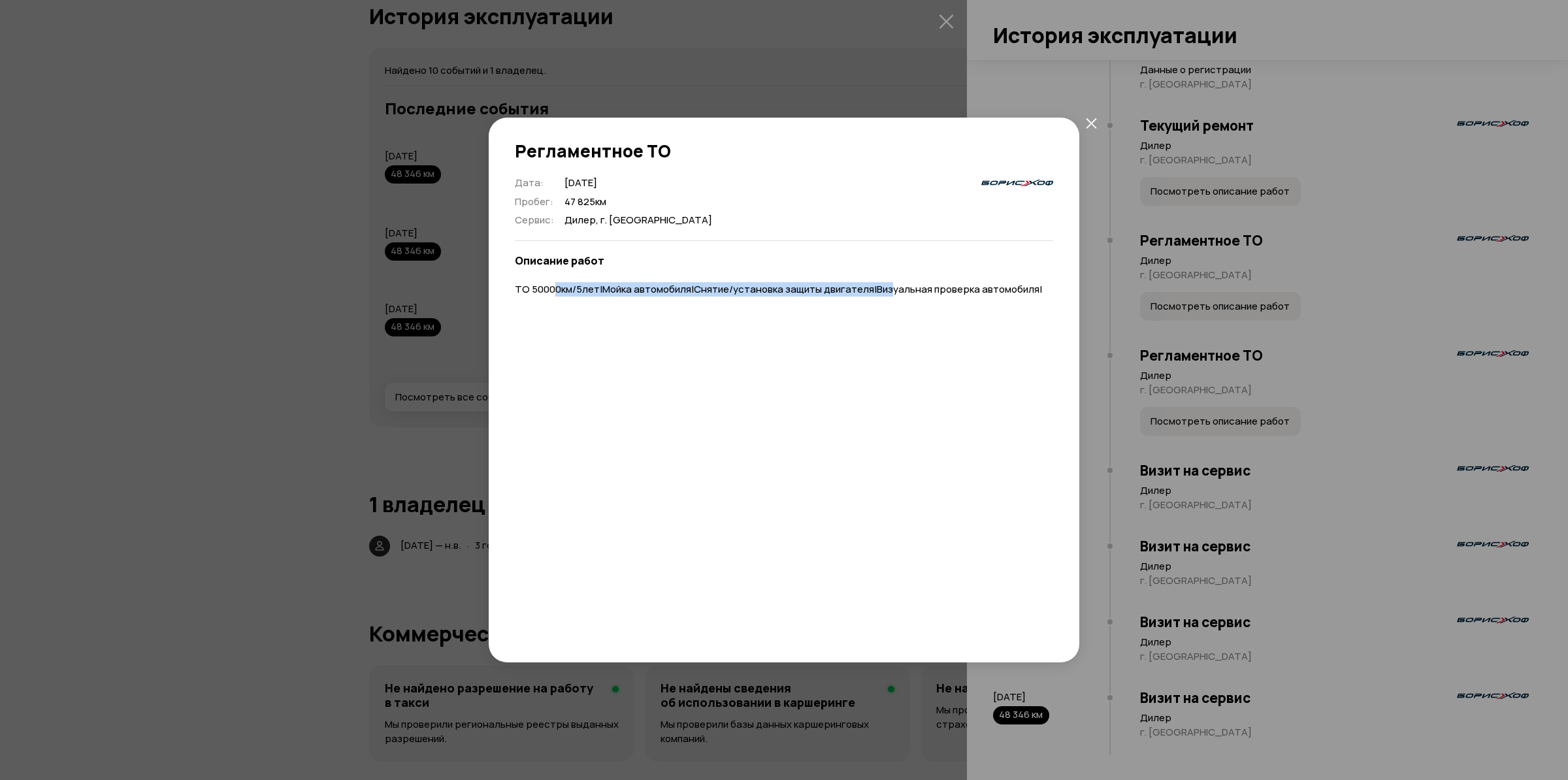
drag, startPoint x: 552, startPoint y: 290, endPoint x: 890, endPoint y: 293, distance: 338.0
click at [890, 293] on p "ТО 50000км/5лет|Мойка автомобиля|Снятие/установка защиты двигателя|Визуальная п…" at bounding box center [783, 290] width 538 height 14
drag, startPoint x: 1044, startPoint y: 288, endPoint x: 500, endPoint y: 299, distance: 544.1
click at [500, 299] on div "Дата : 15 августа 2024 Пробег : 47 825 км Сервис : Дилер, г. Москва Описание ра…" at bounding box center [783, 405] width 590 height 457
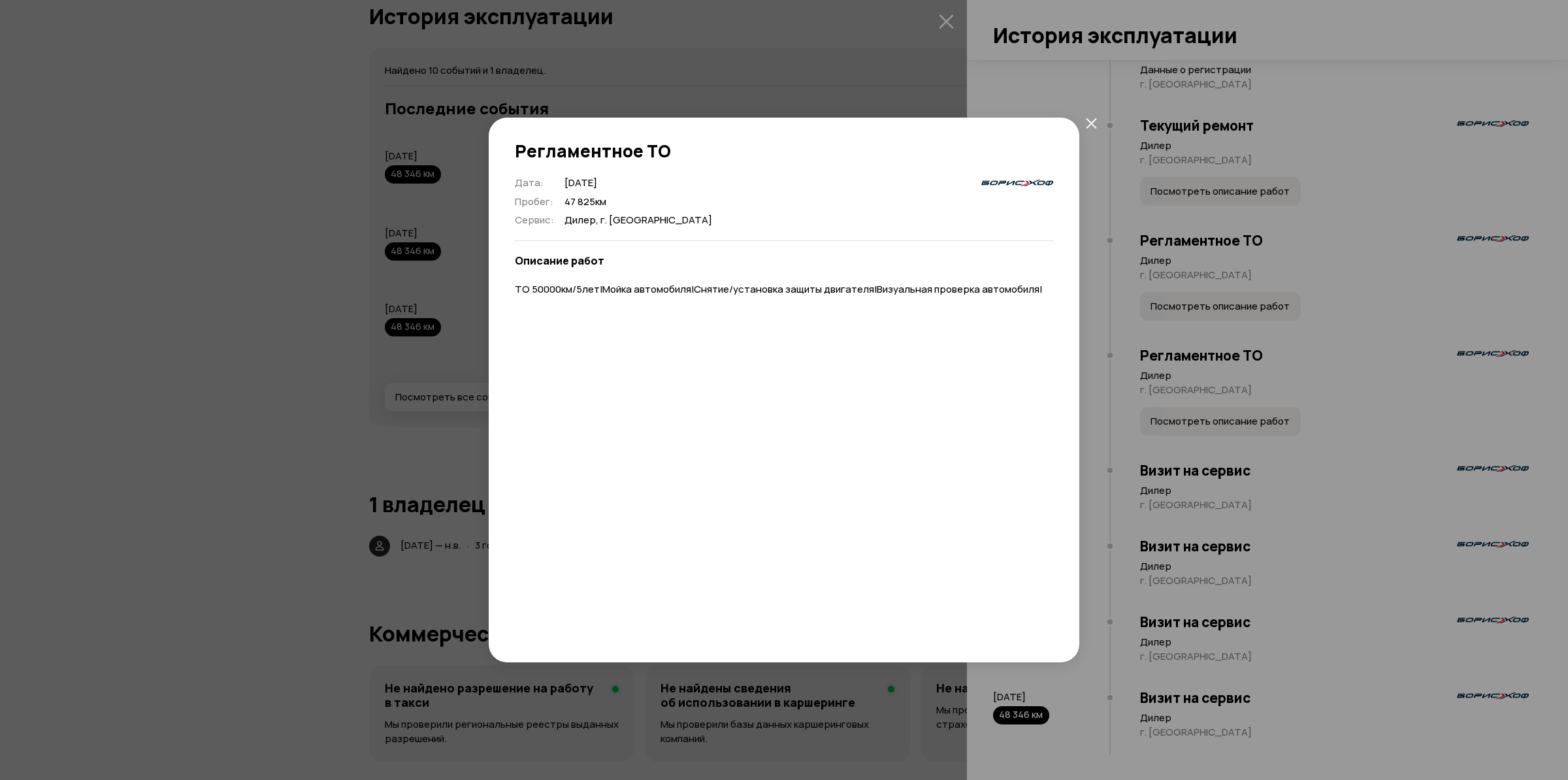
drag, startPoint x: 492, startPoint y: 288, endPoint x: 512, endPoint y: 287, distance: 20.0
click at [500, 287] on div "Дата : 15 августа 2024 Пробег : 47 825 км Сервис : Дилер, г. Москва Описание ра…" at bounding box center [783, 405] width 590 height 457
drag, startPoint x: 512, startPoint y: 287, endPoint x: 951, endPoint y: 291, distance: 439.0
click at [944, 295] on div "Дата : 15 августа 2024 Пробег : 47 825 км Сервис : Дилер, г. Москва Описание ра…" at bounding box center [783, 405] width 590 height 457
drag, startPoint x: 1038, startPoint y: 288, endPoint x: 587, endPoint y: 309, distance: 451.5
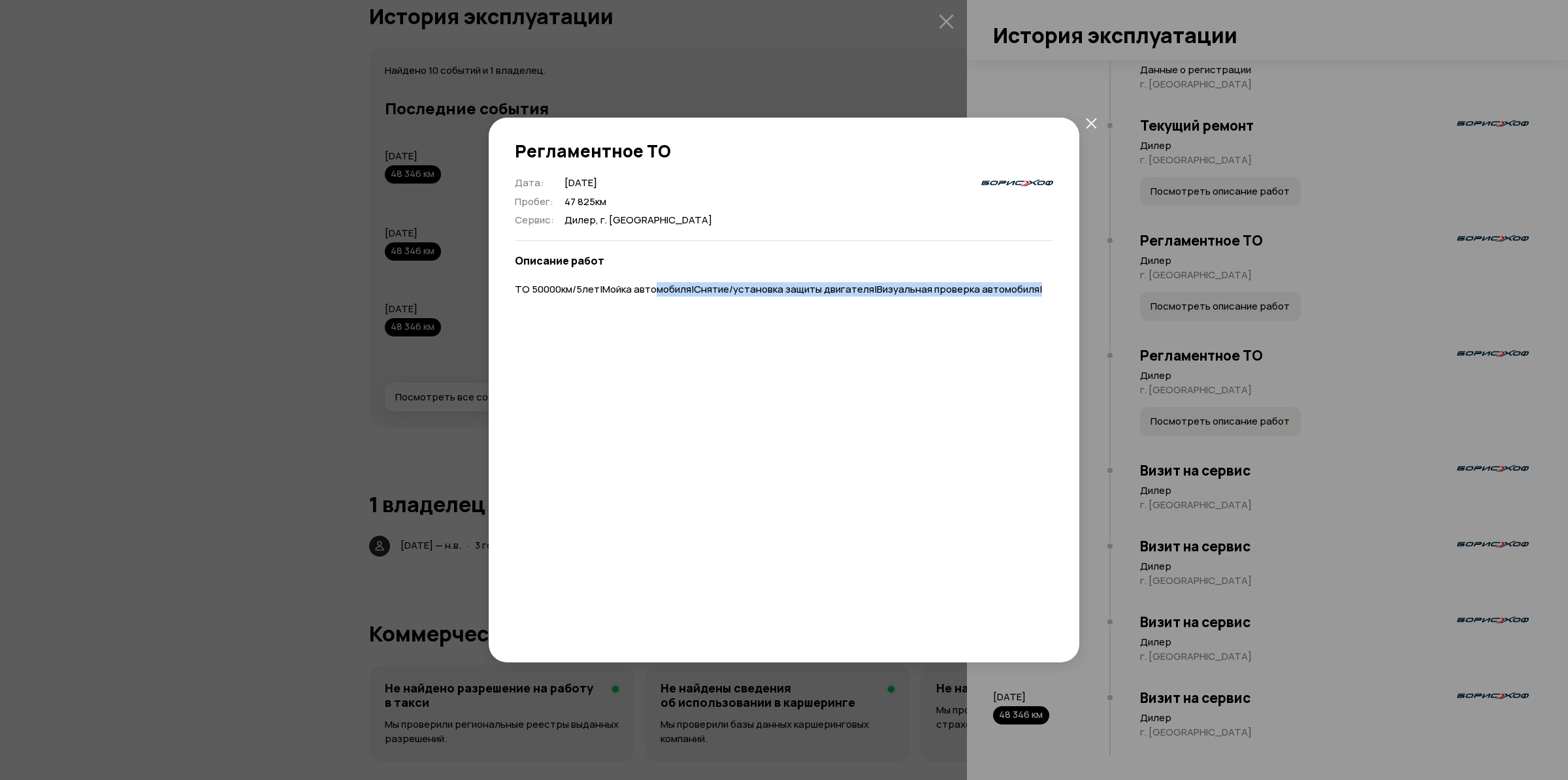
click at [603, 311] on div "Дата : 15 августа 2024 Пробег : 47 825 км Сервис : Дилер, г. Москва Описание ра…" at bounding box center [783, 405] width 538 height 457
drag, startPoint x: 1191, startPoint y: 656, endPoint x: 1183, endPoint y: 653, distance: 8.5
click at [1185, 653] on div "Регламентное ТО Дата : 15 августа 2024 Пробег : 47 825 км Сервис : Дилер, г. Мо…" at bounding box center [784, 390] width 1568 height 780
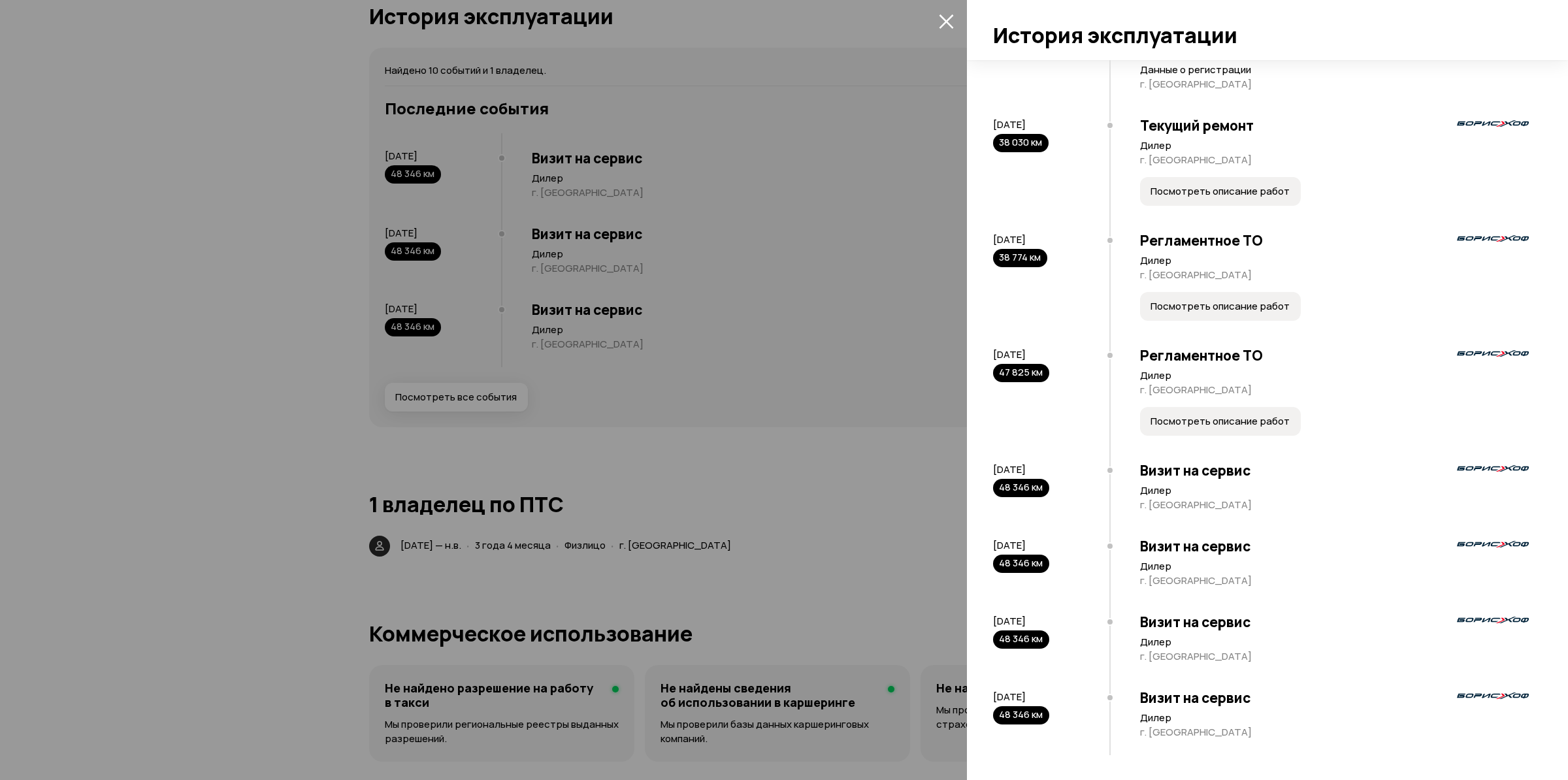
drag, startPoint x: 1227, startPoint y: 538, endPoint x: 1173, endPoint y: 554, distance: 56.3
click at [1231, 546] on h3 "Визит на сервис" at bounding box center [1334, 546] width 389 height 17
click at [1137, 542] on div "Визит на сервис Дилер г. Москва" at bounding box center [1319, 566] width 419 height 76
click at [1175, 604] on div "Визит на сервис Дилер г. Москва" at bounding box center [1319, 642] width 419 height 76
click at [1011, 397] on div "15 августа 2024 47 825 км" at bounding box center [1051, 394] width 116 height 115
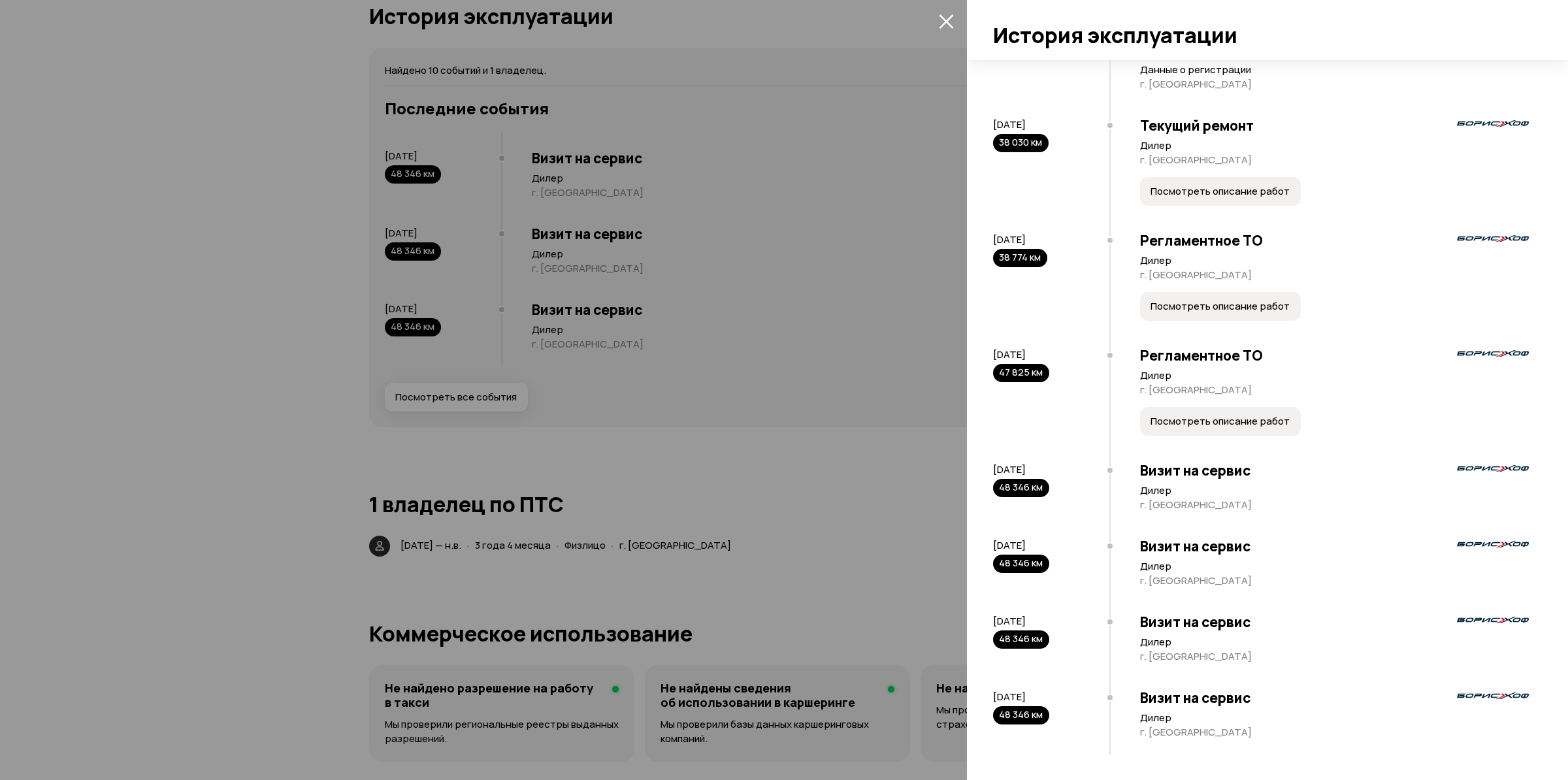
click at [871, 423] on div at bounding box center [784, 390] width 1568 height 780
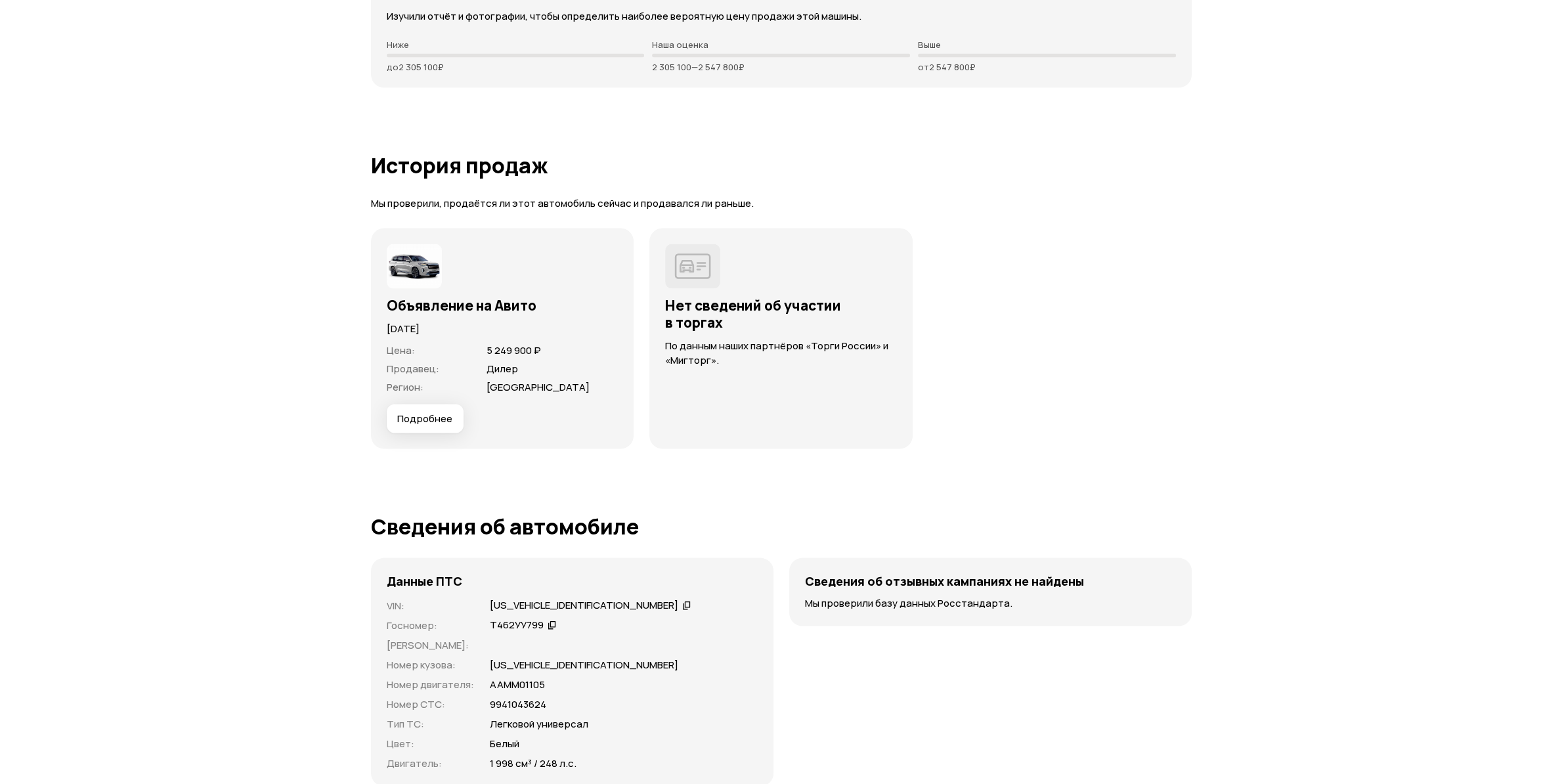
scroll to position [3240, 0]
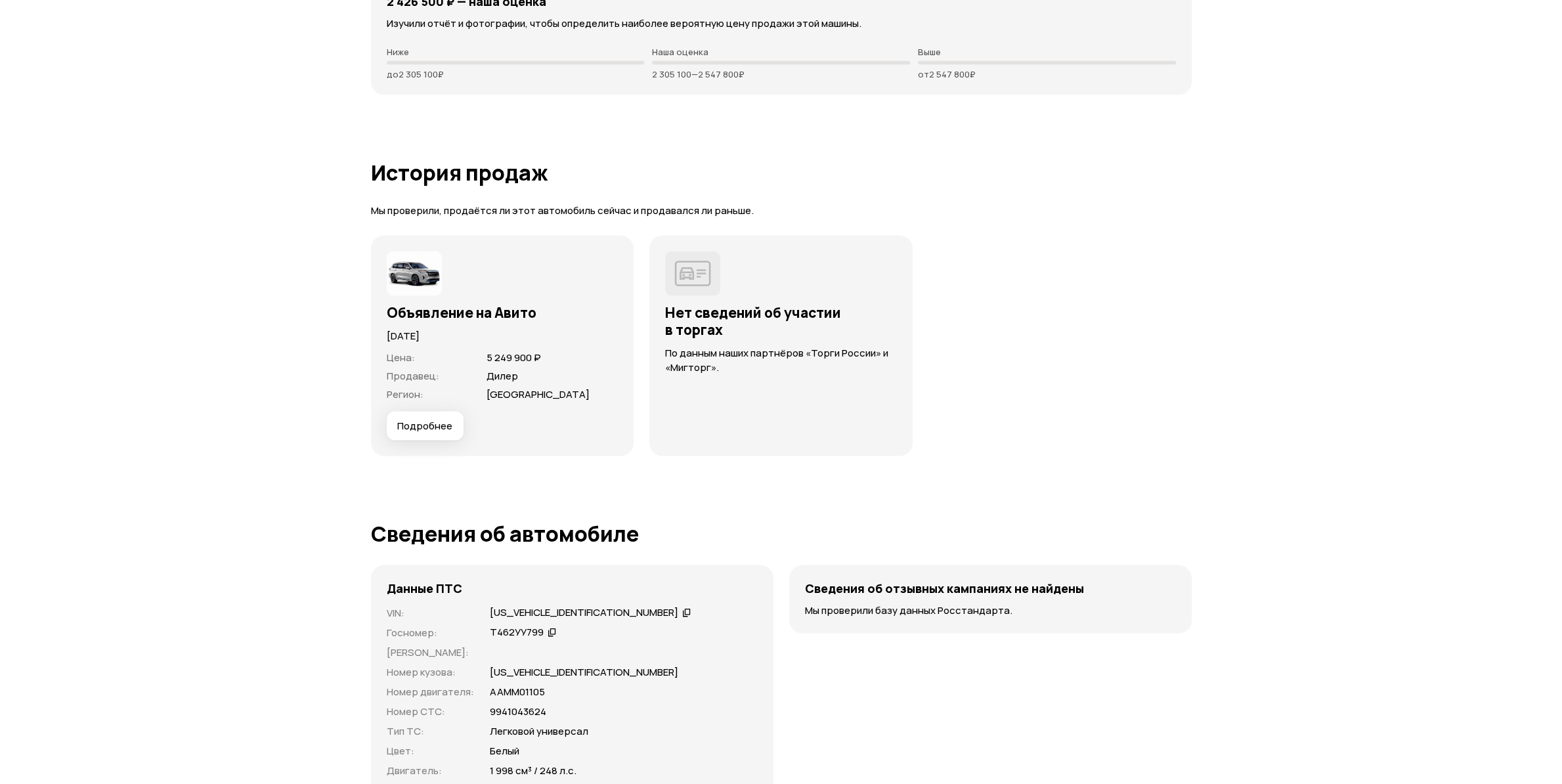
click at [422, 416] on button "Подробнее" at bounding box center [425, 425] width 77 height 29
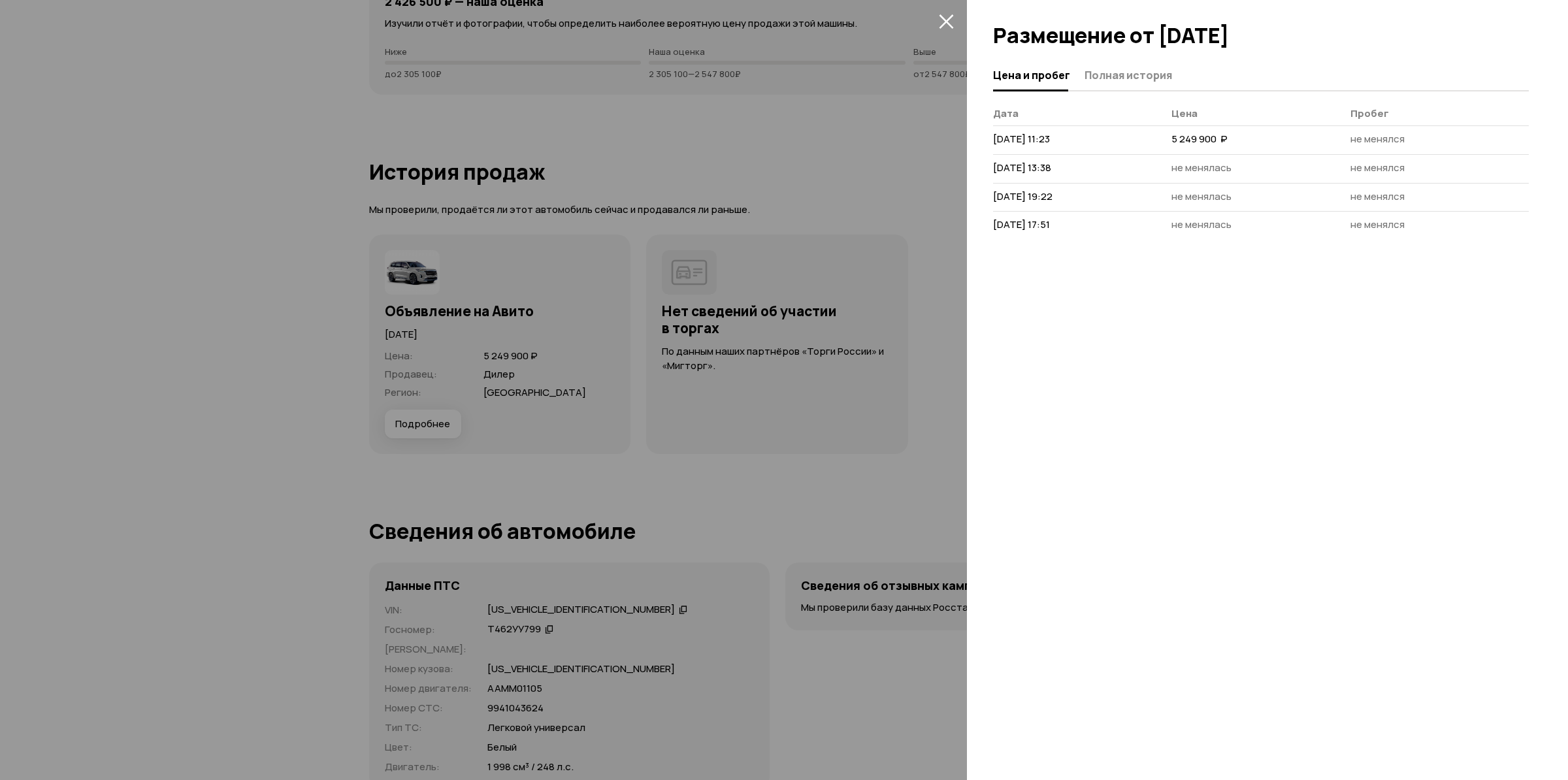
click at [487, 237] on div at bounding box center [784, 390] width 1568 height 780
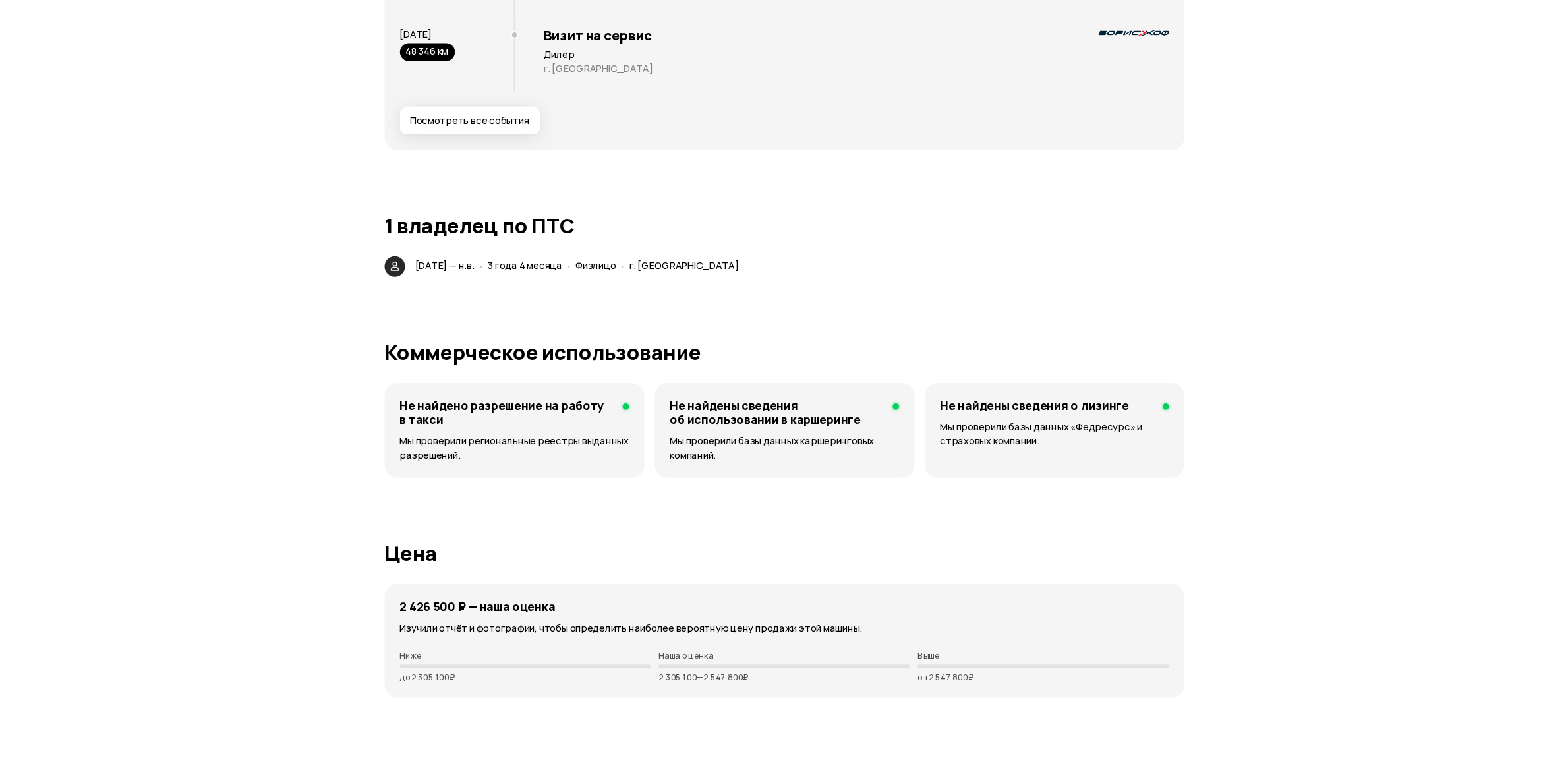
scroll to position [2352, 0]
